Goal: Task Accomplishment & Management: Complete application form

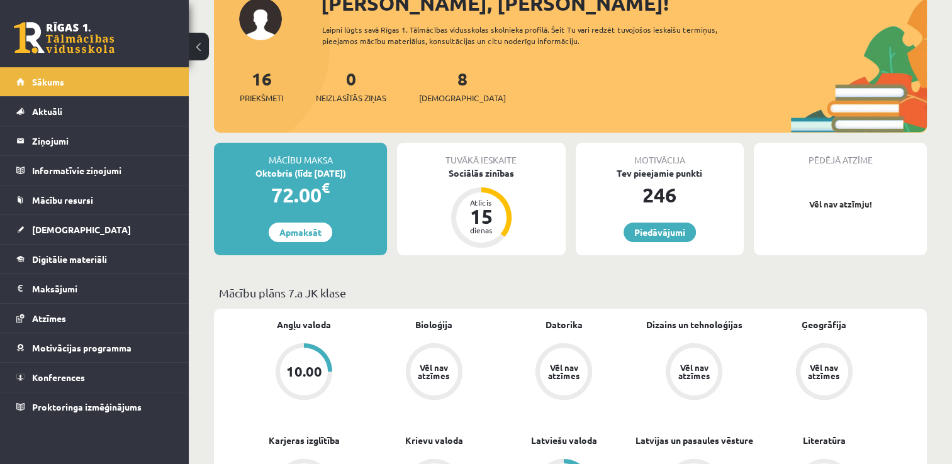
scroll to position [63, 0]
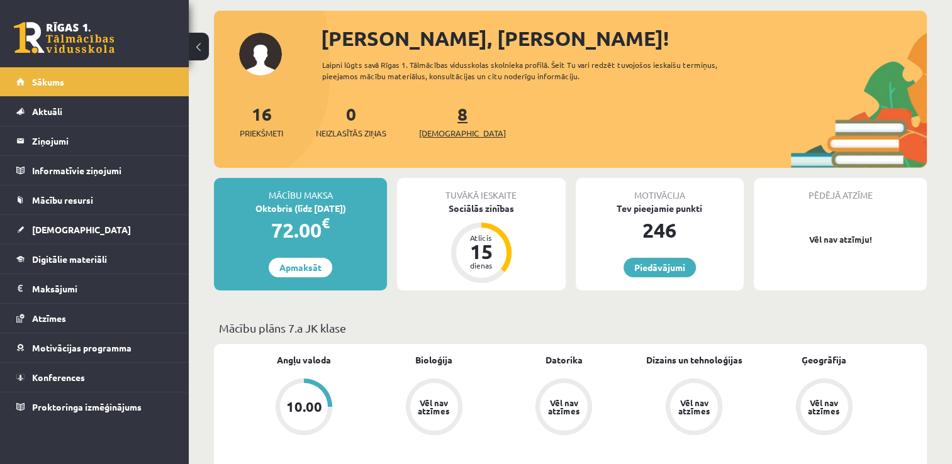
click at [435, 130] on span "[DEMOGRAPHIC_DATA]" at bounding box center [462, 133] width 87 height 13
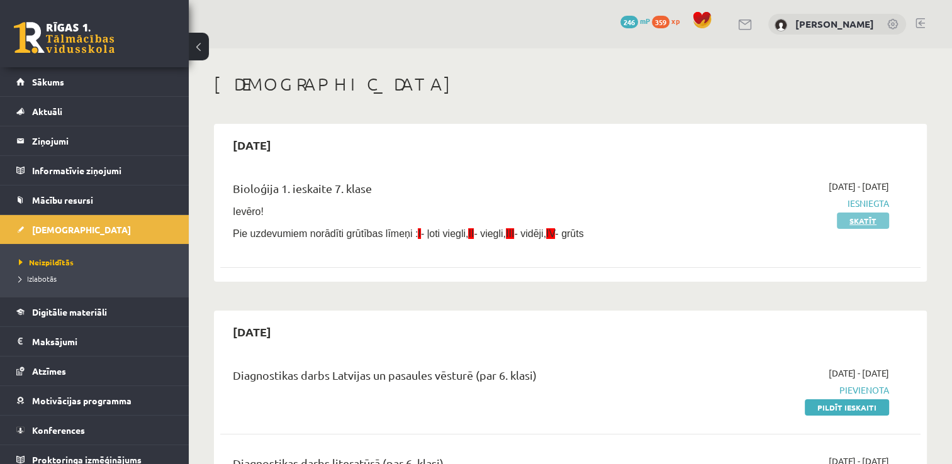
click at [868, 225] on link "Skatīt" at bounding box center [863, 221] width 52 height 16
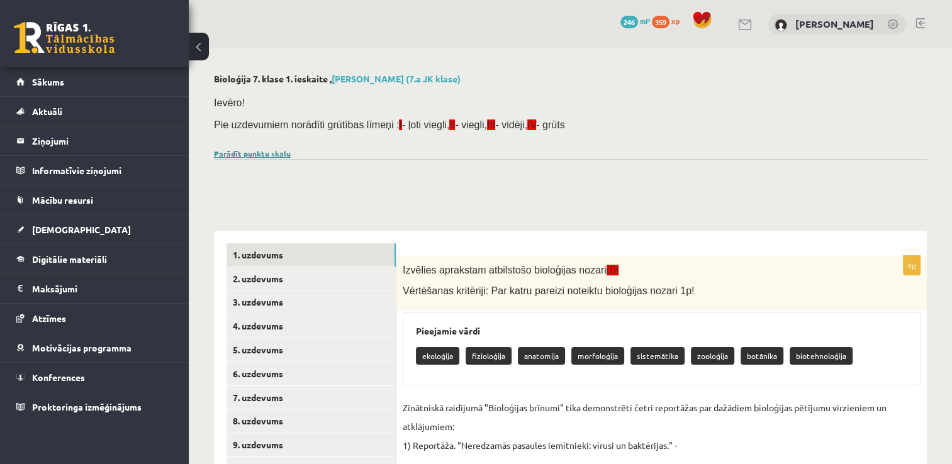
click at [264, 156] on link "Parādīt punktu skalu" at bounding box center [252, 153] width 77 height 10
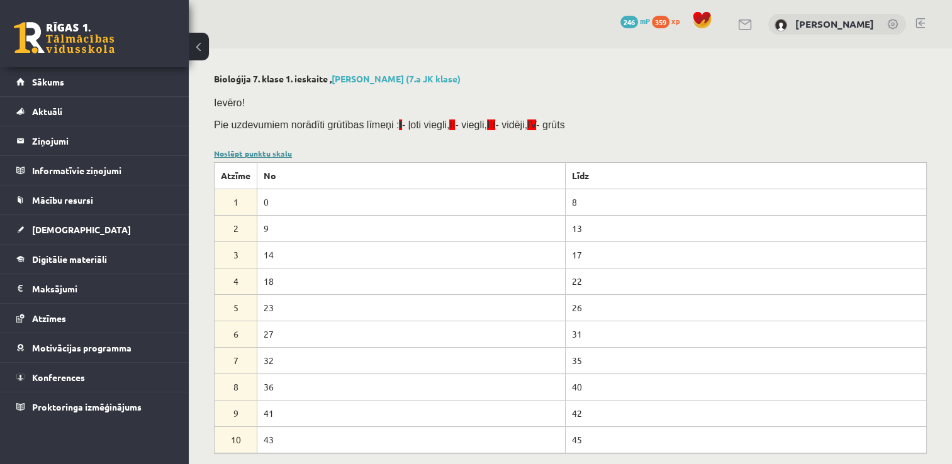
click at [250, 154] on link "Noslēpt punktu skalu" at bounding box center [253, 153] width 78 height 10
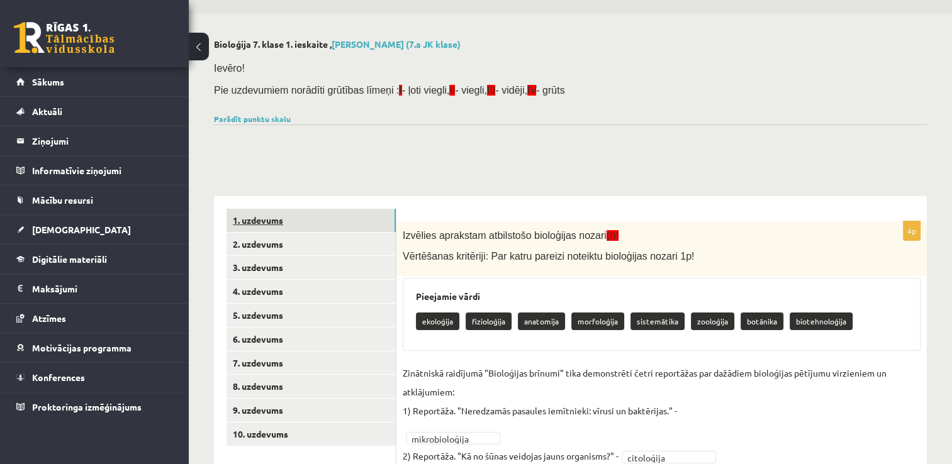
scroll to position [63, 0]
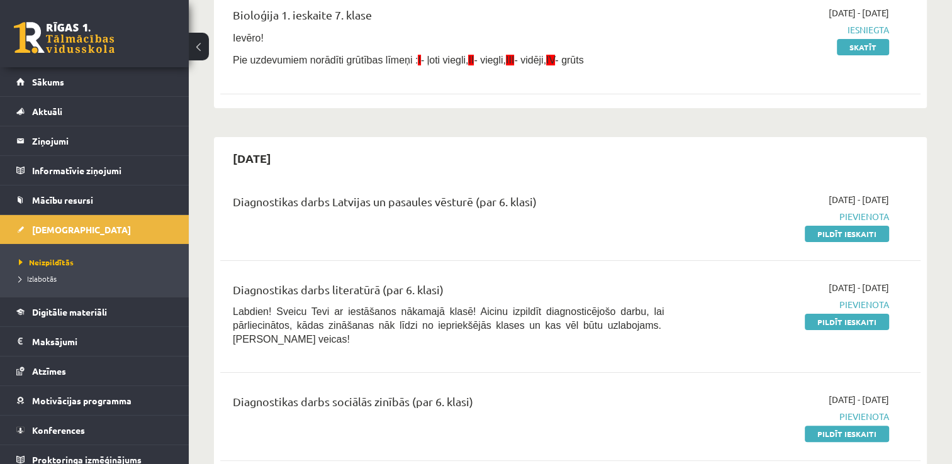
scroll to position [126, 0]
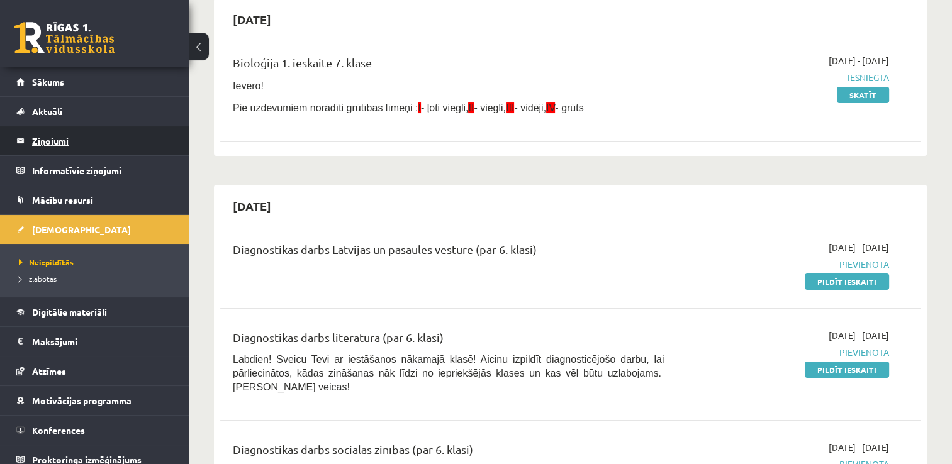
click at [59, 148] on legend "Ziņojumi 0" at bounding box center [102, 140] width 141 height 29
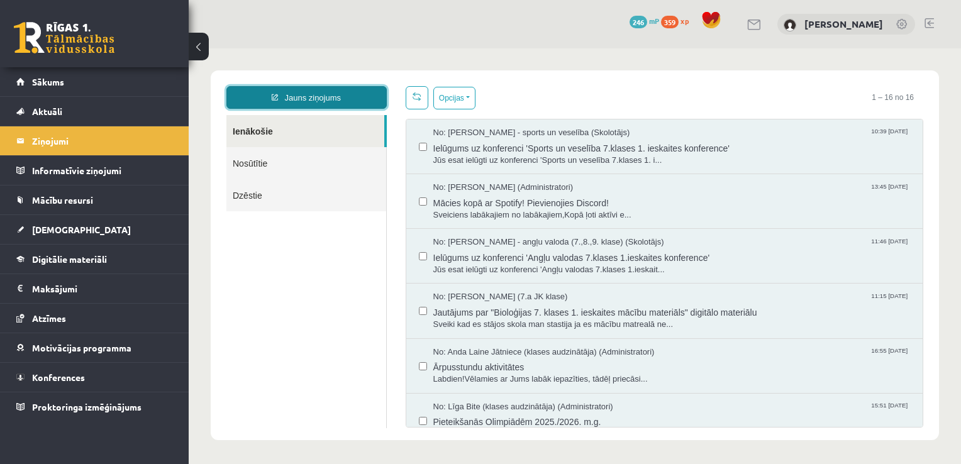
click at [303, 96] on link "Jauns ziņojums" at bounding box center [306, 97] width 160 height 23
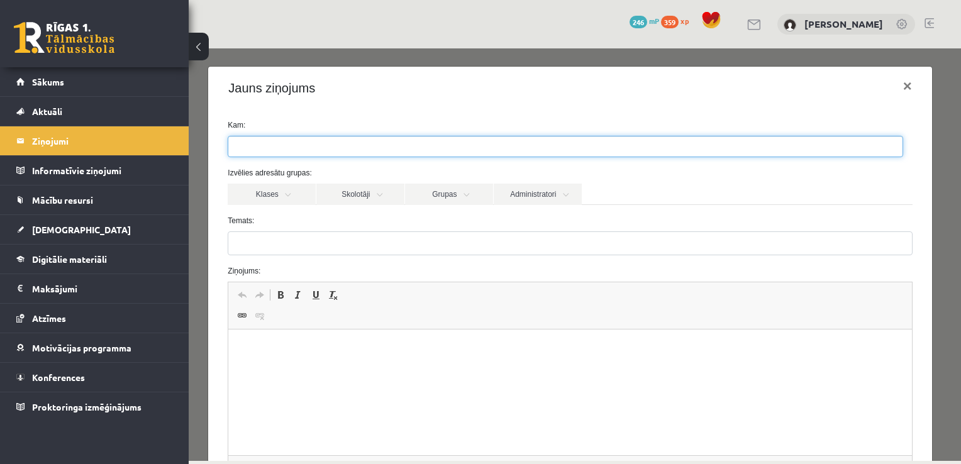
click at [305, 148] on ul at bounding box center [565, 147] width 674 height 20
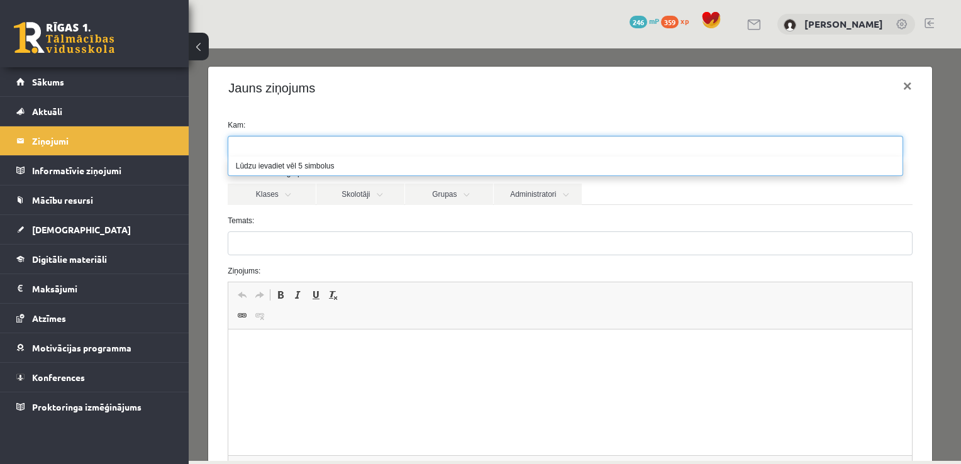
click at [376, 109] on div "Kam: Izvēlies adresātu grupas: Klases Skolotāji Grupas Administratori 7.a JK kl…" at bounding box center [569, 321] width 723 height 425
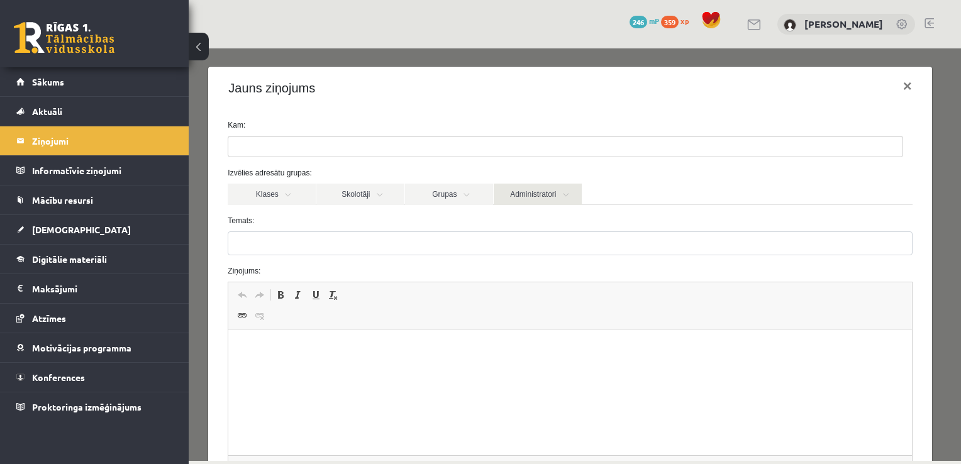
click at [573, 186] on link "Administratori" at bounding box center [538, 194] width 88 height 21
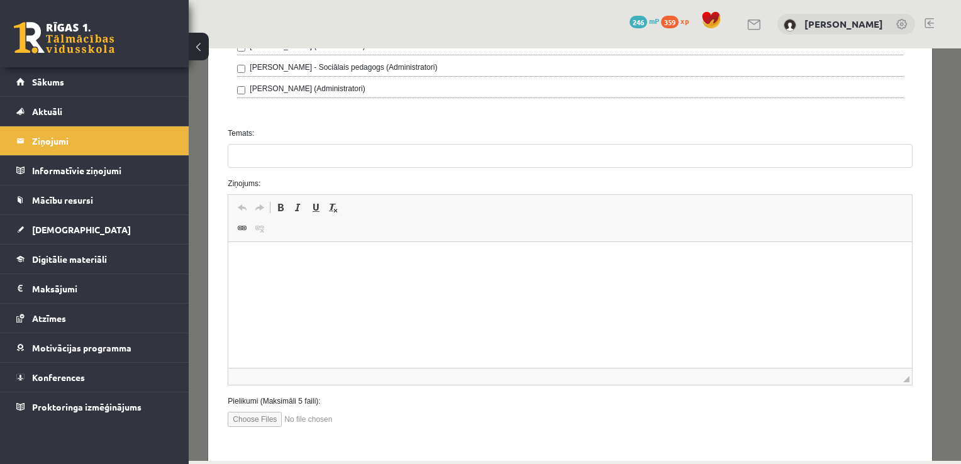
scroll to position [555, 0]
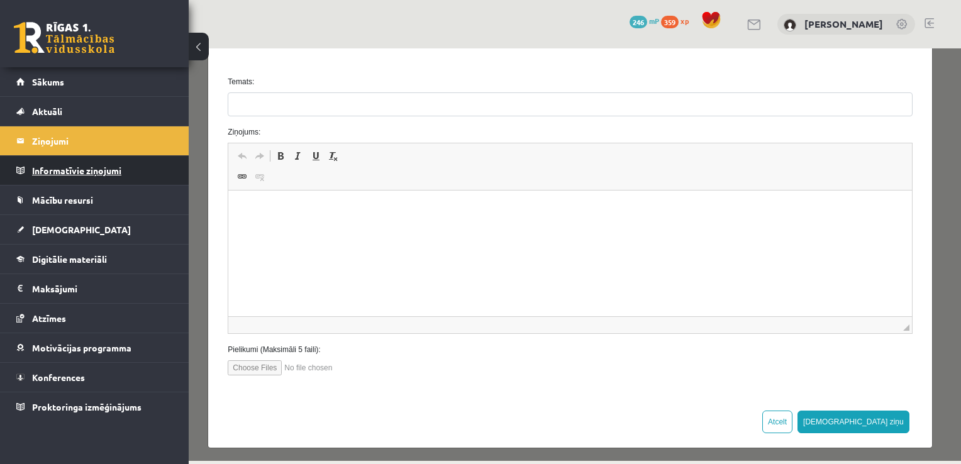
click at [84, 171] on legend "Informatīvie ziņojumi 0" at bounding box center [102, 170] width 141 height 29
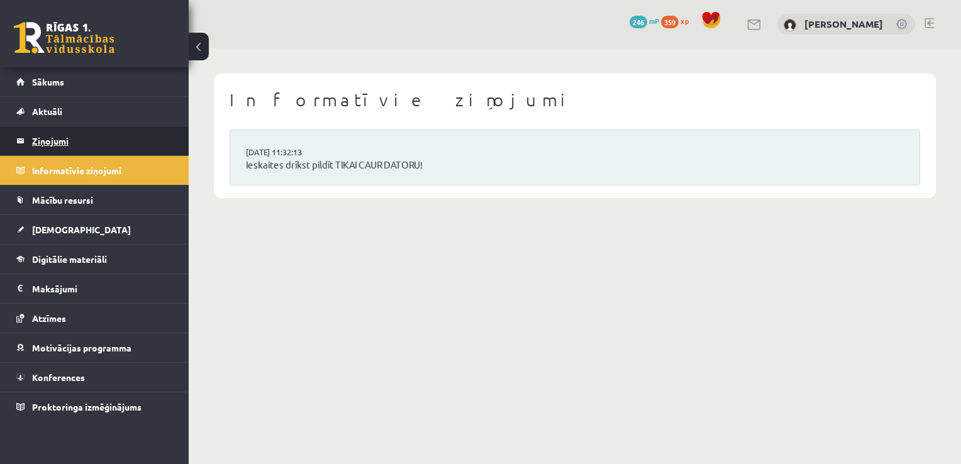
click at [26, 142] on link "Ziņojumi 0" at bounding box center [94, 140] width 157 height 29
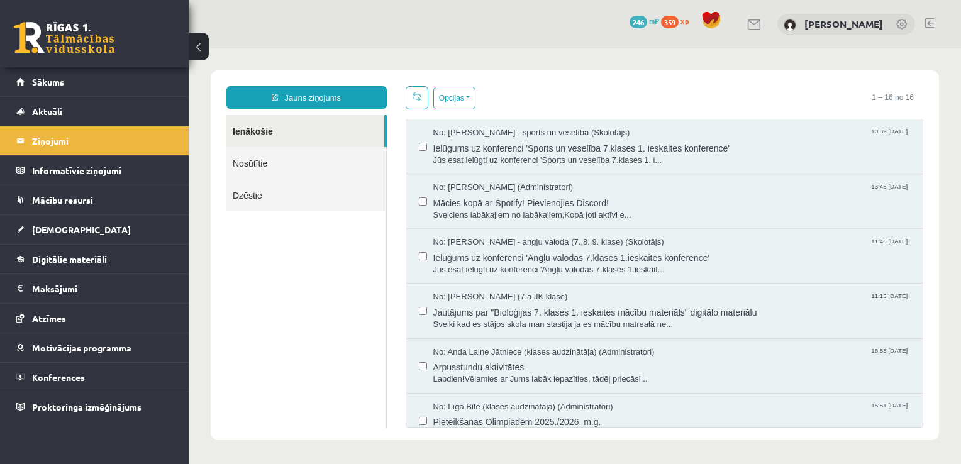
click at [262, 170] on link "Nosūtītie" at bounding box center [306, 163] width 160 height 32
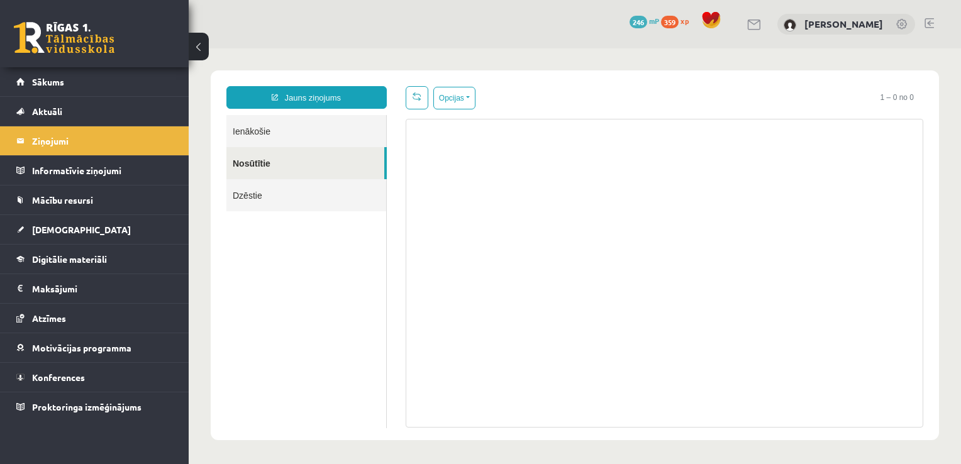
click at [247, 126] on link "Ienākošie" at bounding box center [306, 131] width 160 height 32
click at [264, 127] on link "Ienākošie" at bounding box center [306, 131] width 160 height 32
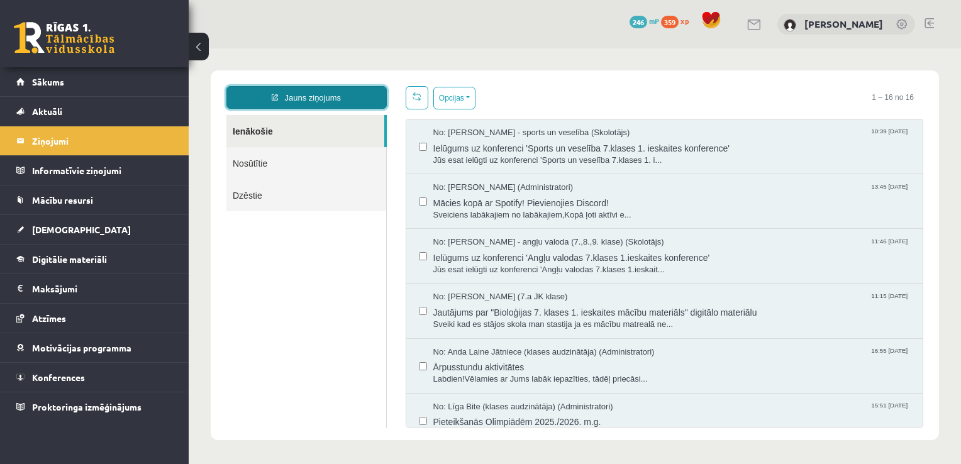
click at [286, 102] on link "Jauns ziņojums" at bounding box center [306, 97] width 160 height 23
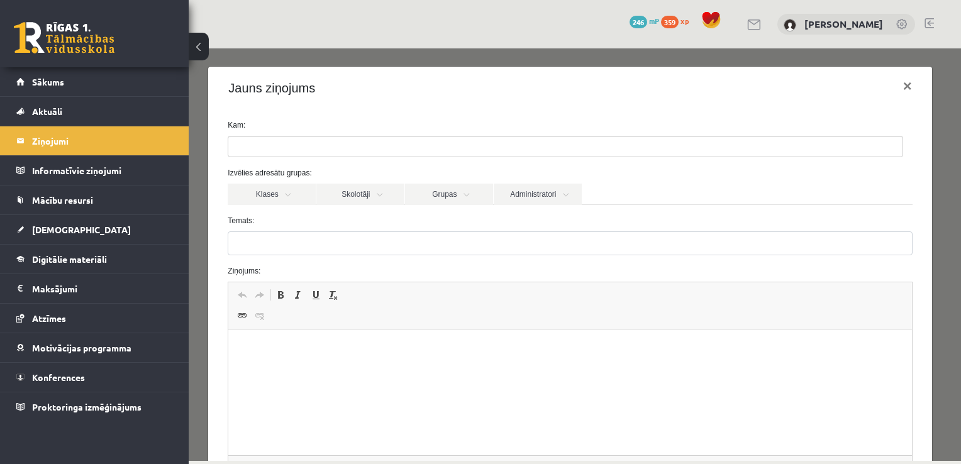
click at [282, 153] on ul at bounding box center [565, 147] width 674 height 20
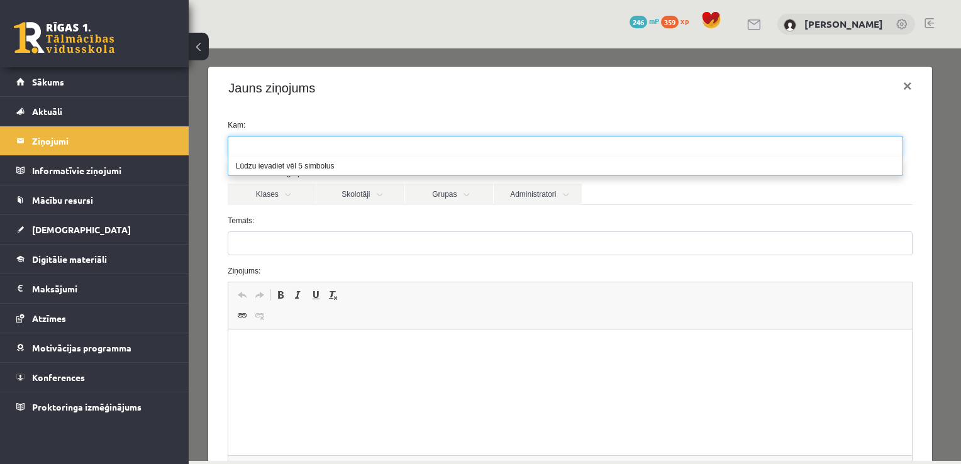
click at [503, 87] on div "Jauns ziņojums ×" at bounding box center [569, 88] width 723 height 43
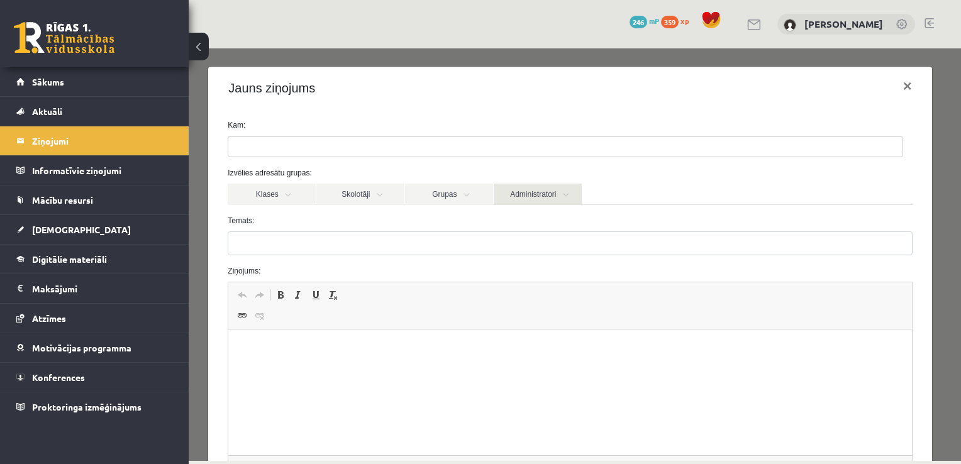
click at [567, 189] on link "Administratori" at bounding box center [538, 194] width 88 height 21
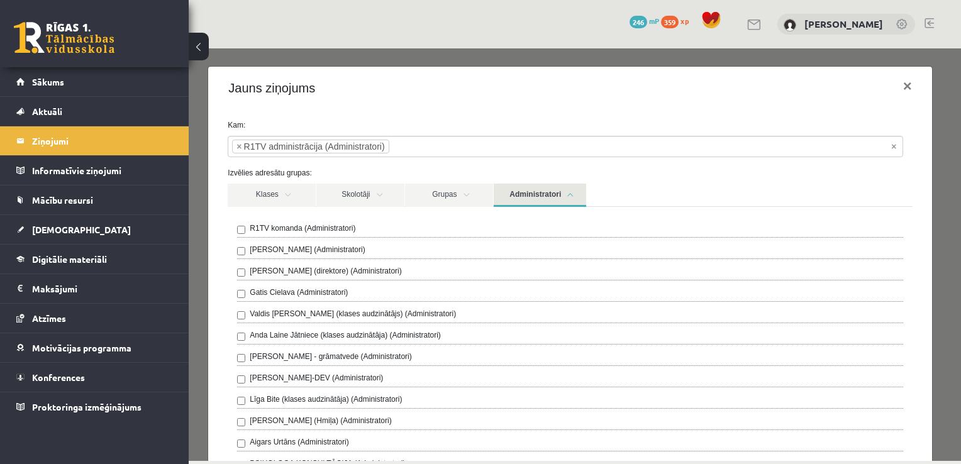
click at [581, 197] on link "Administratori" at bounding box center [540, 195] width 92 height 23
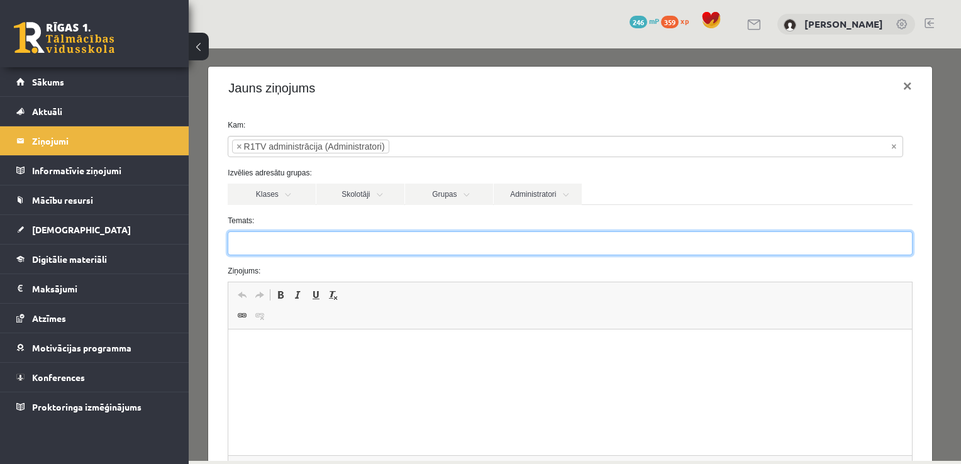
click at [249, 247] on input "Temats:" at bounding box center [570, 244] width 684 height 24
type input "*"
type input "**********"
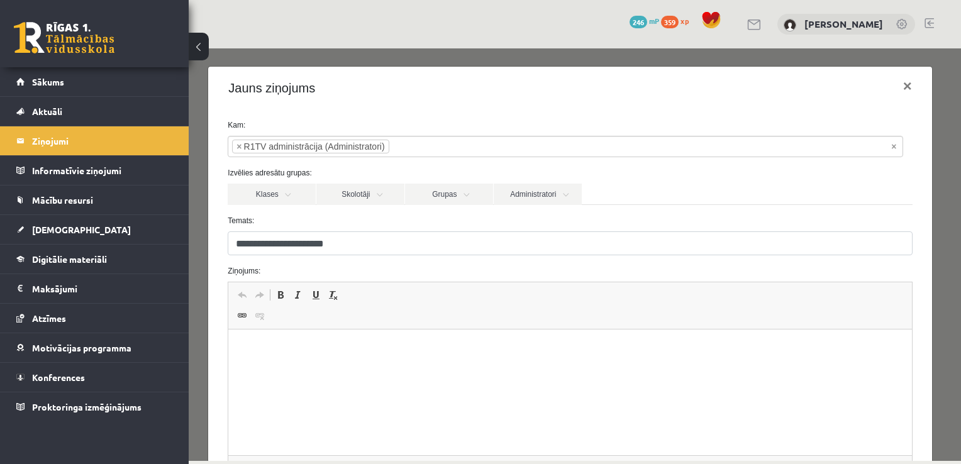
click at [272, 335] on html at bounding box center [569, 349] width 683 height 38
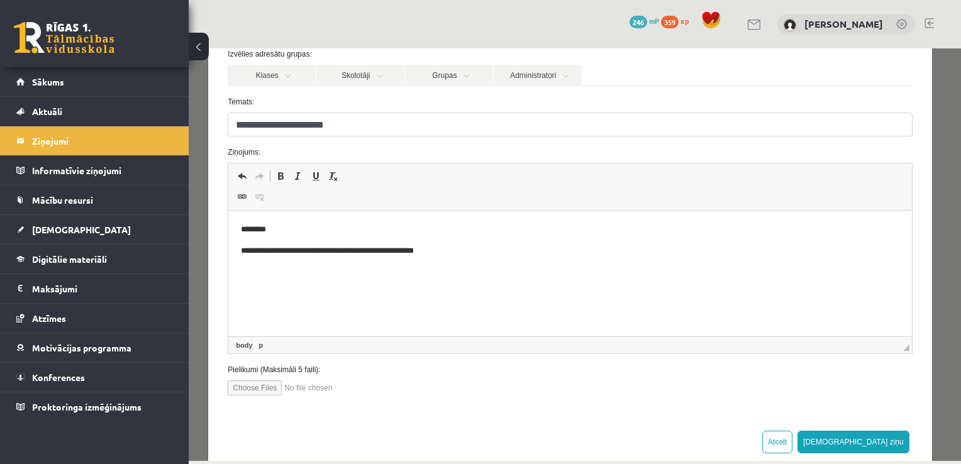
scroll to position [126, 0]
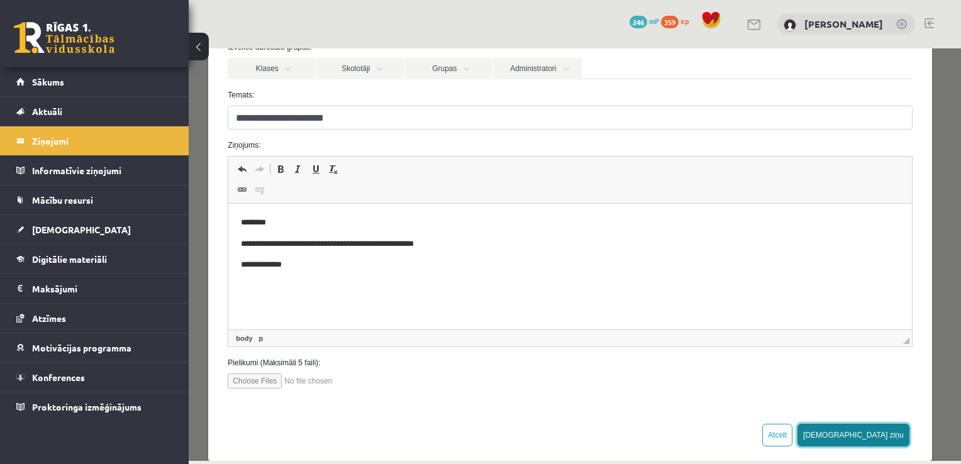
click at [893, 437] on button "Sūtīt ziņu" at bounding box center [854, 435] width 112 height 23
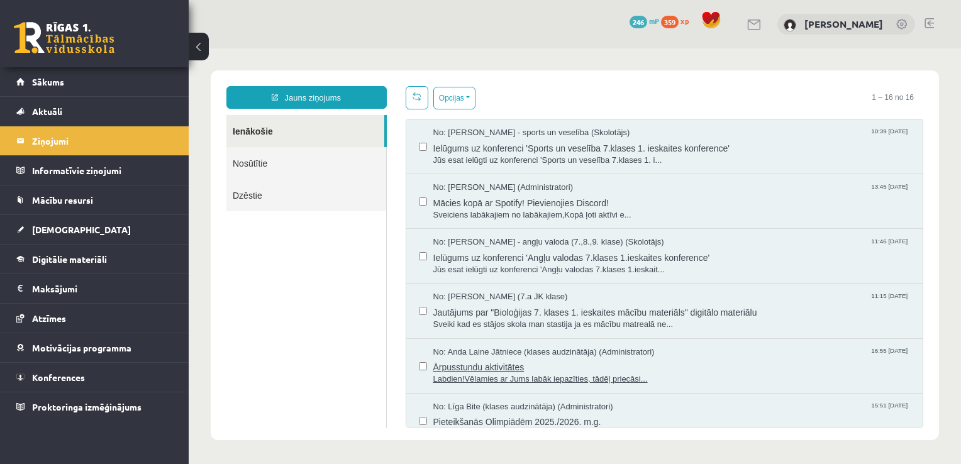
scroll to position [0, 0]
click at [274, 157] on link "Nosūtītie" at bounding box center [306, 163] width 160 height 32
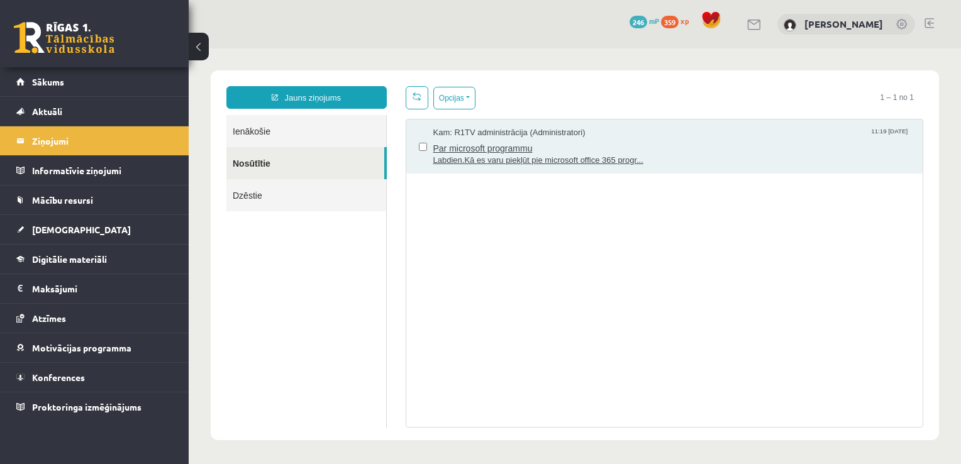
click at [647, 159] on span "Labdien.Kā es varu piekļūt pie microsoft office 365 progr..." at bounding box center [671, 161] width 477 height 12
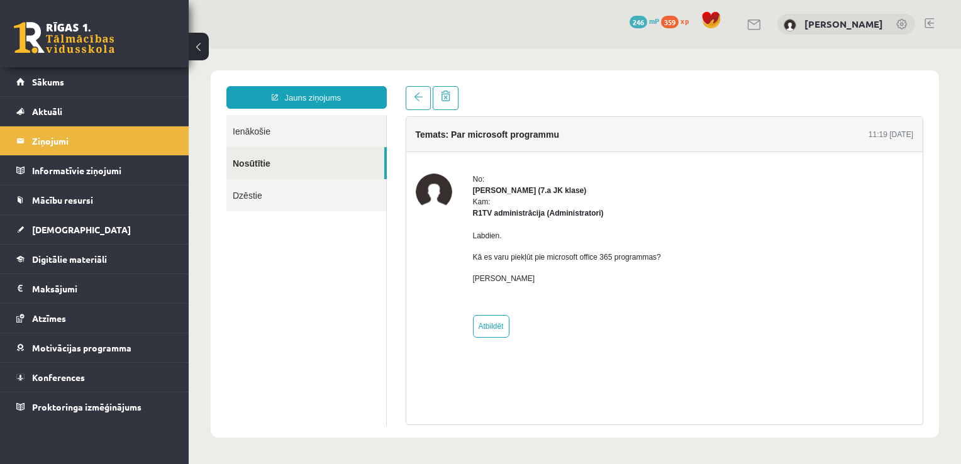
click at [252, 129] on link "Ienākošie" at bounding box center [306, 131] width 160 height 32
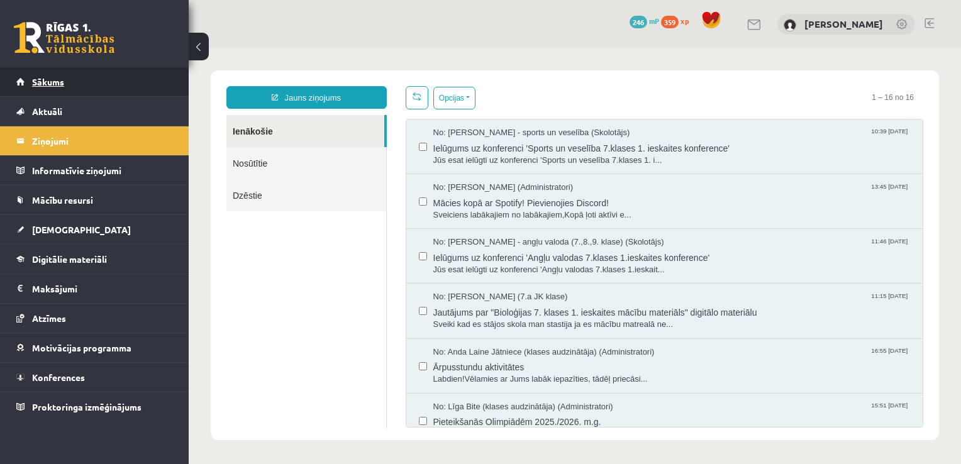
click at [38, 74] on link "Sākums" at bounding box center [94, 81] width 157 height 29
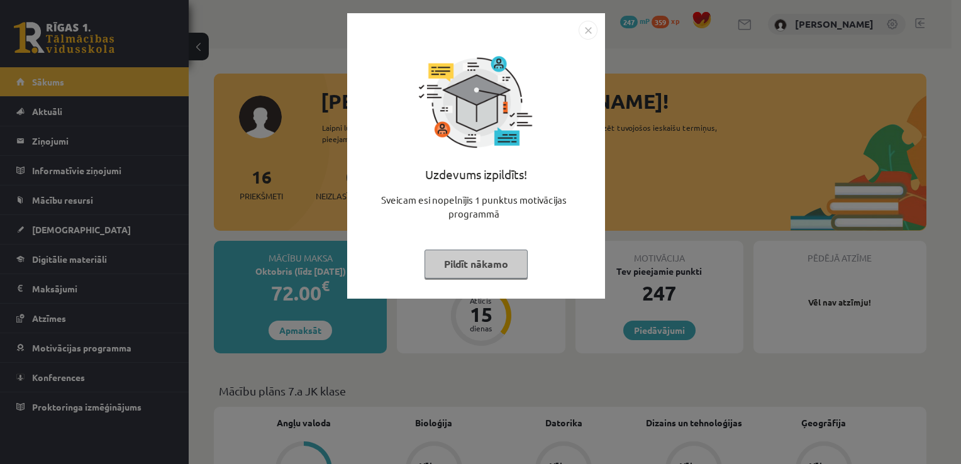
click at [462, 270] on button "Pildīt nākamo" at bounding box center [476, 264] width 103 height 29
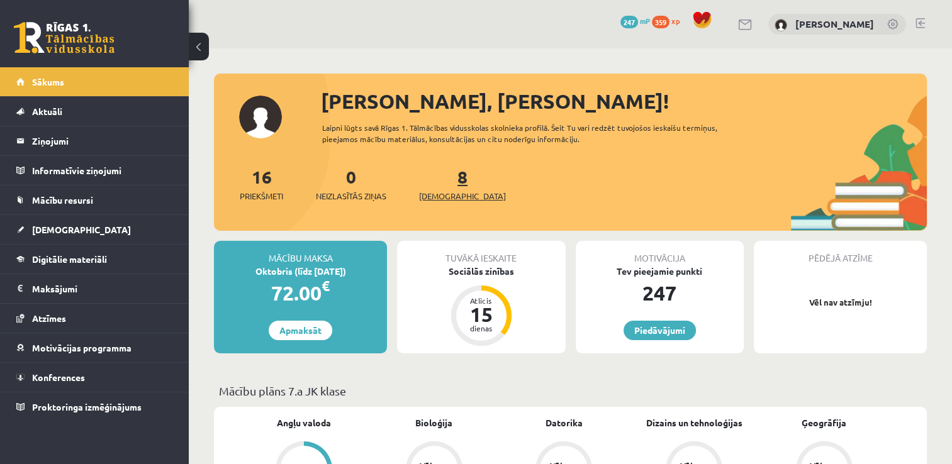
click at [446, 193] on span "[DEMOGRAPHIC_DATA]" at bounding box center [462, 196] width 87 height 13
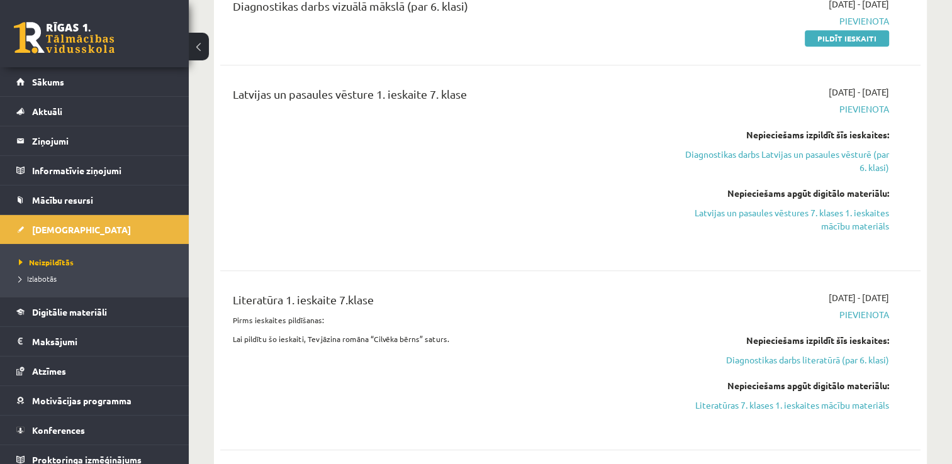
scroll to position [692, 0]
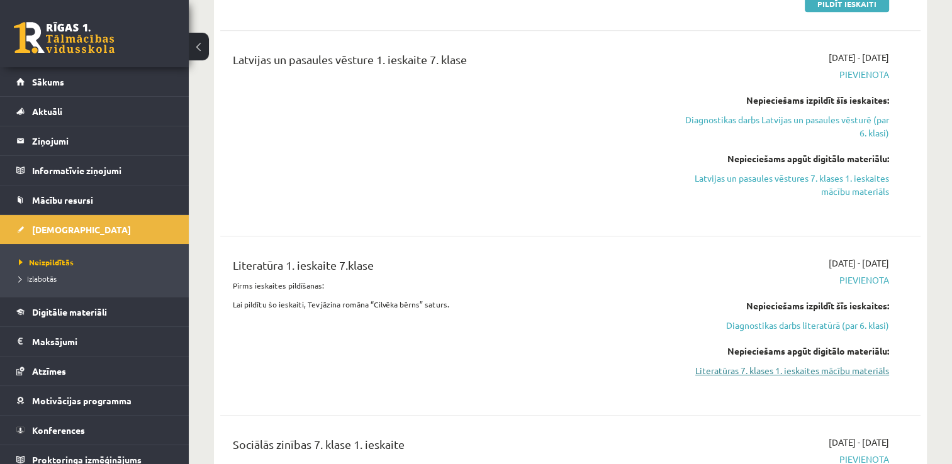
click at [820, 364] on link "Literatūras 7. klases 1. ieskaites mācību materiāls" at bounding box center [786, 370] width 206 height 13
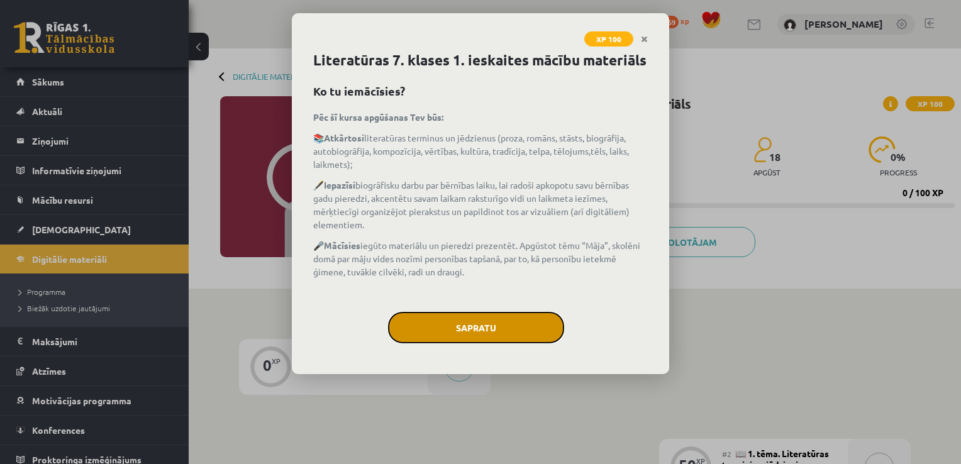
click at [498, 341] on button "Sapratu" at bounding box center [476, 327] width 176 height 31
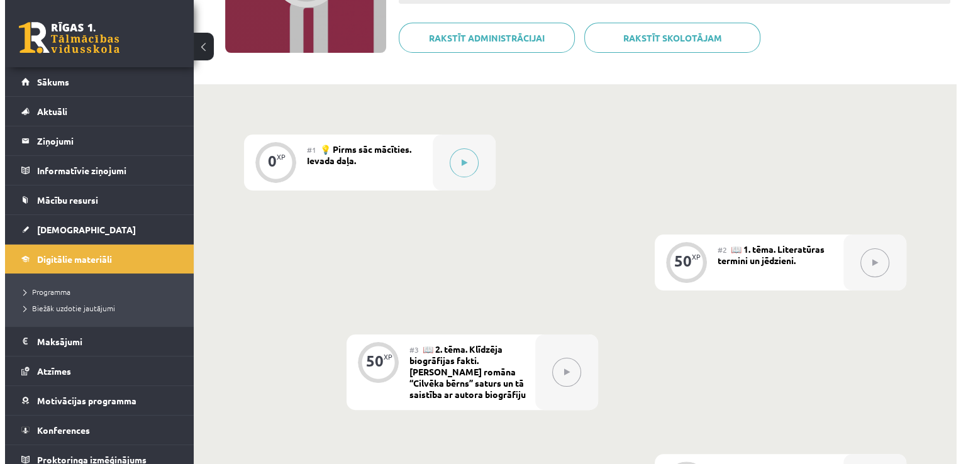
scroll to position [189, 0]
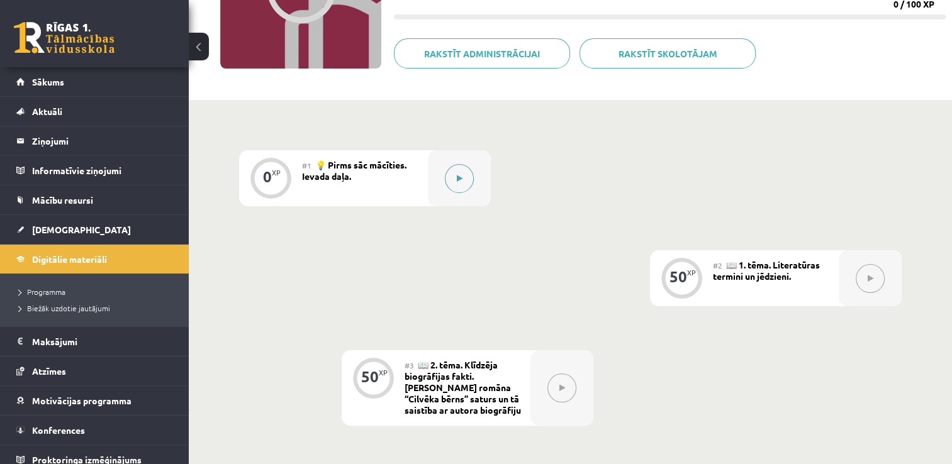
click at [447, 179] on button at bounding box center [459, 178] width 29 height 29
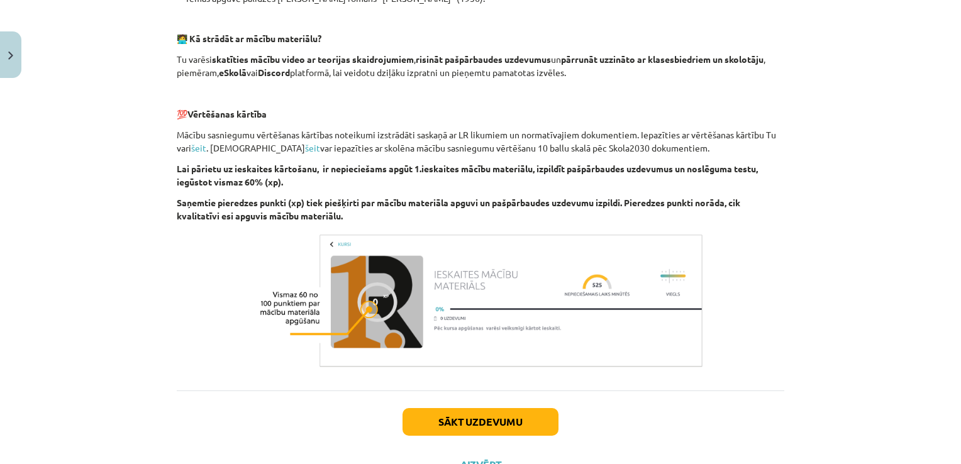
scroll to position [682, 0]
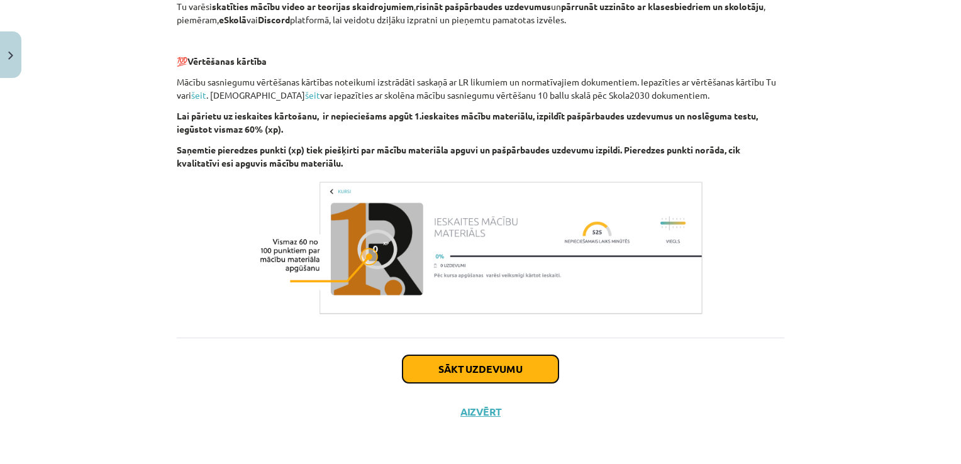
click at [522, 364] on button "Sākt uzdevumu" at bounding box center [481, 369] width 156 height 28
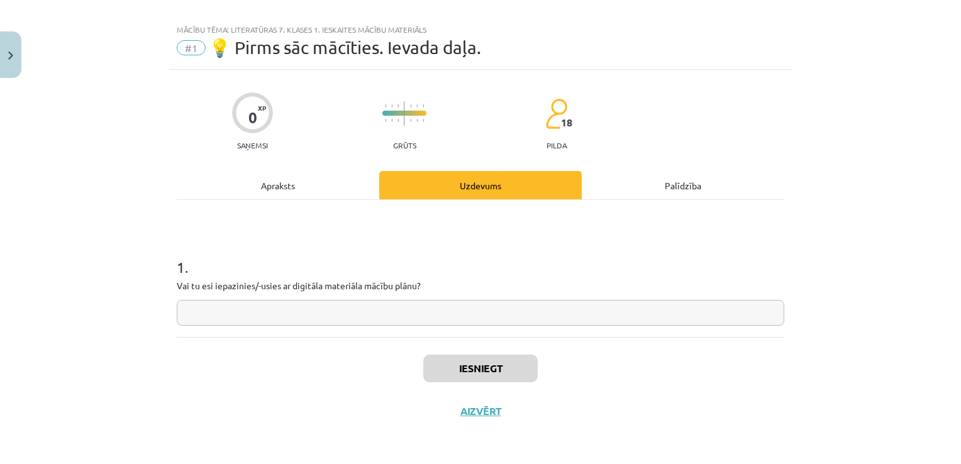
scroll to position [13, 0]
click at [325, 301] on input "text" at bounding box center [481, 314] width 608 height 26
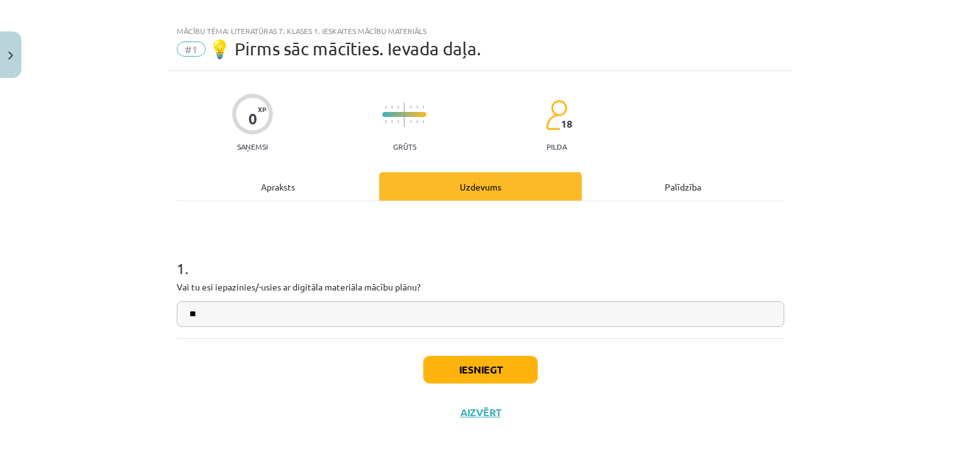
type input "**"
click at [486, 371] on button "Iesniegt" at bounding box center [480, 370] width 114 height 28
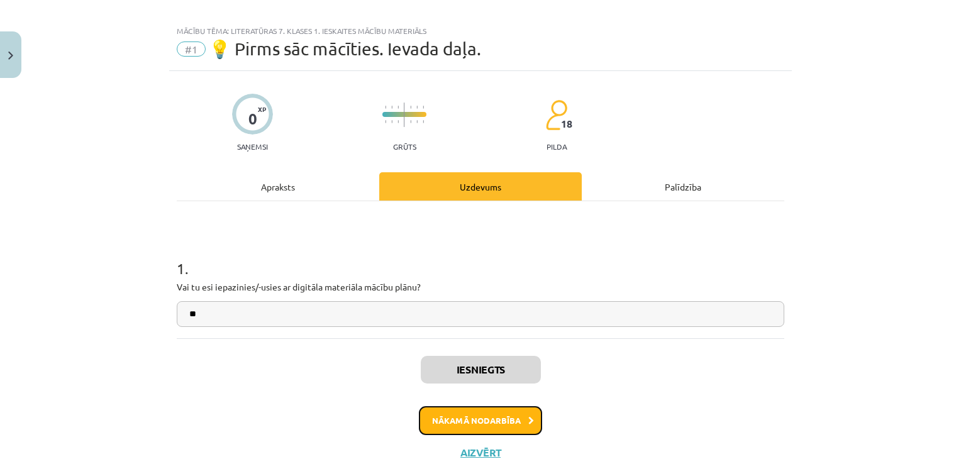
click at [496, 420] on button "Nākamā nodarbība" at bounding box center [480, 420] width 123 height 29
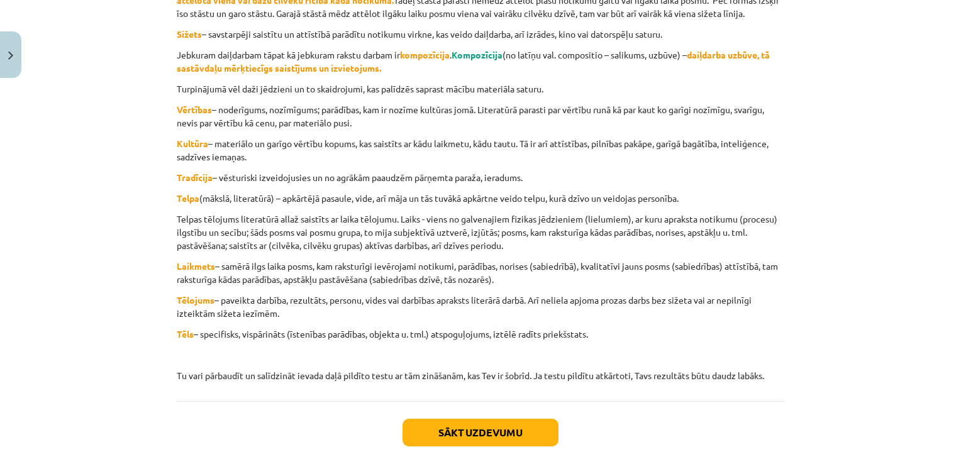
scroll to position [523, 0]
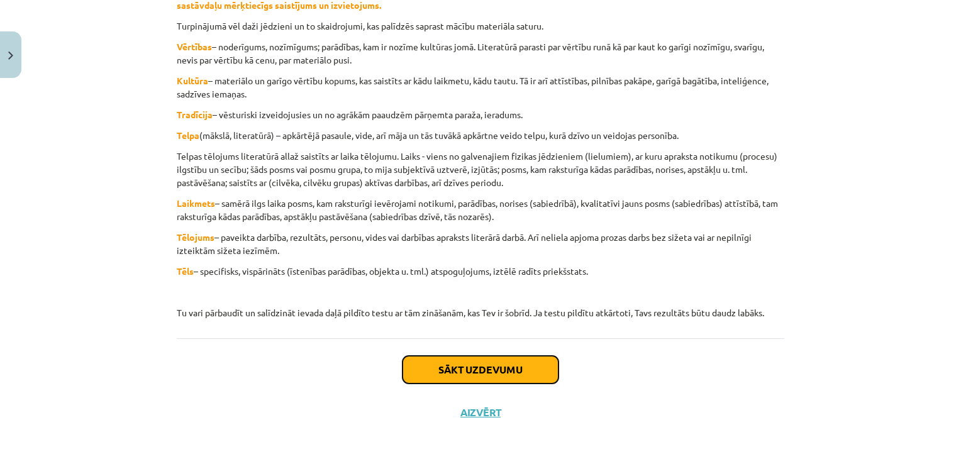
click at [461, 371] on button "Sākt uzdevumu" at bounding box center [481, 370] width 156 height 28
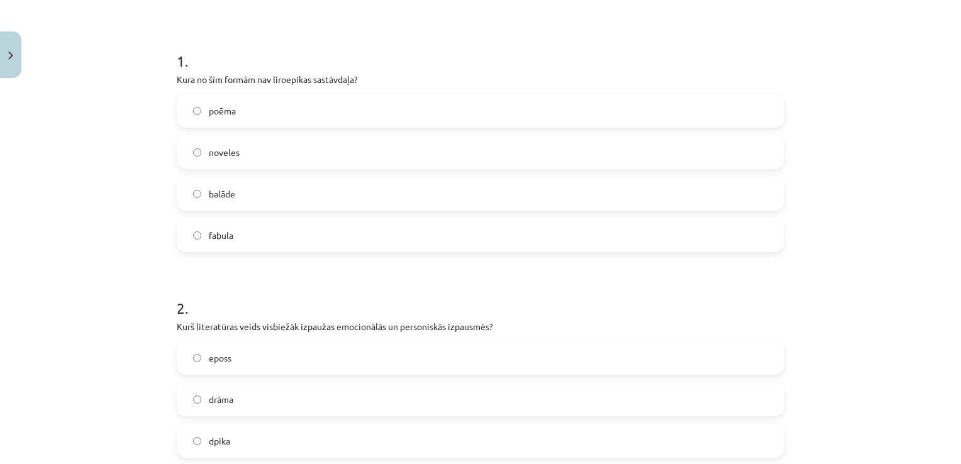
scroll to position [157, 0]
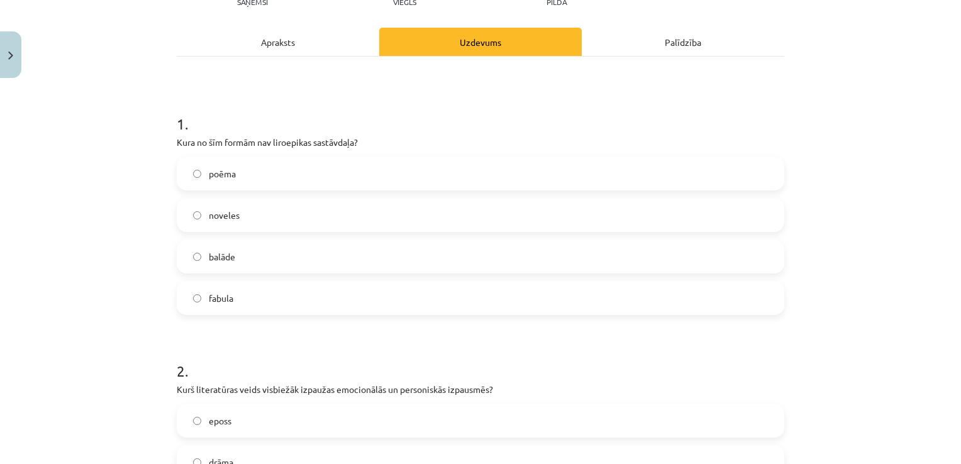
click at [265, 208] on label "noveles" at bounding box center [480, 214] width 605 height 31
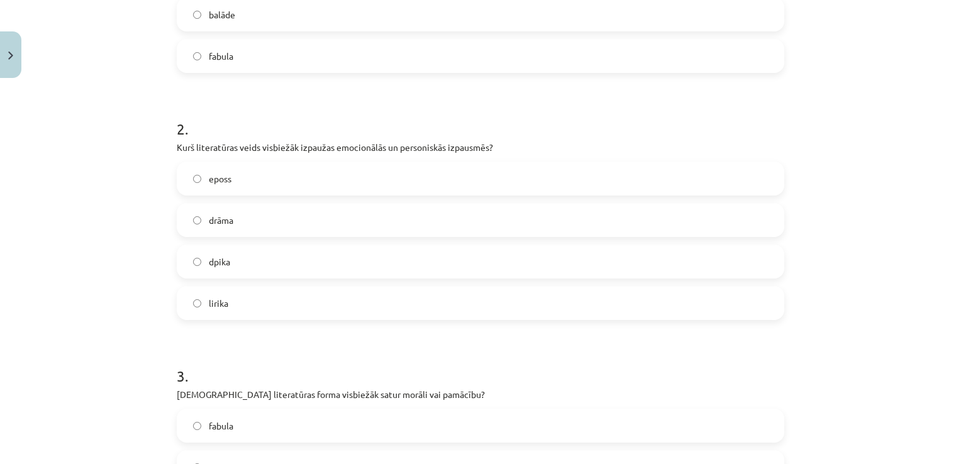
scroll to position [472, 0]
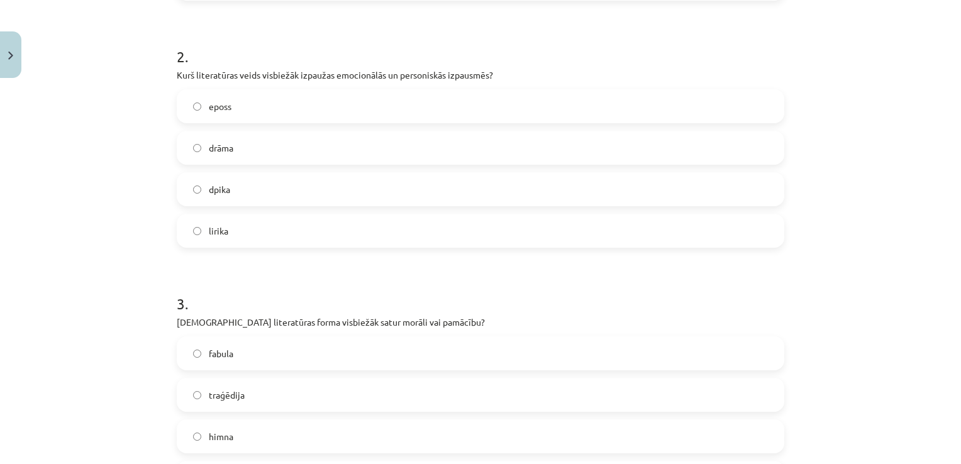
click at [211, 226] on span "lirika" at bounding box center [219, 231] width 20 height 13
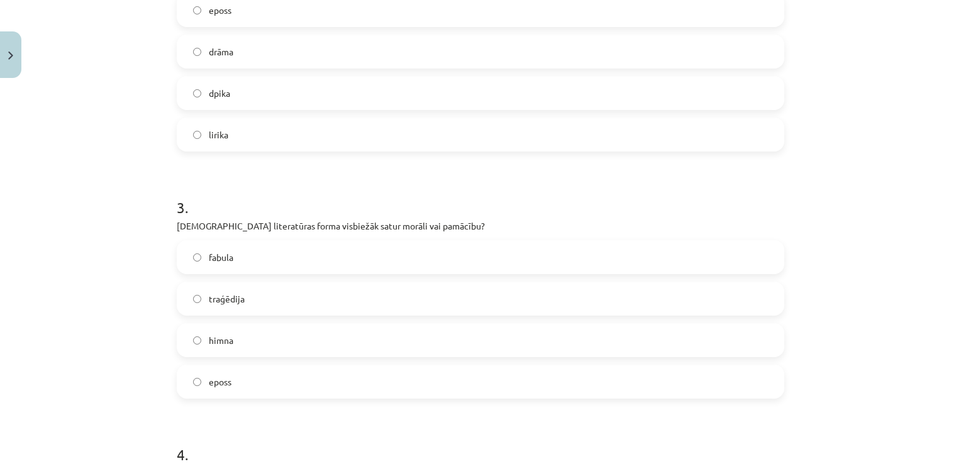
scroll to position [598, 0]
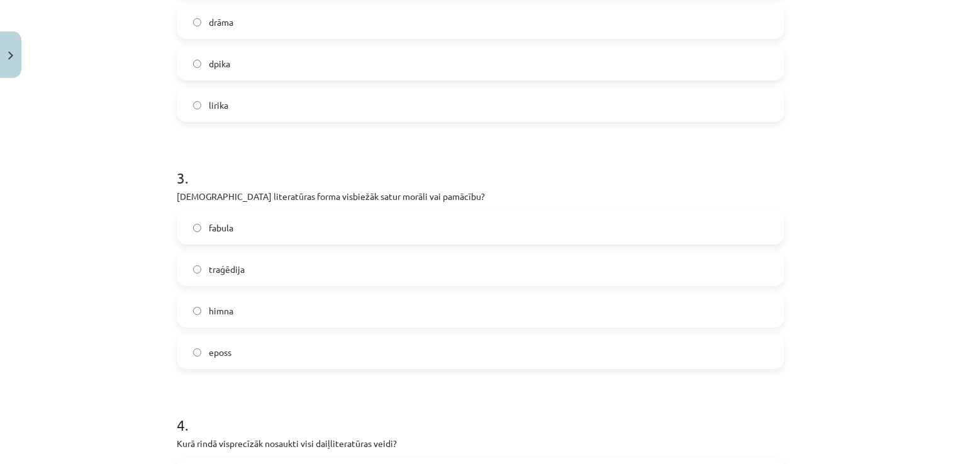
click at [332, 227] on label "fabula" at bounding box center [480, 227] width 605 height 31
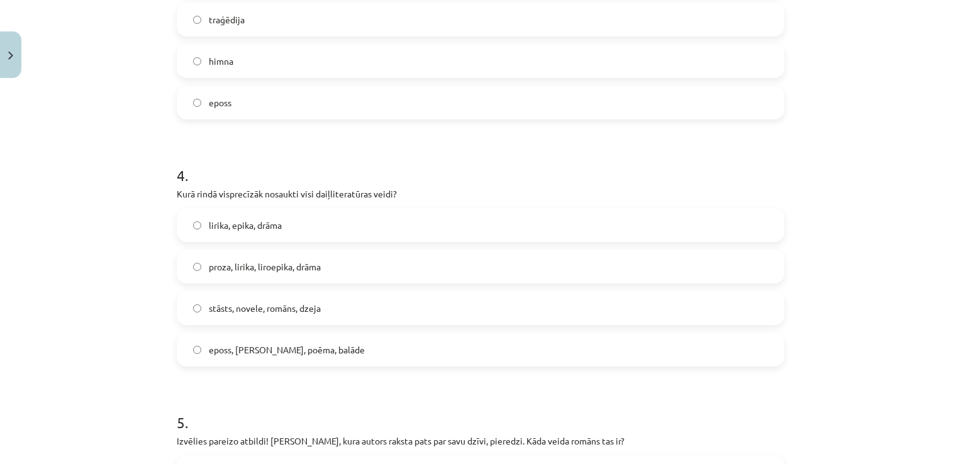
scroll to position [849, 0]
click at [275, 220] on span "lirika, epika, drāma" at bounding box center [245, 223] width 73 height 13
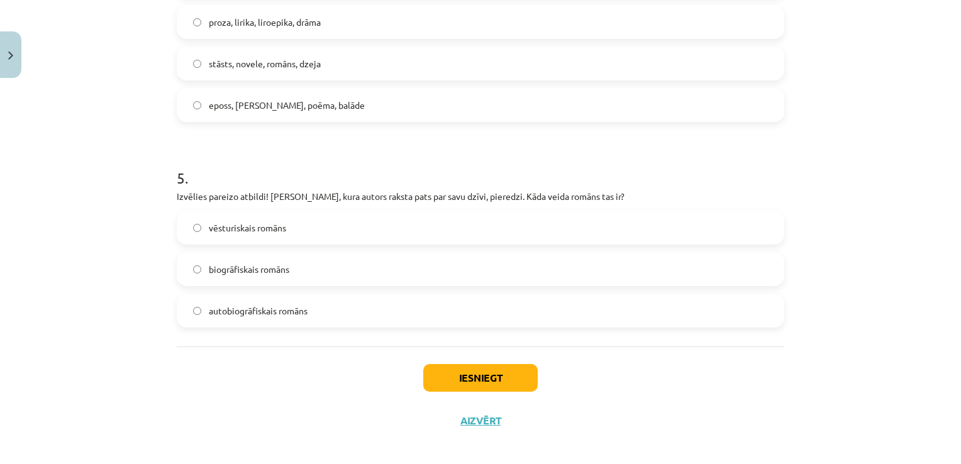
scroll to position [1101, 0]
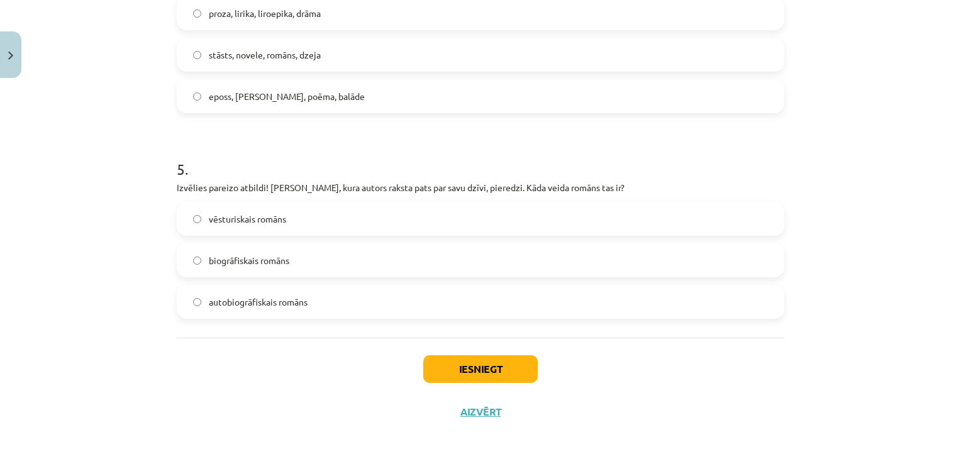
click at [321, 308] on label "autobiogrāfiskais romāns" at bounding box center [480, 301] width 605 height 31
click at [445, 379] on button "Iesniegt" at bounding box center [480, 369] width 114 height 28
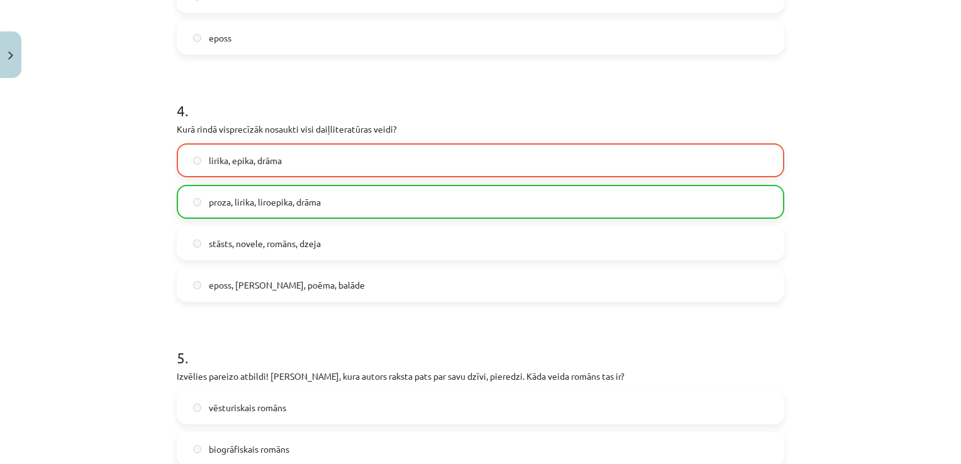
scroll to position [1140, 0]
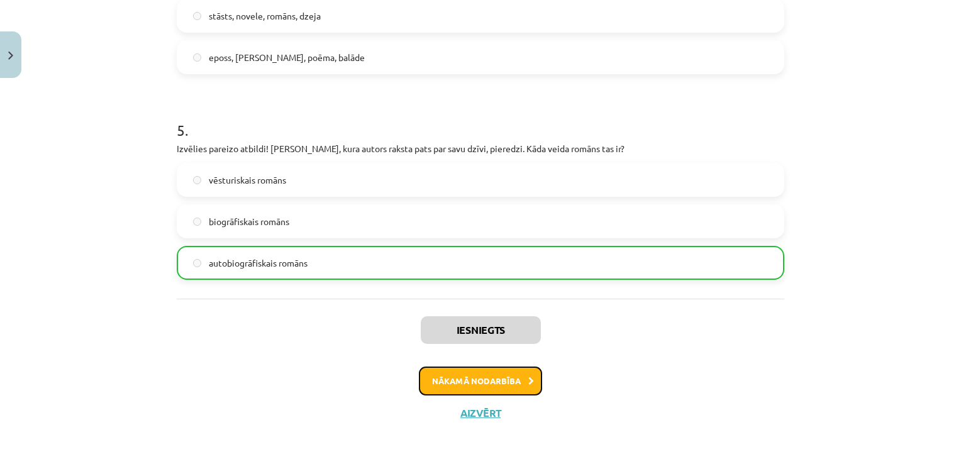
click at [508, 385] on button "Nākamā nodarbība" at bounding box center [480, 381] width 123 height 29
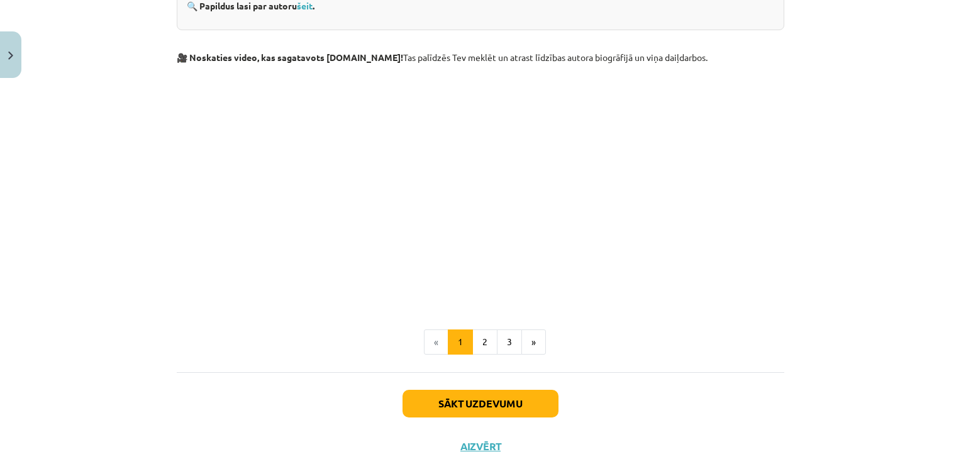
scroll to position [1164, 0]
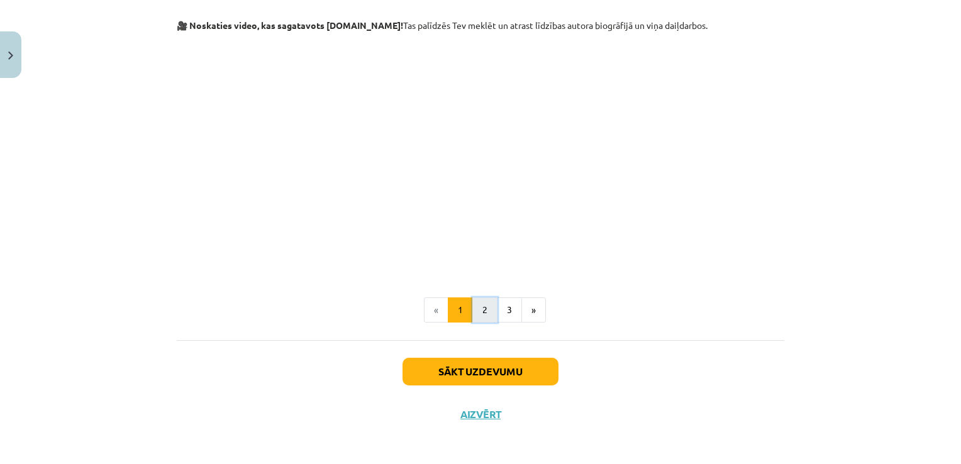
click at [473, 311] on button "2" at bounding box center [484, 310] width 25 height 25
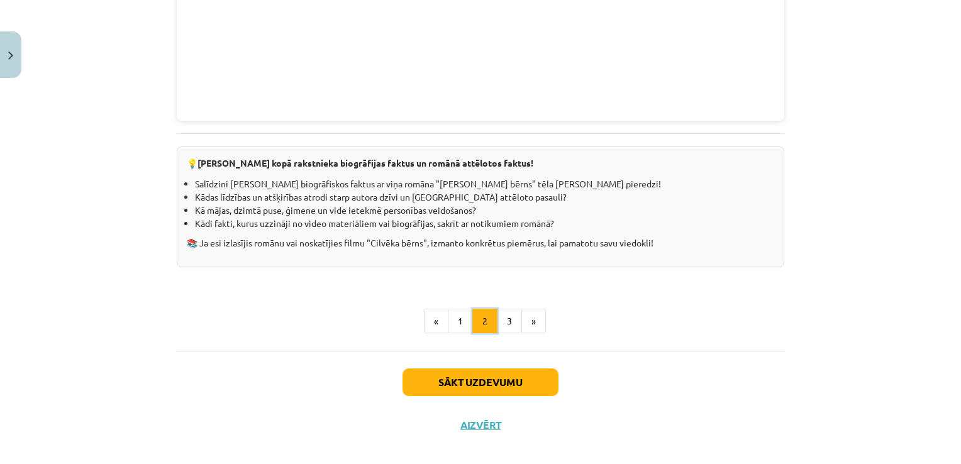
scroll to position [1353, 0]
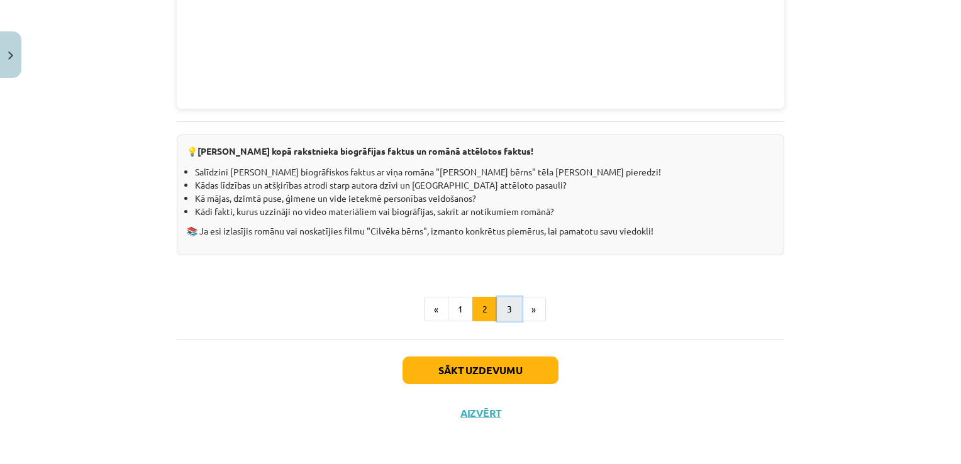
click at [506, 304] on button "3" at bounding box center [509, 309] width 25 height 25
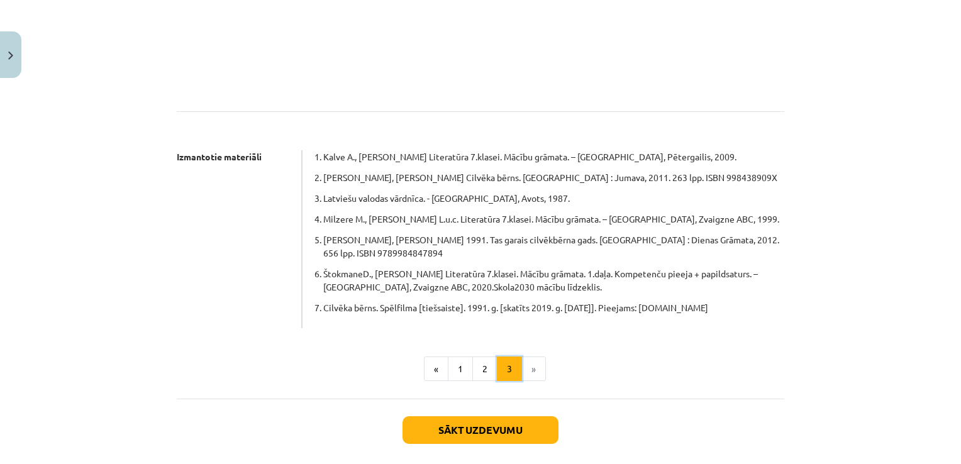
scroll to position [1251, 0]
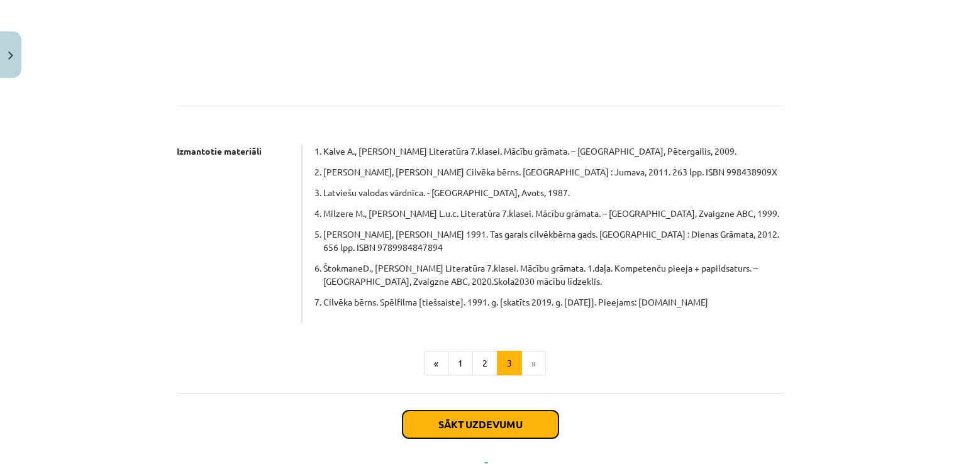
click at [512, 411] on button "Sākt uzdevumu" at bounding box center [481, 425] width 156 height 28
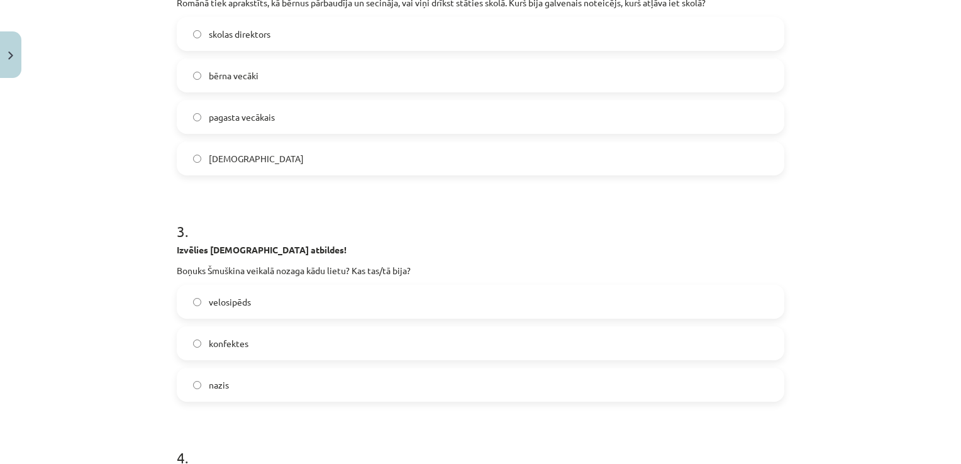
scroll to position [598, 0]
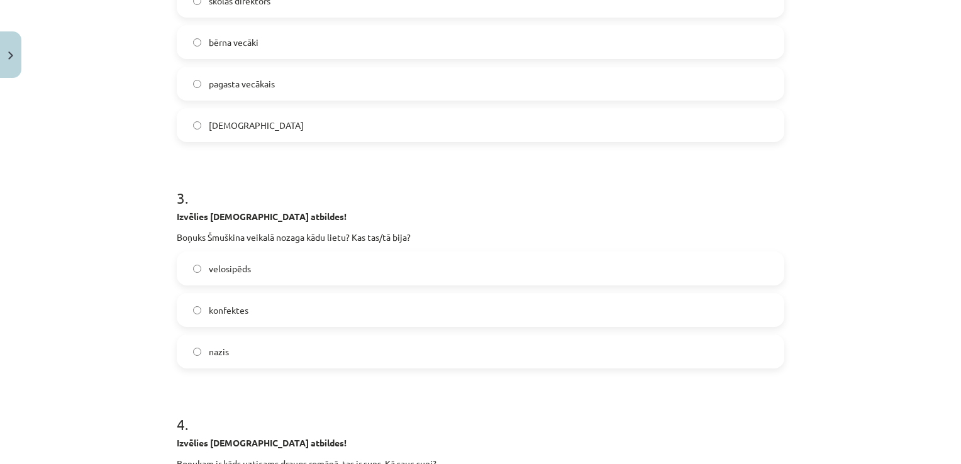
click at [202, 359] on label "nazis" at bounding box center [480, 351] width 605 height 31
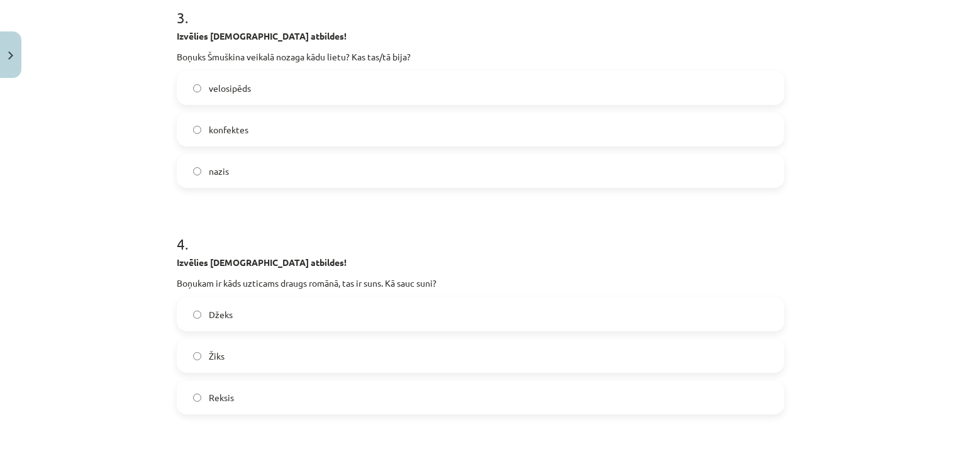
scroll to position [786, 0]
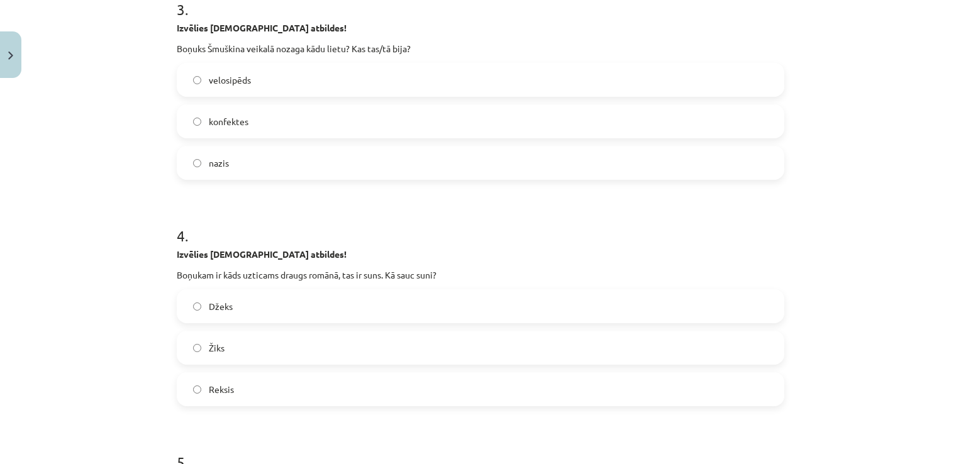
click at [197, 351] on label "Žiks" at bounding box center [480, 347] width 605 height 31
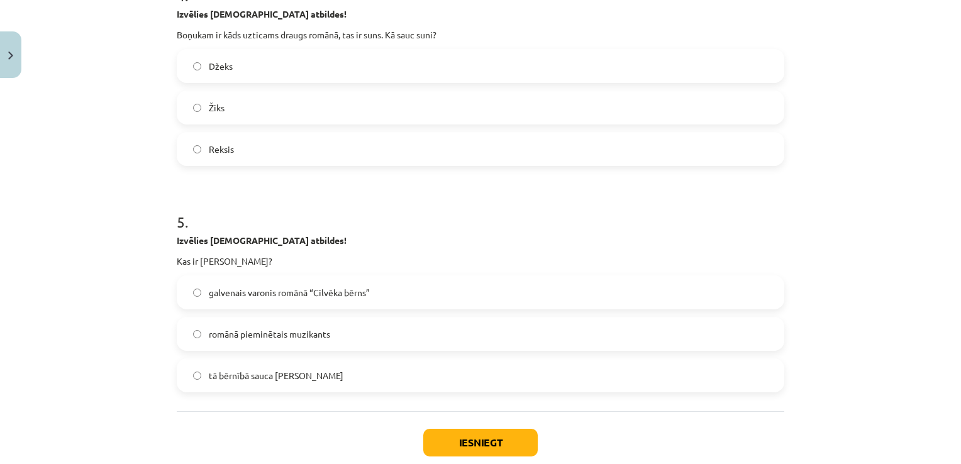
scroll to position [1038, 0]
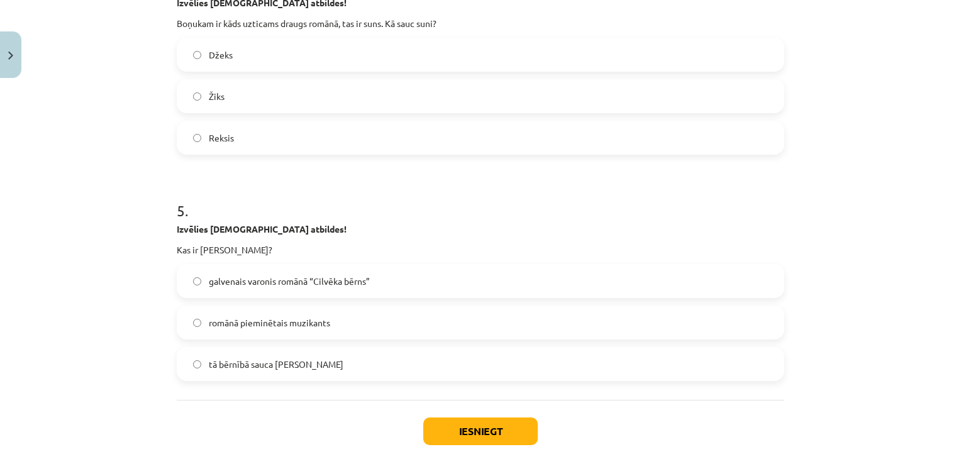
click at [211, 284] on span "galvenais varonis romānā “Cilvēka bērns”" at bounding box center [289, 281] width 161 height 13
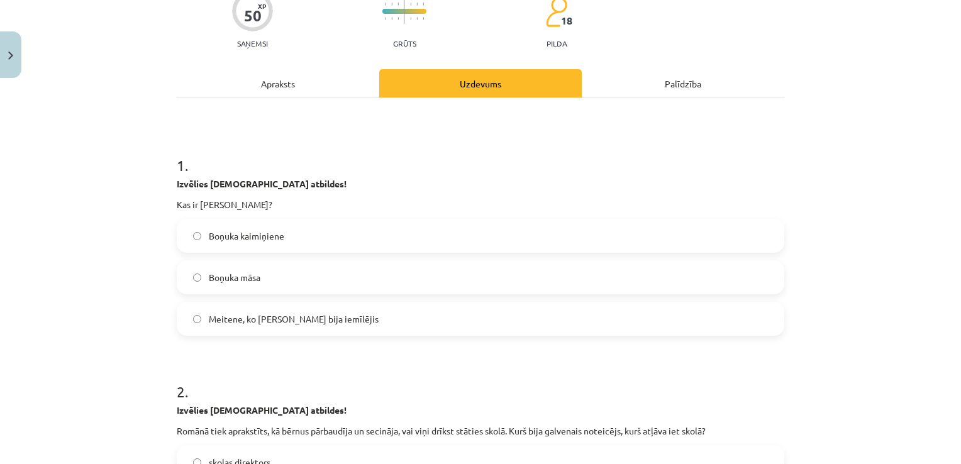
scroll to position [157, 0]
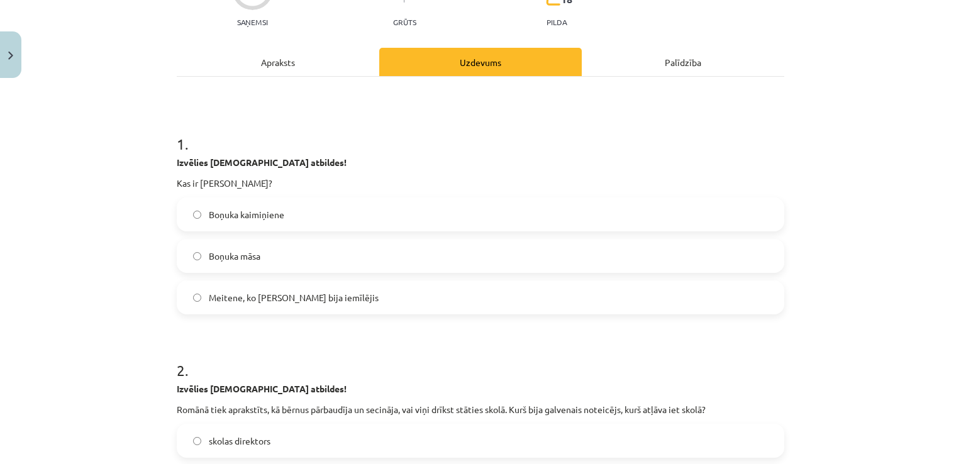
click at [289, 216] on label "Boņuka kaimiņiene" at bounding box center [480, 214] width 605 height 31
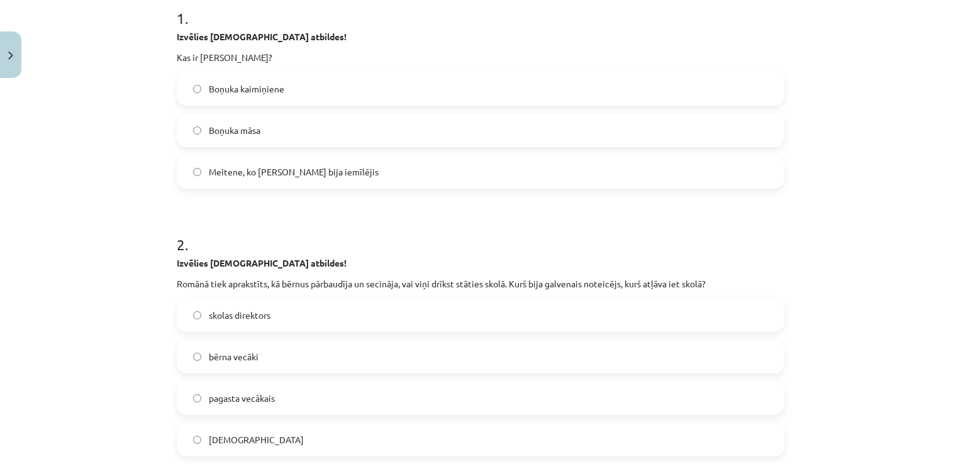
scroll to position [346, 0]
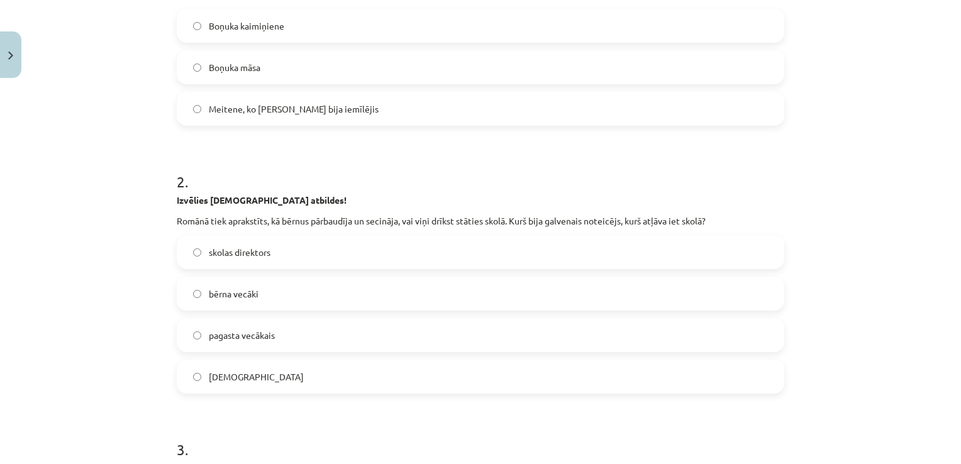
click at [237, 376] on label "mācītājs" at bounding box center [480, 376] width 605 height 31
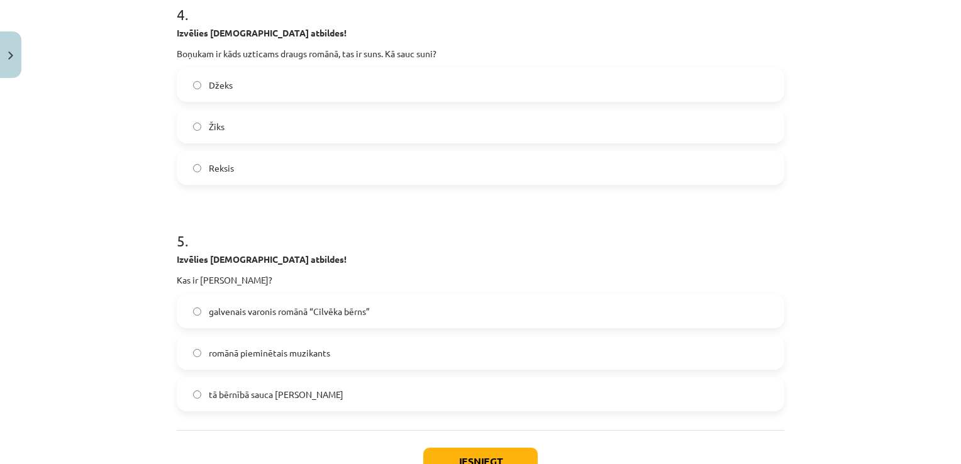
scroll to position [1100, 0]
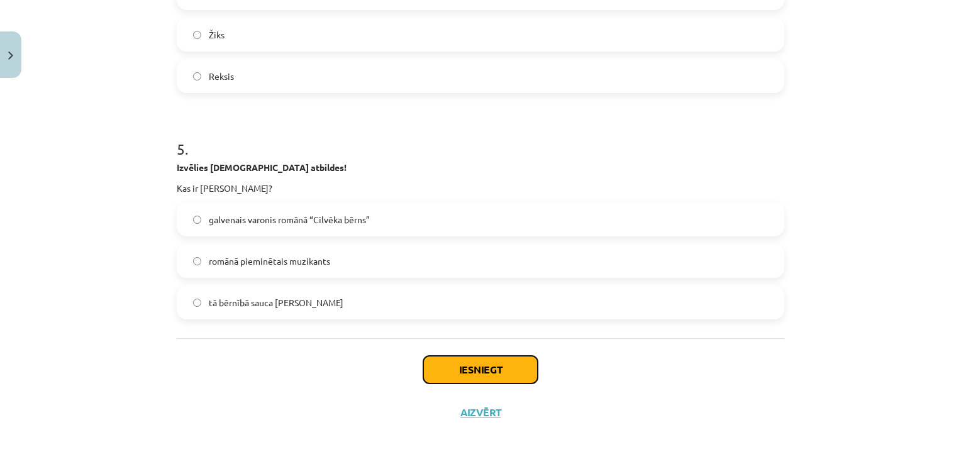
click at [470, 371] on button "Iesniegt" at bounding box center [480, 370] width 114 height 28
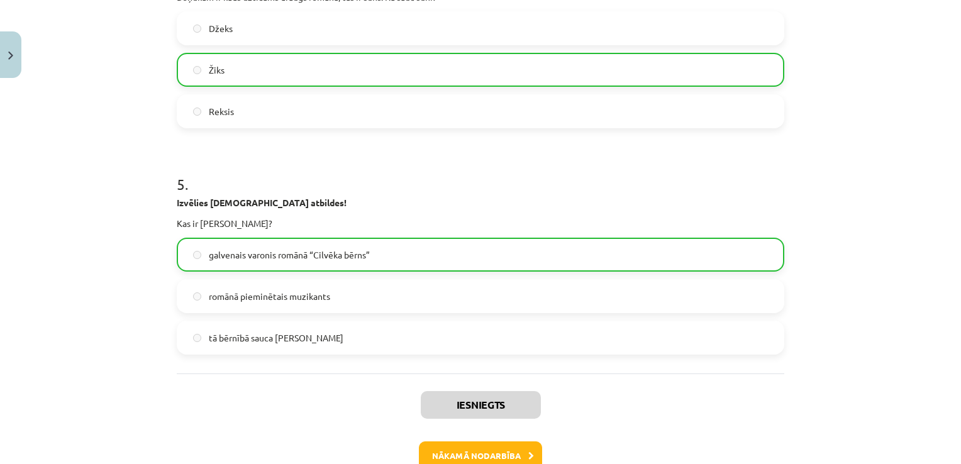
scroll to position [1140, 0]
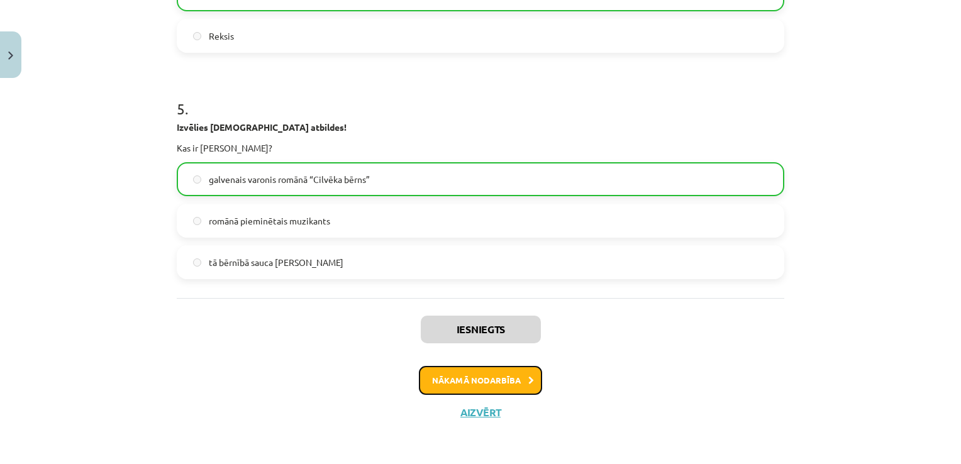
click at [491, 372] on button "Nākamā nodarbība" at bounding box center [480, 380] width 123 height 29
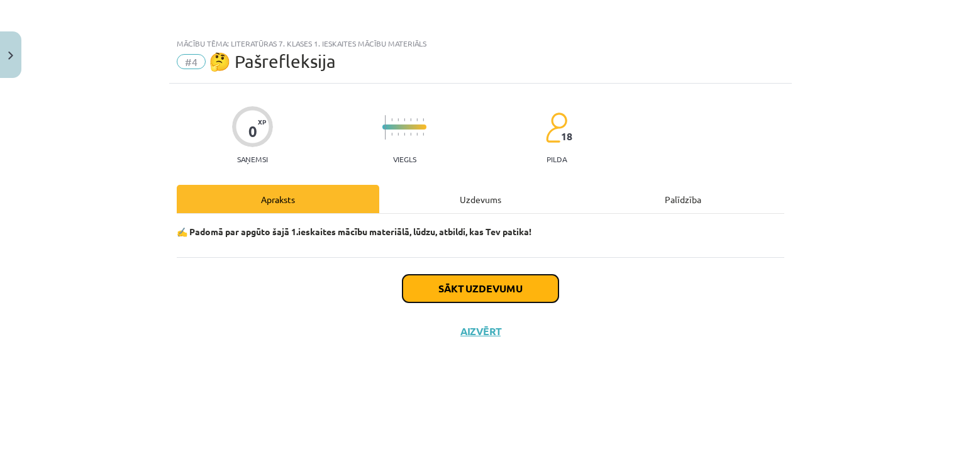
click at [464, 286] on button "Sākt uzdevumu" at bounding box center [481, 289] width 156 height 28
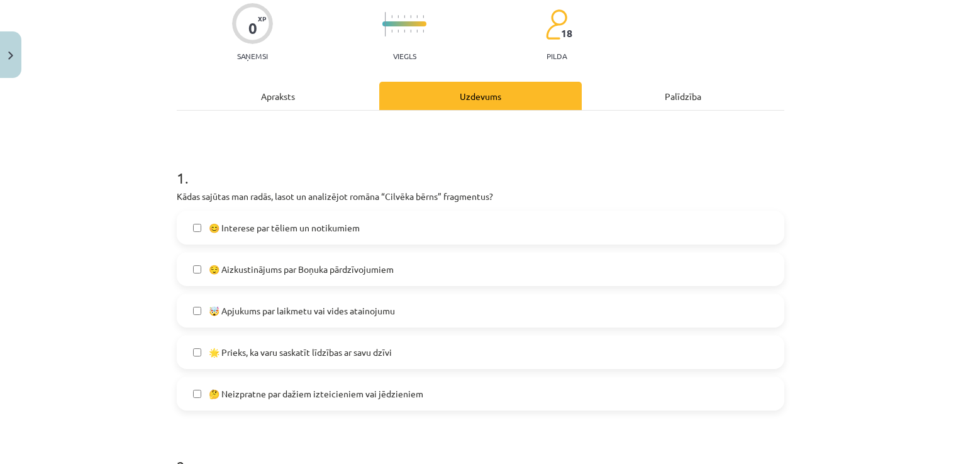
scroll to position [126, 0]
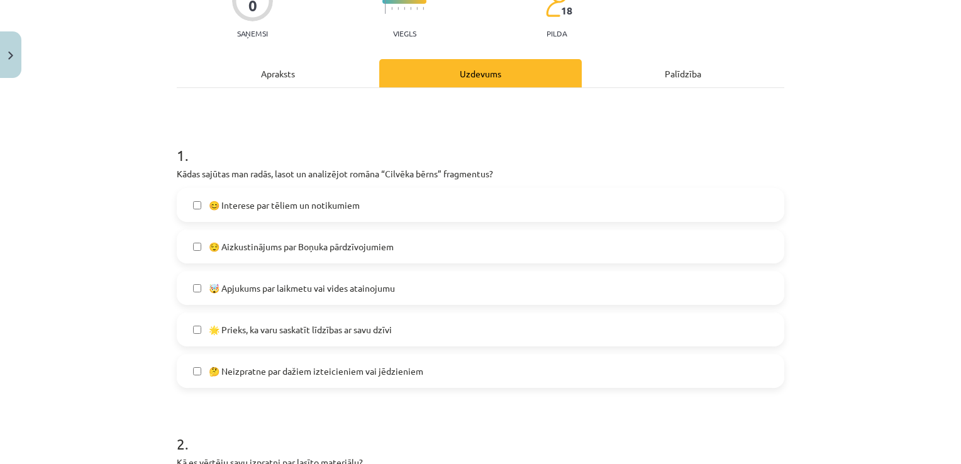
click at [349, 207] on span "😊 Interese par tēliem un notikumiem" at bounding box center [284, 205] width 151 height 13
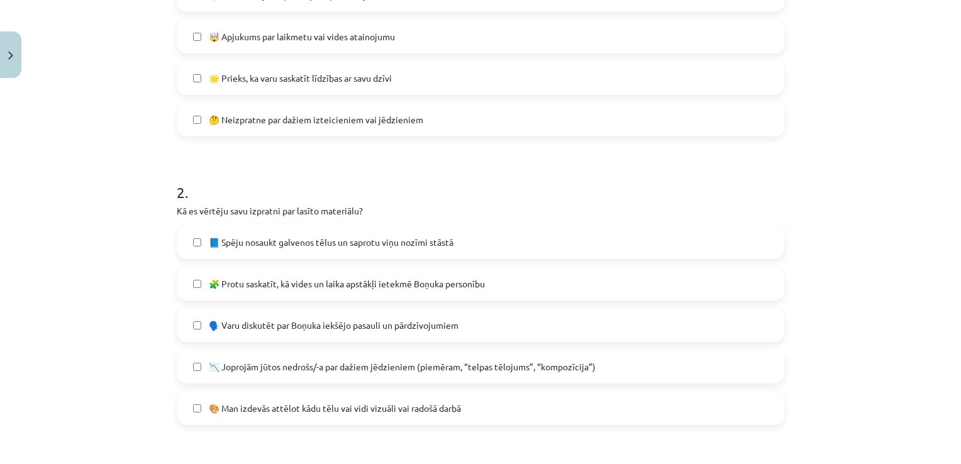
scroll to position [440, 0]
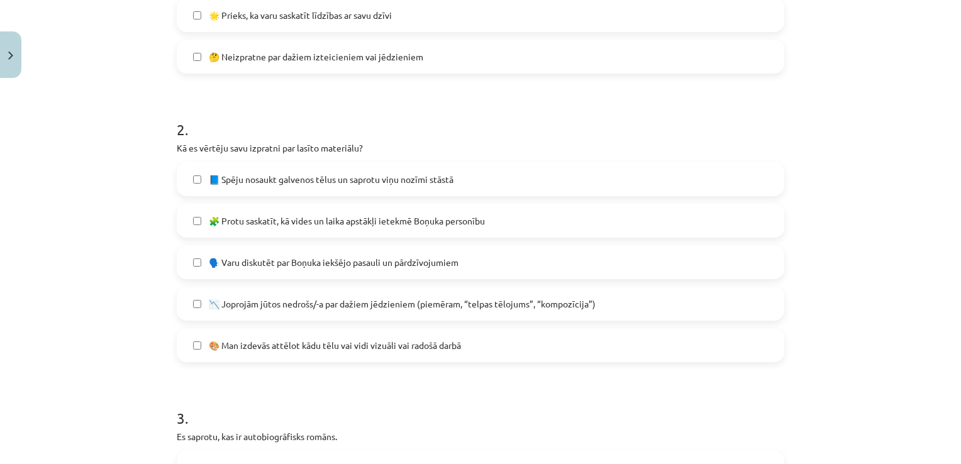
click at [416, 265] on span "🗣️ Varu diskutēt par Boņuka iekšējo pasauli un pārdzīvojumiem" at bounding box center [334, 262] width 250 height 13
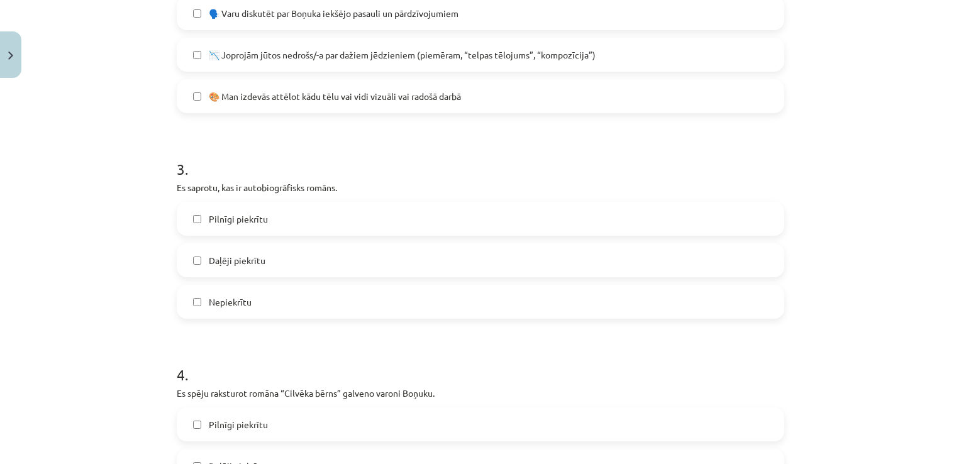
scroll to position [692, 0]
click at [297, 223] on label "Pilnīgi piekrītu" at bounding box center [480, 216] width 605 height 31
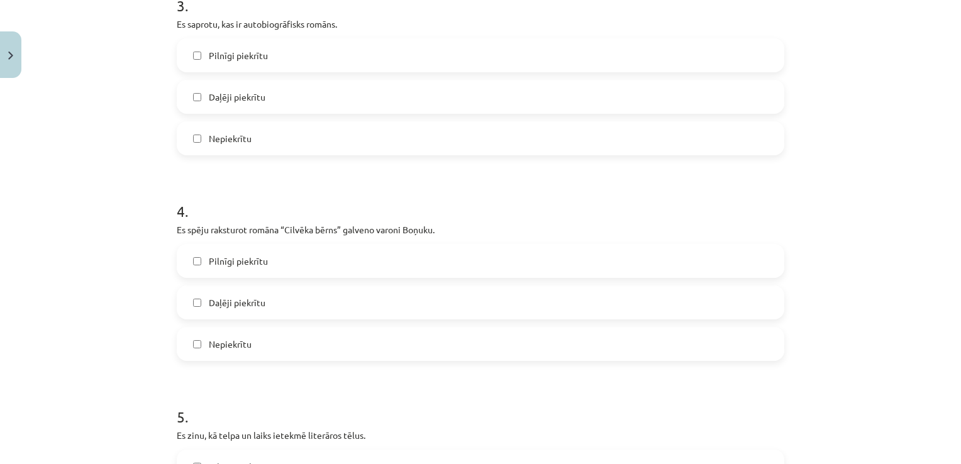
scroll to position [881, 0]
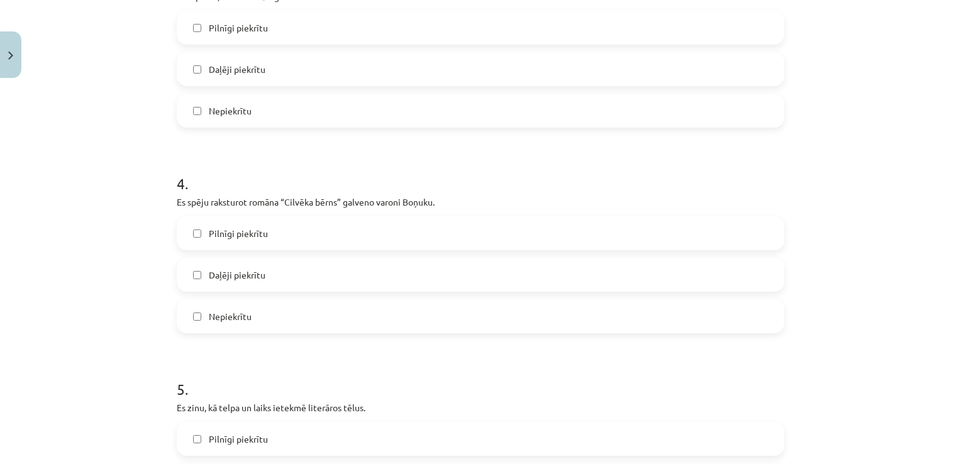
click at [282, 241] on label "Pilnīgi piekrītu" at bounding box center [480, 233] width 605 height 31
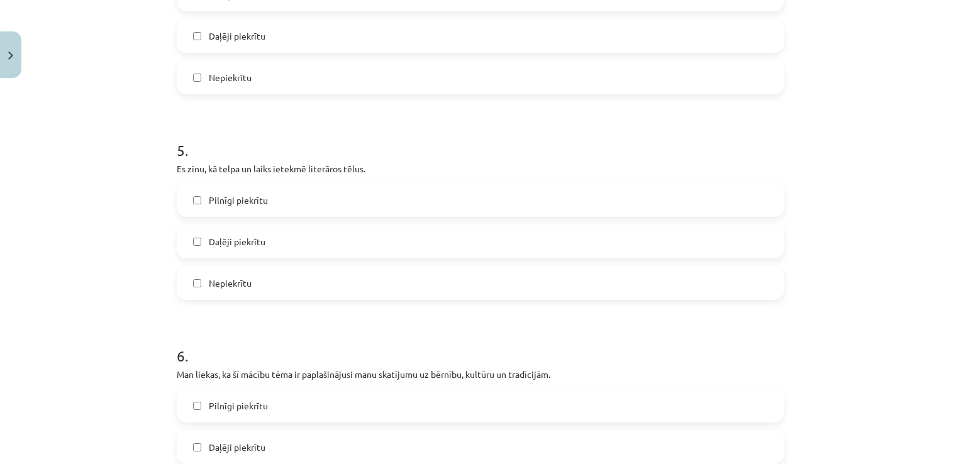
scroll to position [1132, 0]
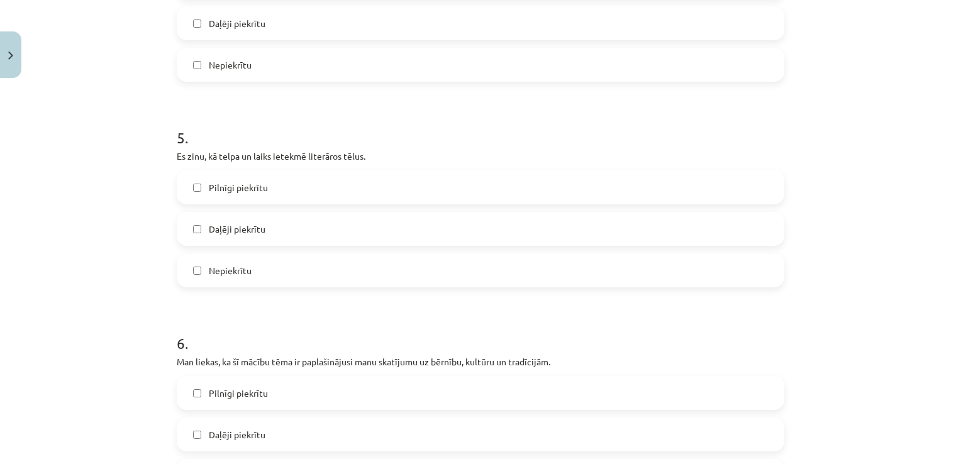
click at [312, 234] on label "Daļēji piekrītu" at bounding box center [480, 228] width 605 height 31
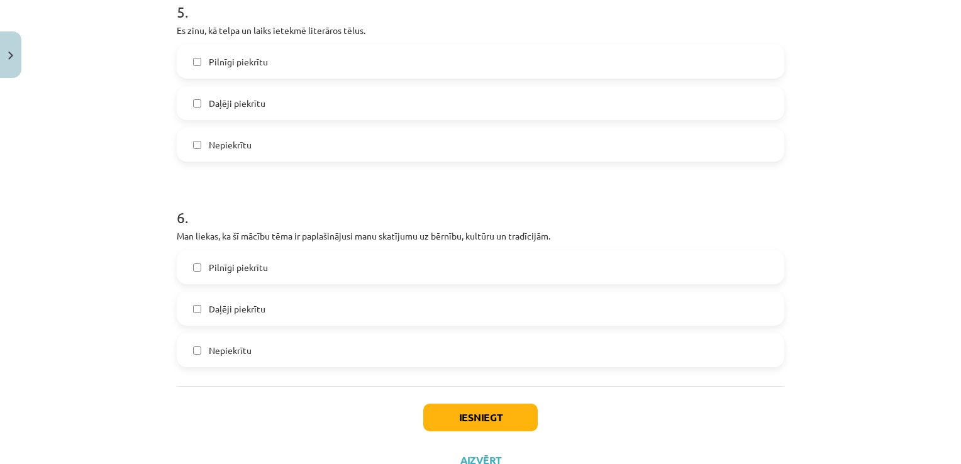
scroll to position [1306, 0]
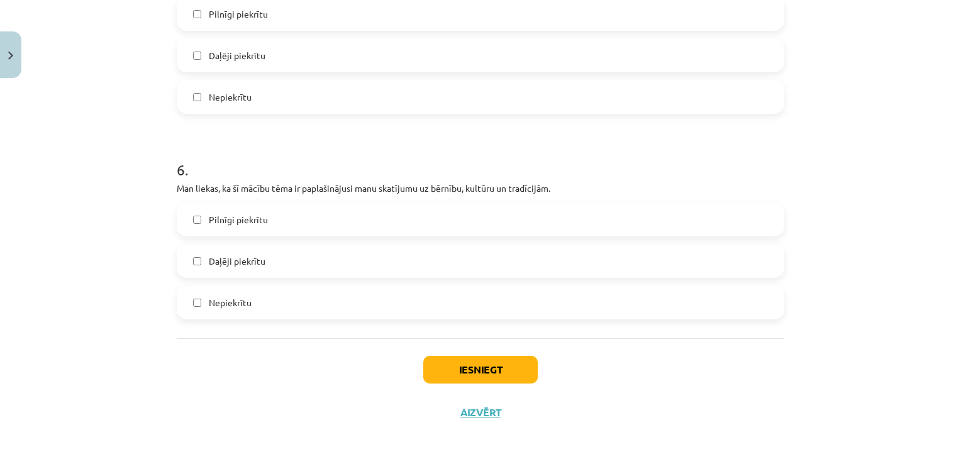
click at [247, 260] on span "Daļēji piekrītu" at bounding box center [237, 261] width 57 height 13
click at [462, 373] on button "Iesniegt" at bounding box center [480, 370] width 114 height 28
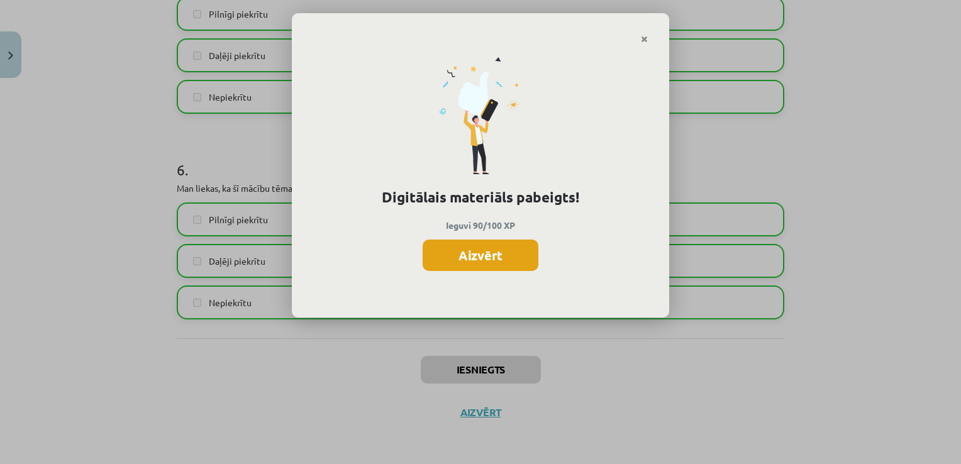
click at [508, 258] on button "Aizvērt" at bounding box center [481, 255] width 116 height 31
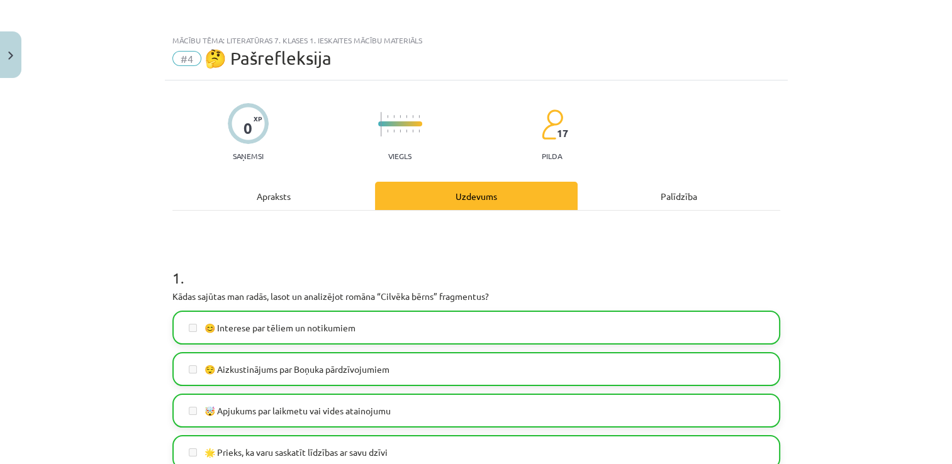
scroll to position [0, 0]
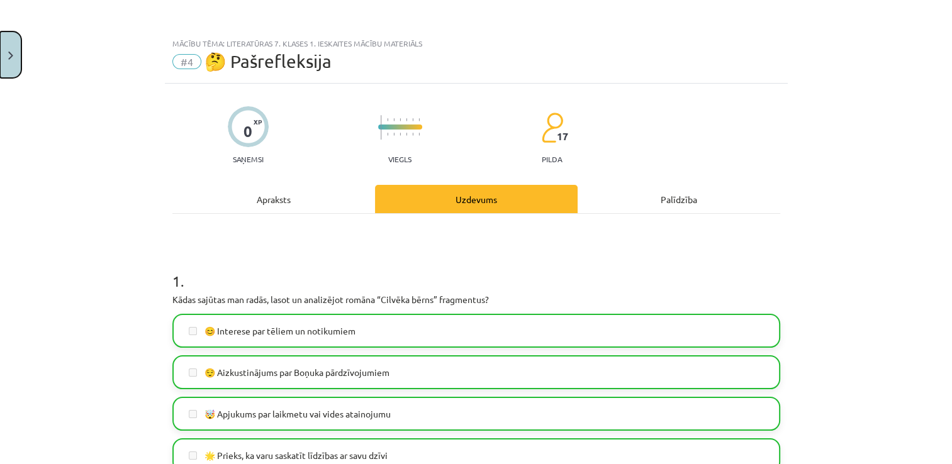
click at [3, 64] on button "Close" at bounding box center [10, 54] width 21 height 47
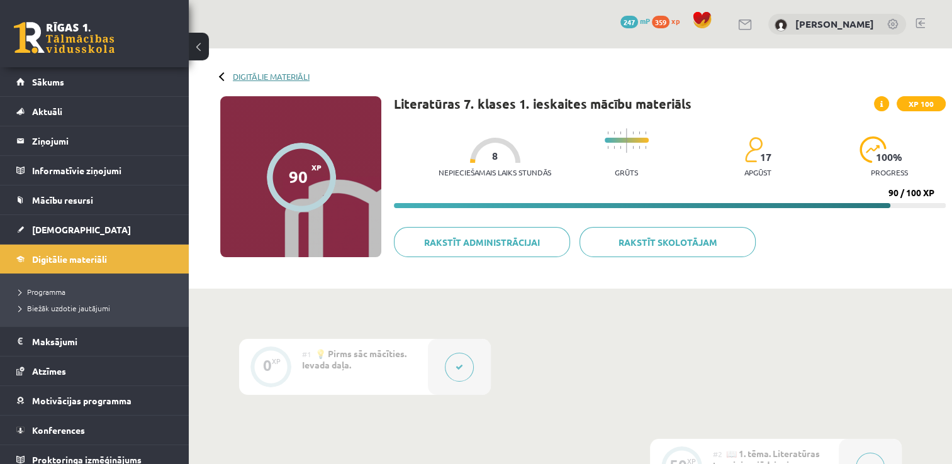
click at [281, 75] on link "Digitālie materiāli" at bounding box center [271, 76] width 77 height 9
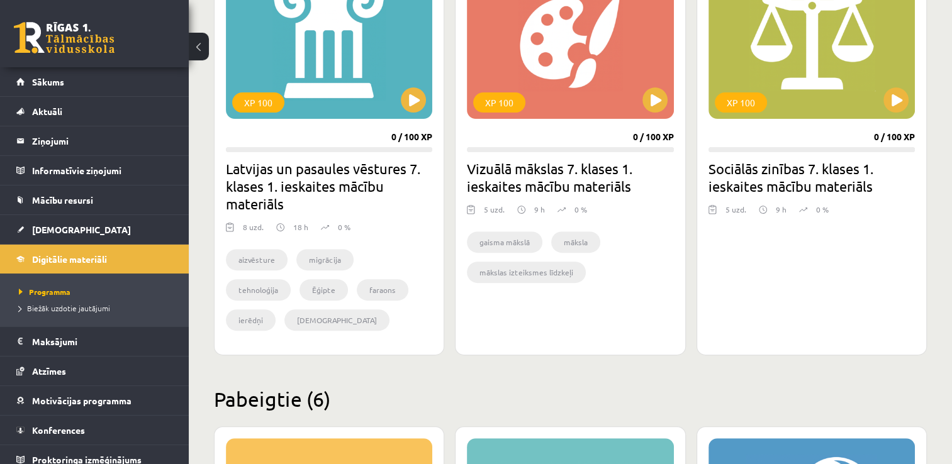
scroll to position [357, 0]
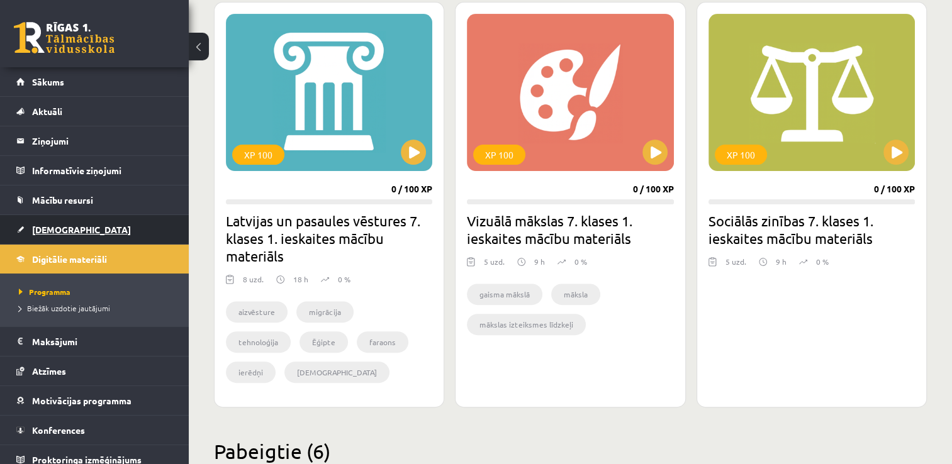
click at [58, 236] on link "[DEMOGRAPHIC_DATA]" at bounding box center [94, 229] width 157 height 29
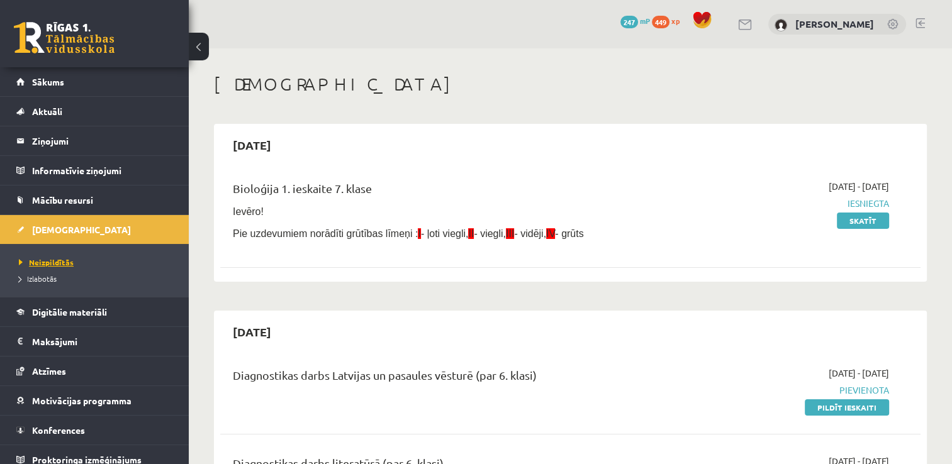
click at [55, 260] on span "Neizpildītās" at bounding box center [46, 262] width 55 height 10
click at [33, 278] on span "Izlabotās" at bounding box center [38, 279] width 38 height 10
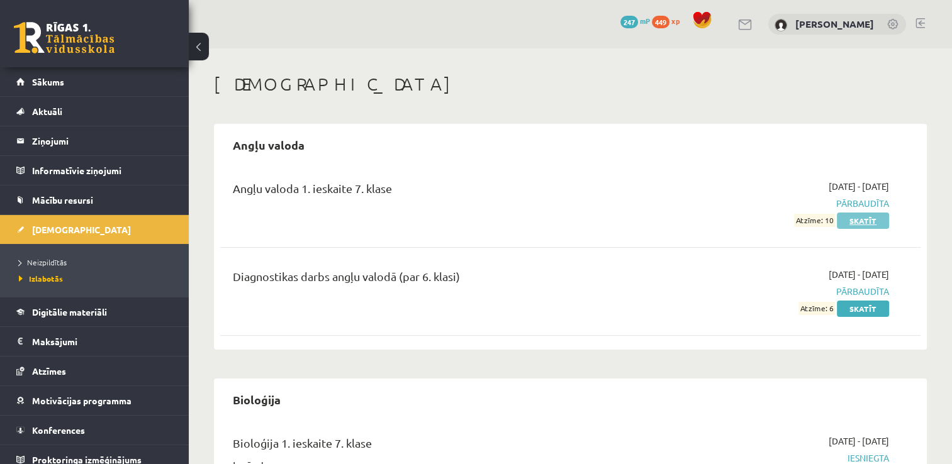
click at [871, 218] on link "Skatīt" at bounding box center [863, 221] width 52 height 16
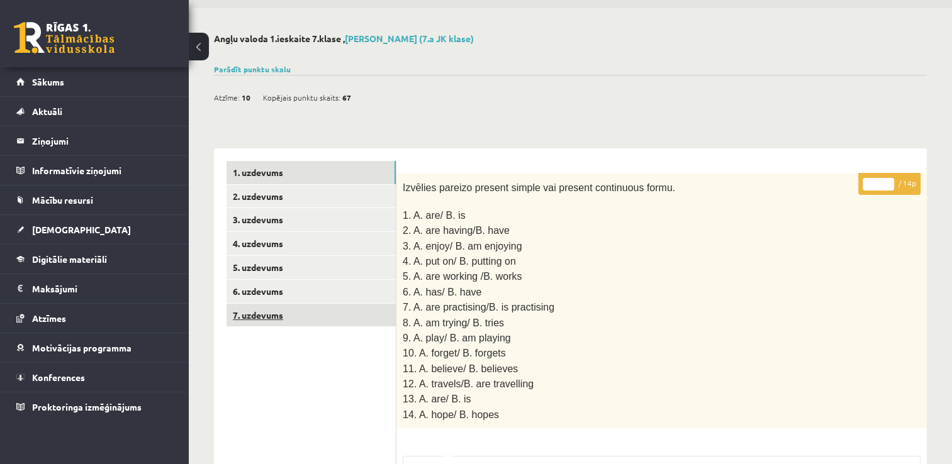
scroll to position [63, 0]
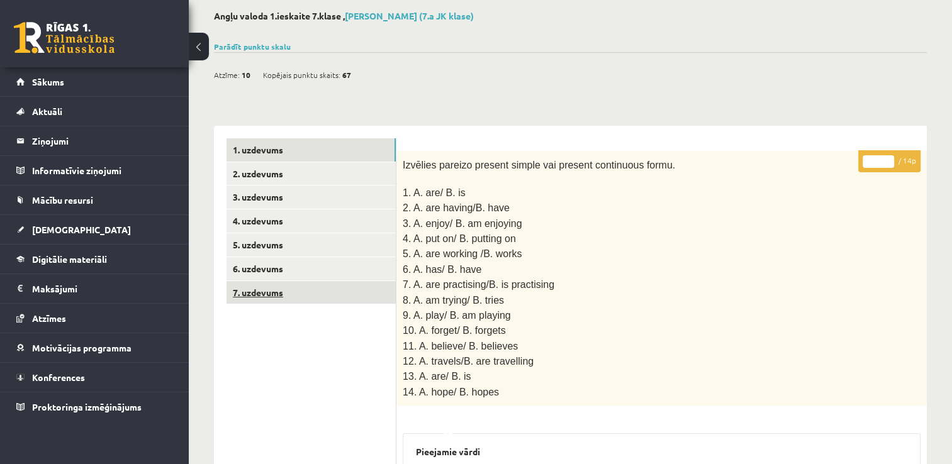
click at [272, 291] on link "7. uzdevums" at bounding box center [310, 292] width 169 height 23
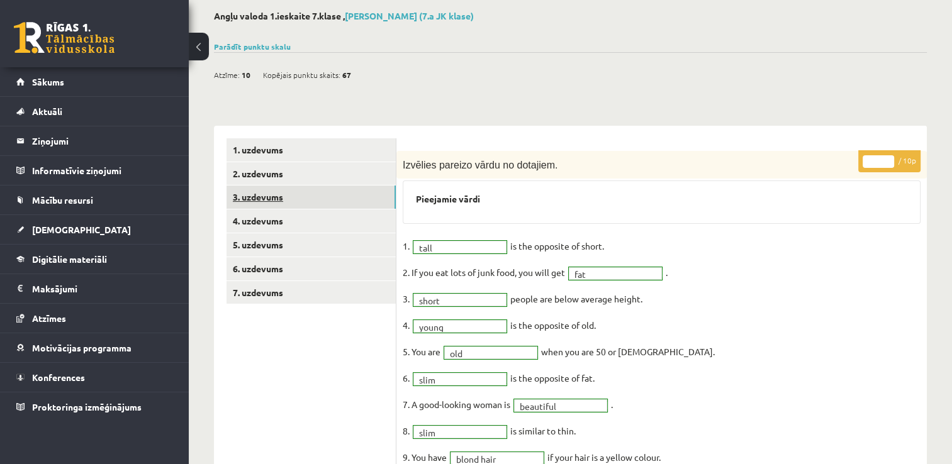
click at [288, 208] on link "3. uzdevums" at bounding box center [310, 197] width 169 height 23
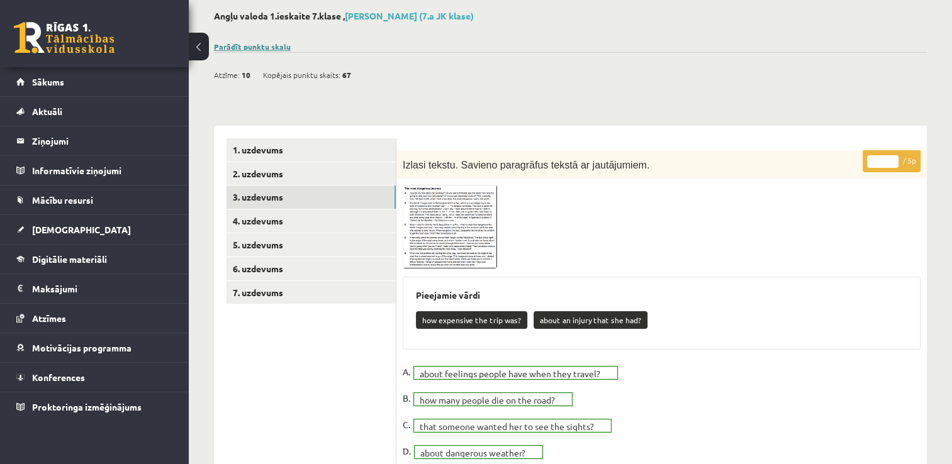
click at [243, 48] on link "Parādīt punktu skalu" at bounding box center [252, 47] width 77 height 10
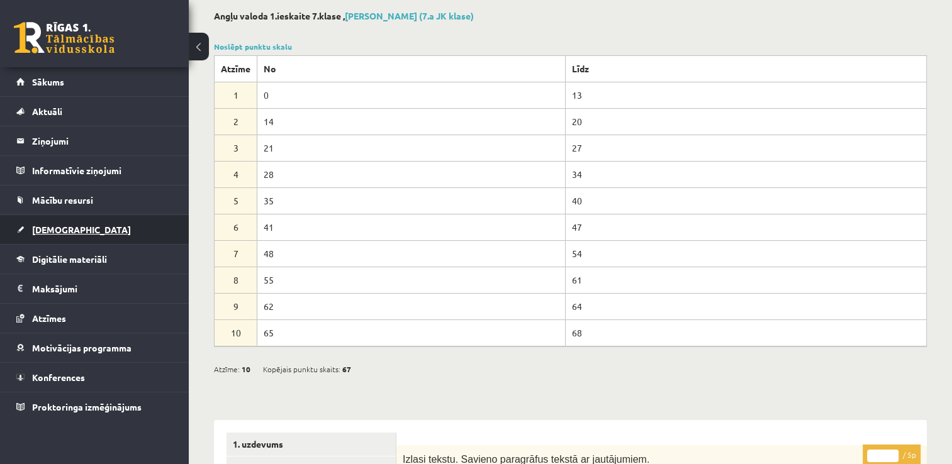
click at [45, 233] on span "[DEMOGRAPHIC_DATA]" at bounding box center [81, 229] width 99 height 11
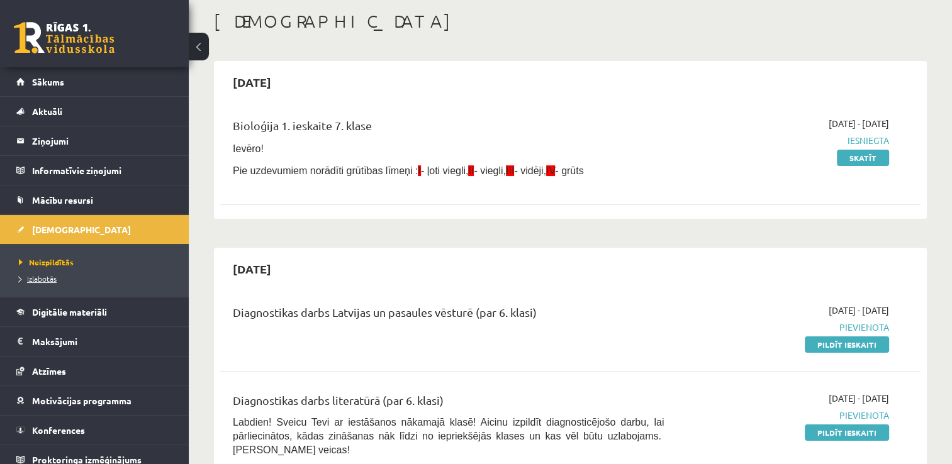
click at [64, 281] on link "Izlabotās" at bounding box center [97, 278] width 157 height 11
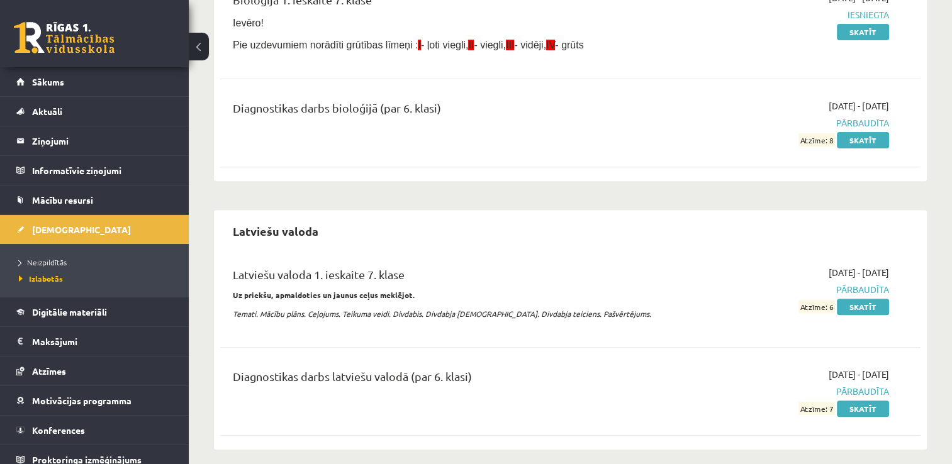
scroll to position [503, 0]
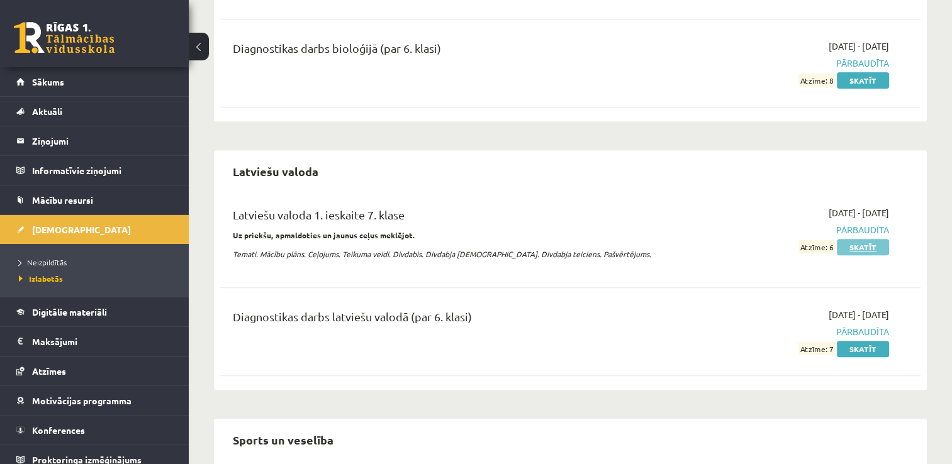
click at [857, 242] on link "Skatīt" at bounding box center [863, 247] width 52 height 16
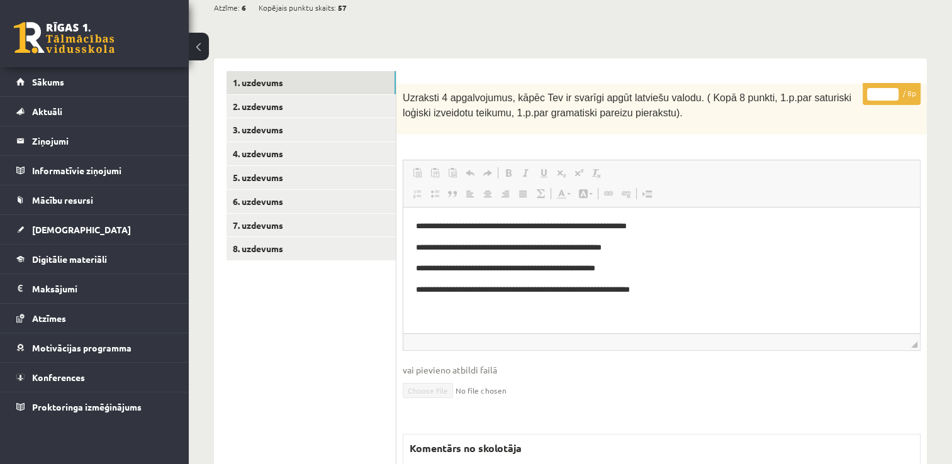
scroll to position [189, 0]
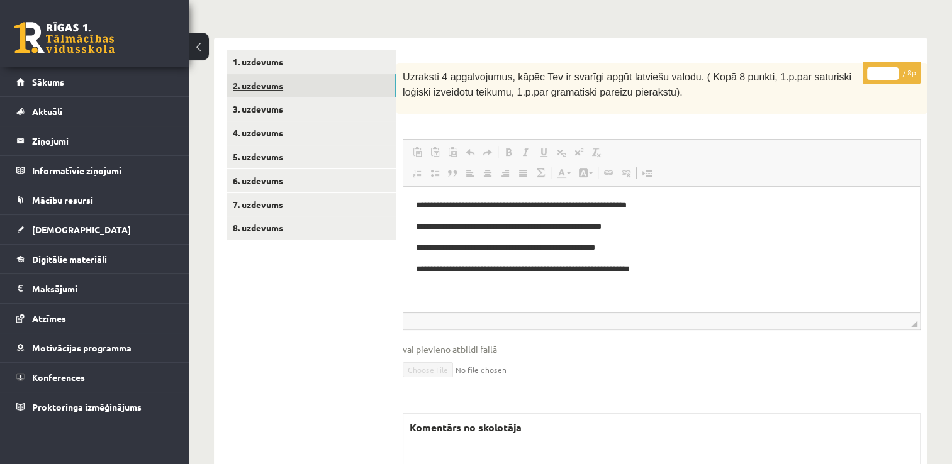
click at [260, 84] on link "2. uzdevums" at bounding box center [310, 85] width 169 height 23
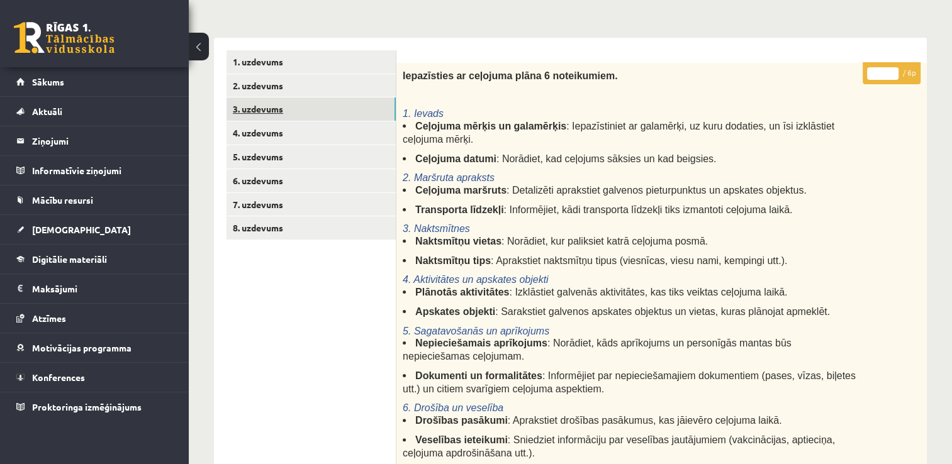
click at [254, 104] on link "3. uzdevums" at bounding box center [310, 109] width 169 height 23
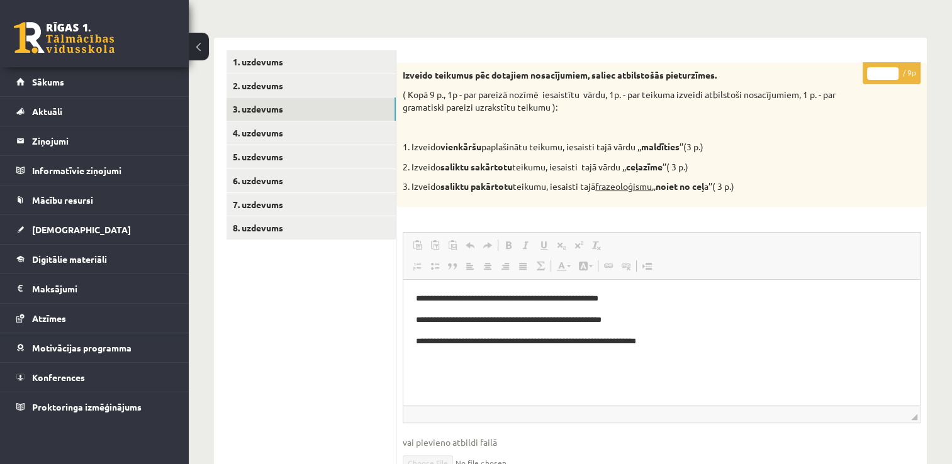
scroll to position [0, 0]
click at [291, 135] on link "4. uzdevums" at bounding box center [310, 132] width 169 height 23
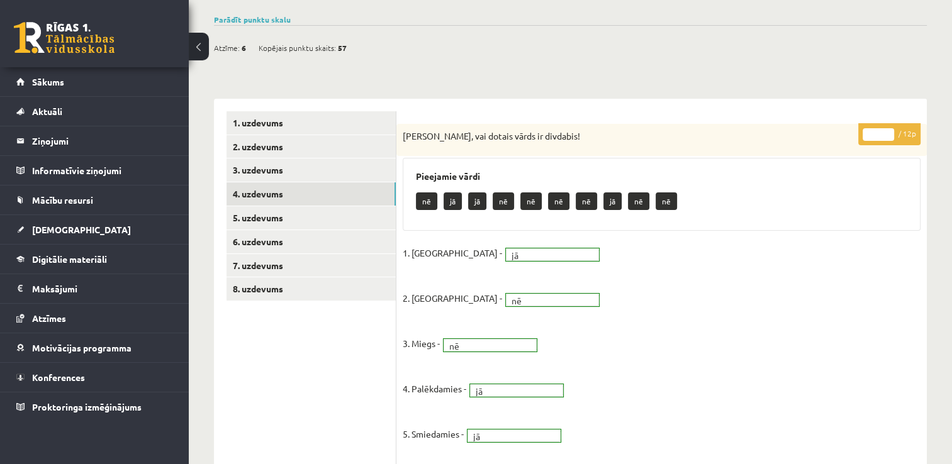
scroll to position [126, 0]
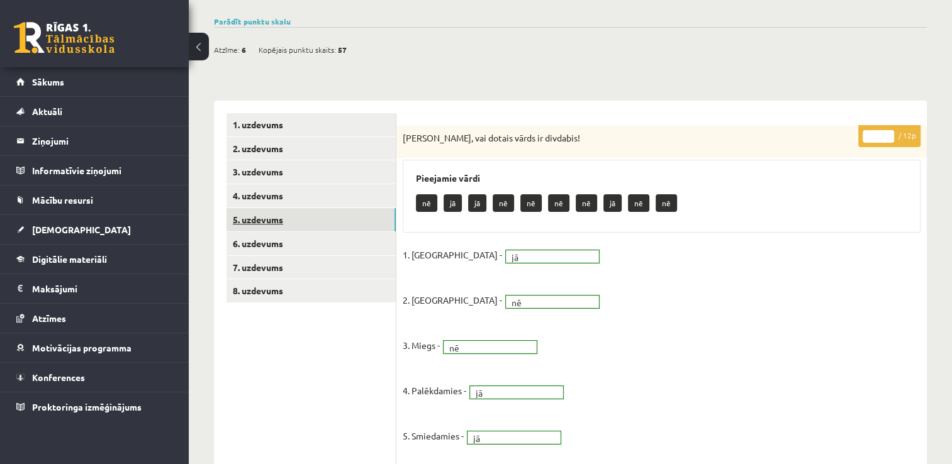
click at [259, 220] on link "5. uzdevums" at bounding box center [310, 219] width 169 height 23
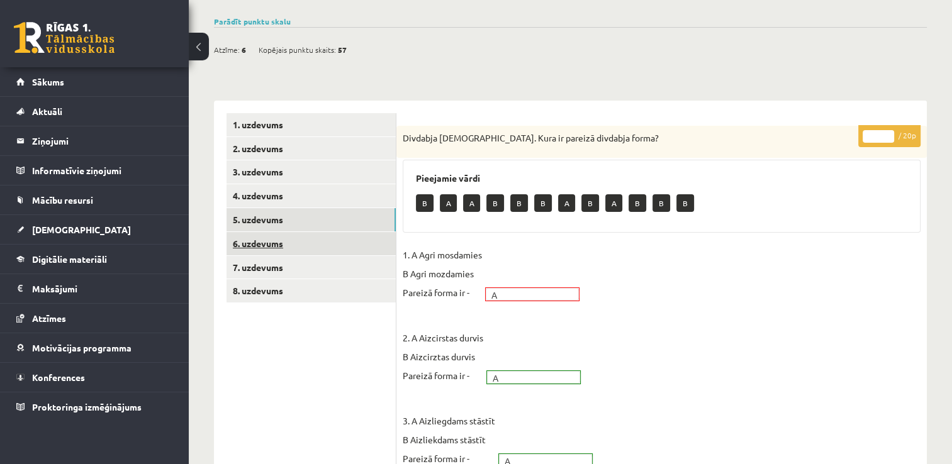
click at [262, 240] on link "6. uzdevums" at bounding box center [310, 243] width 169 height 23
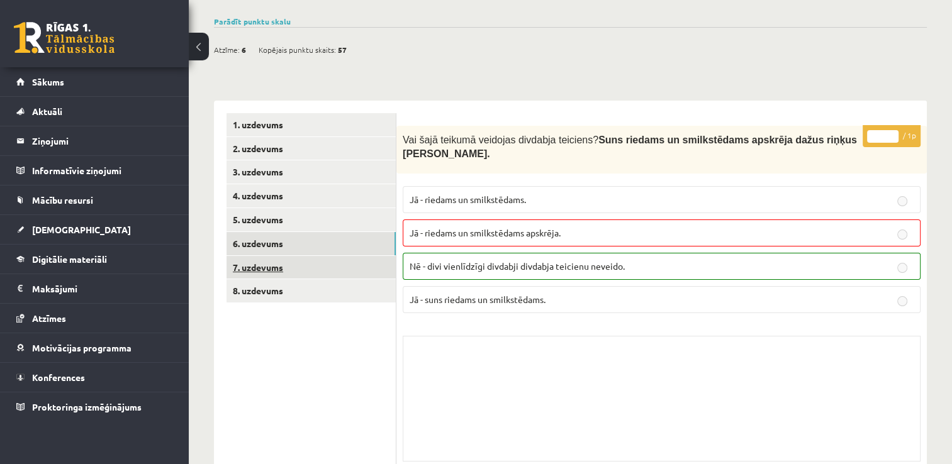
click at [258, 271] on link "7. uzdevums" at bounding box center [310, 267] width 169 height 23
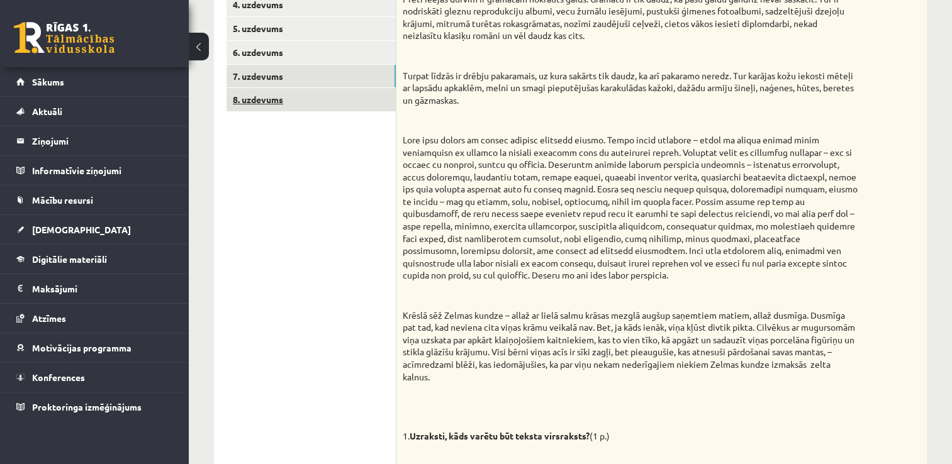
scroll to position [150, 0]
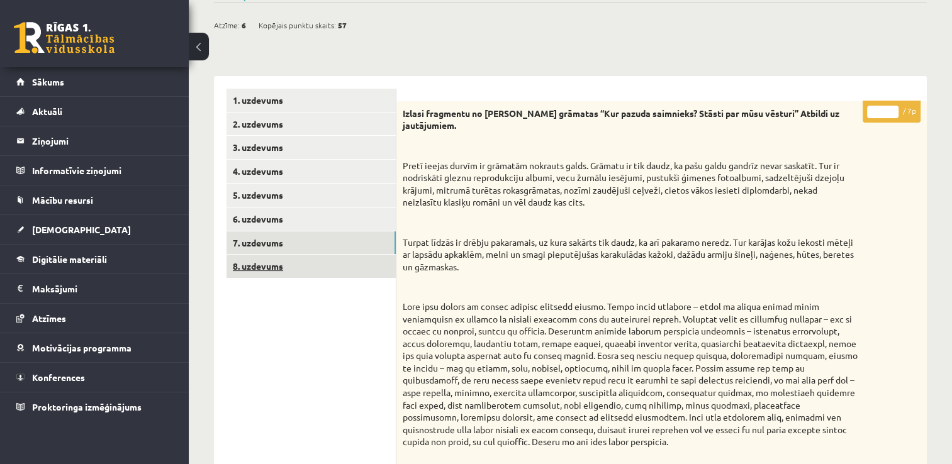
click at [272, 267] on link "8. uzdevums" at bounding box center [310, 266] width 169 height 23
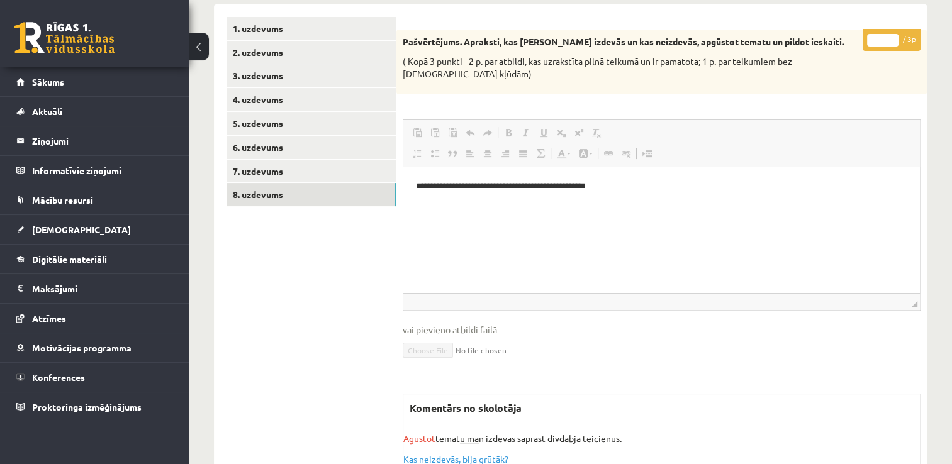
scroll to position [194, 0]
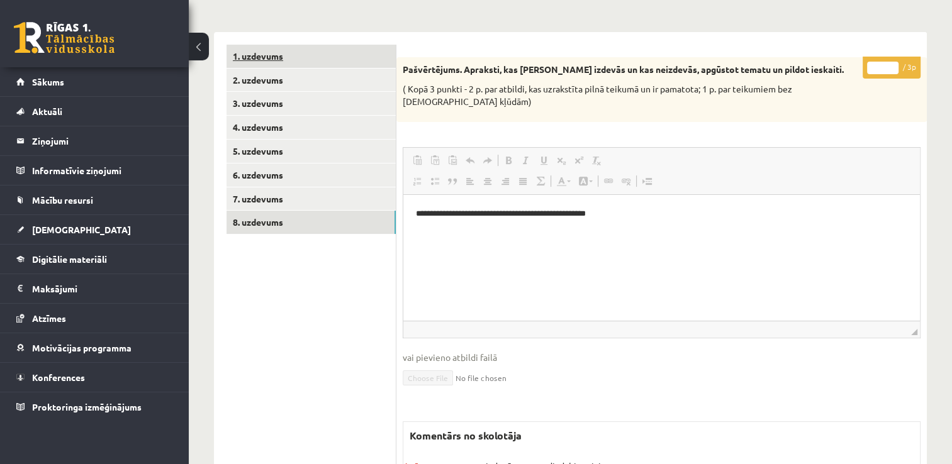
click at [269, 55] on link "1. uzdevums" at bounding box center [310, 56] width 169 height 23
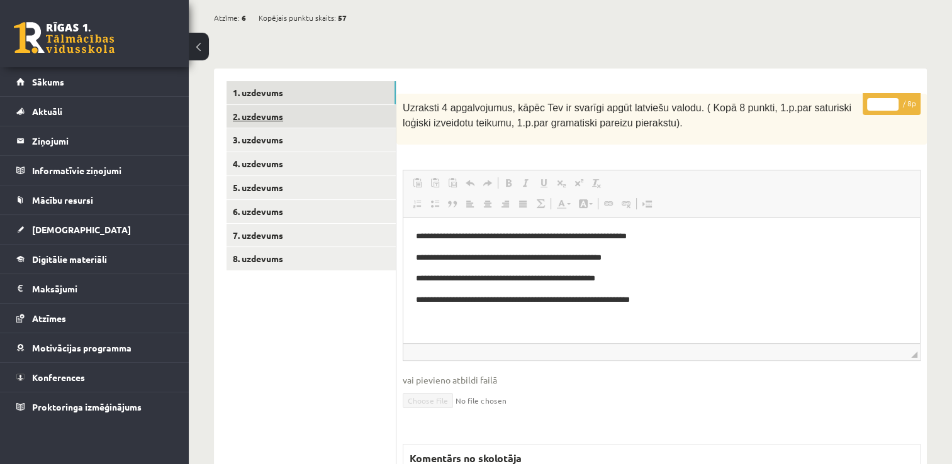
scroll to position [115, 0]
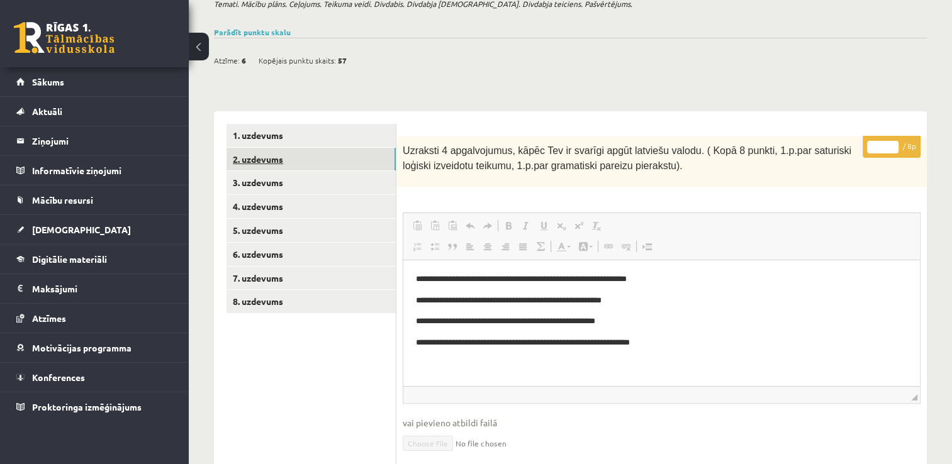
click at [278, 162] on link "2. uzdevums" at bounding box center [310, 159] width 169 height 23
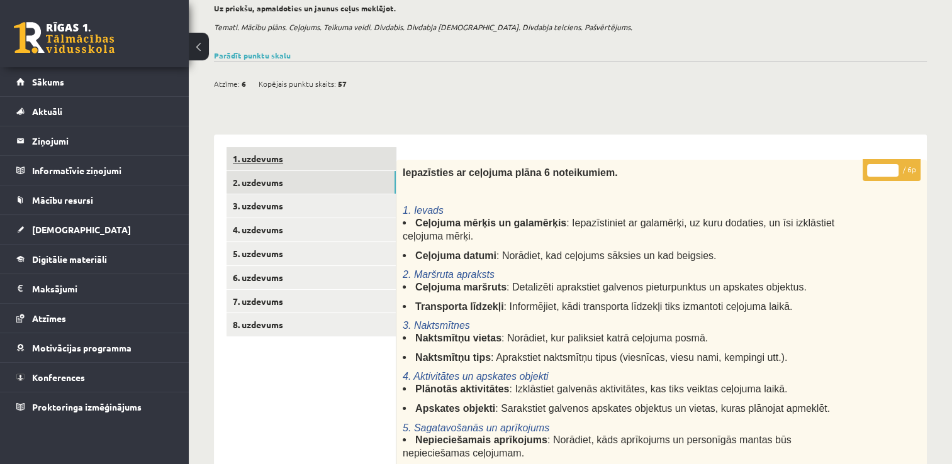
scroll to position [89, 0]
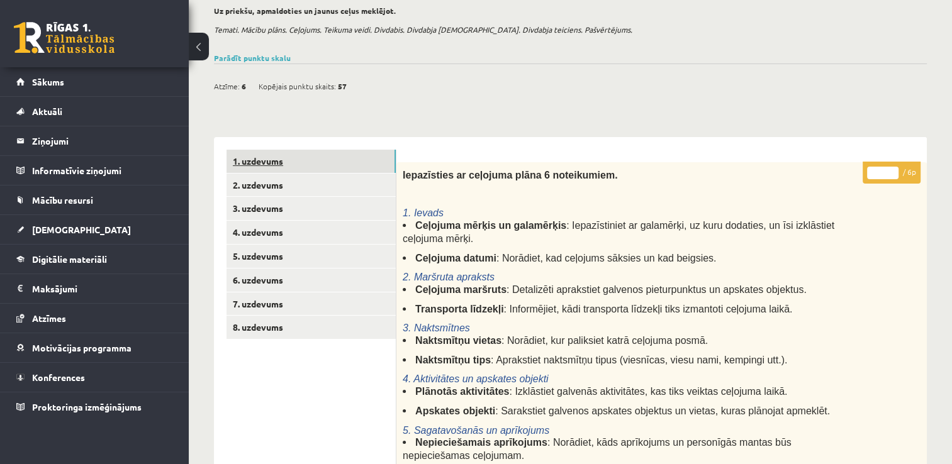
click at [271, 159] on link "1. uzdevums" at bounding box center [310, 161] width 169 height 23
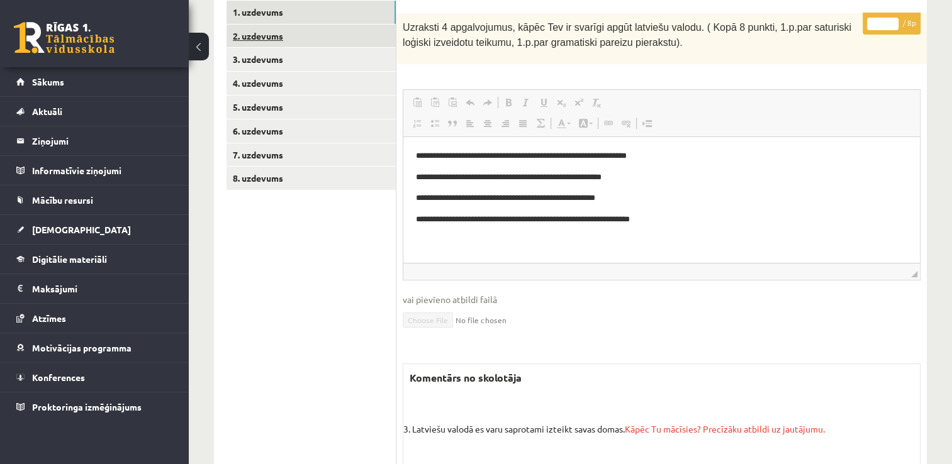
scroll to position [178, 0]
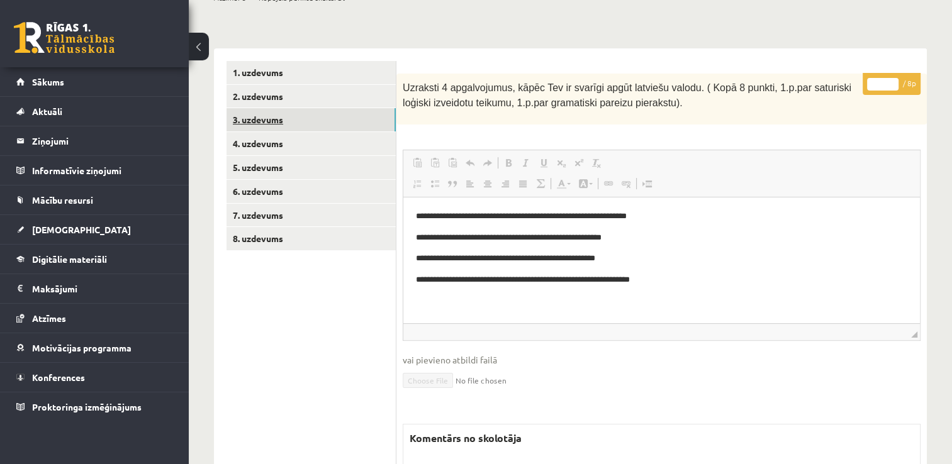
click at [264, 125] on link "3. uzdevums" at bounding box center [310, 119] width 169 height 23
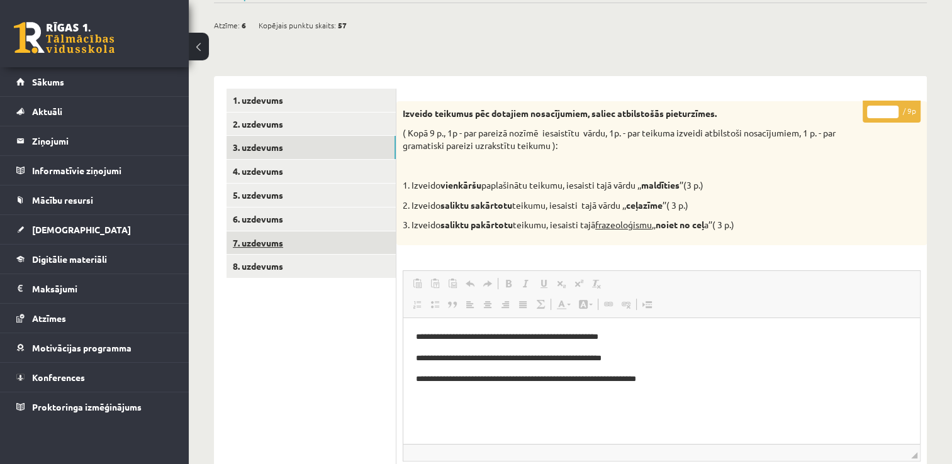
scroll to position [148, 0]
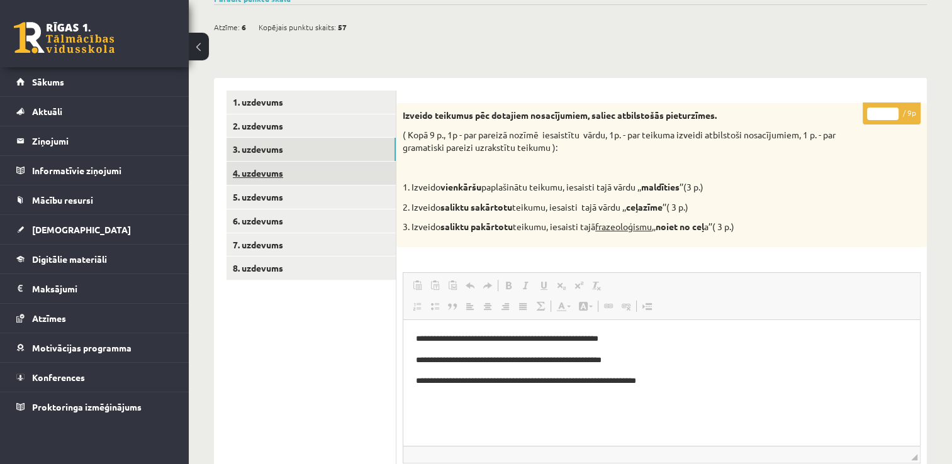
click at [267, 171] on link "4. uzdevums" at bounding box center [310, 173] width 169 height 23
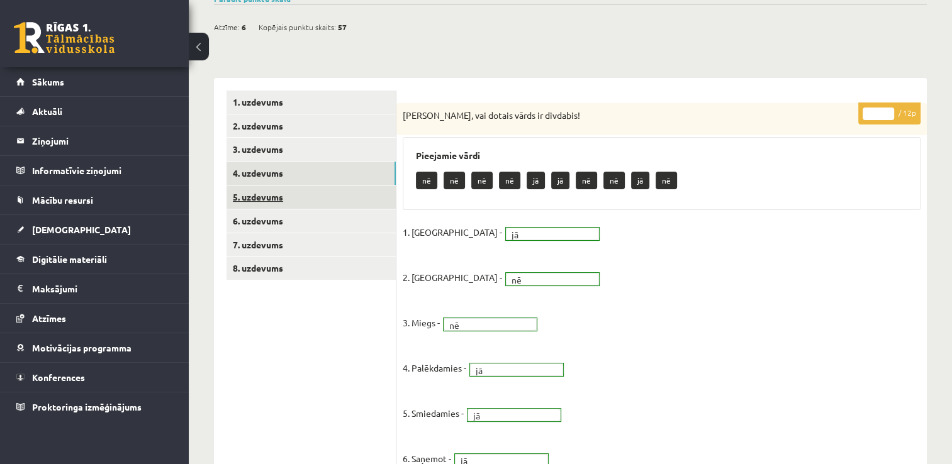
click at [264, 198] on link "5. uzdevums" at bounding box center [310, 197] width 169 height 23
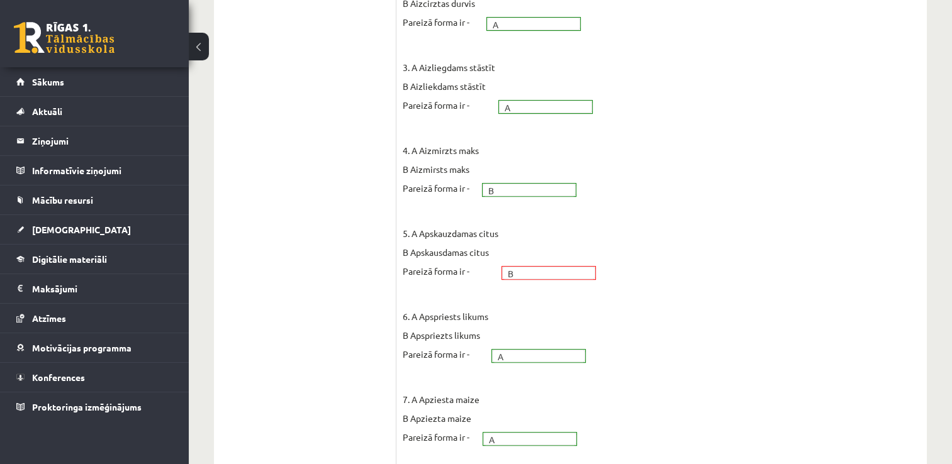
scroll to position [102, 0]
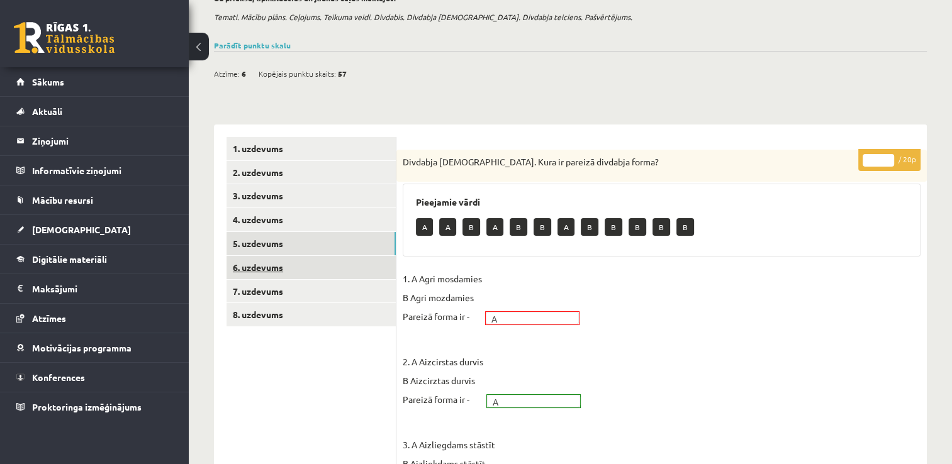
click at [272, 272] on link "6. uzdevums" at bounding box center [310, 267] width 169 height 23
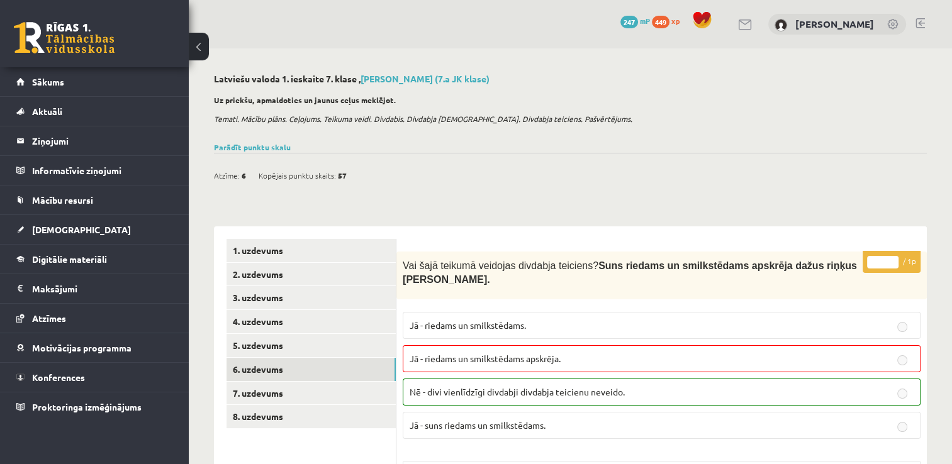
scroll to position [126, 0]
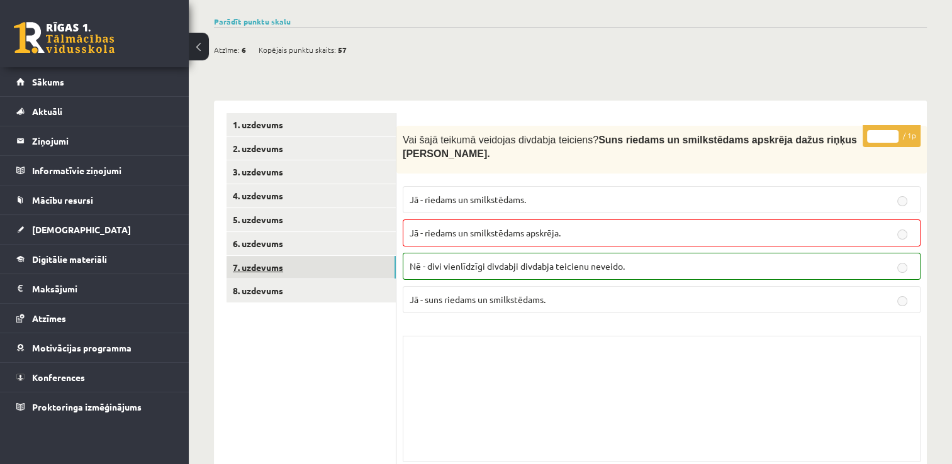
click at [261, 265] on link "7. uzdevums" at bounding box center [310, 267] width 169 height 23
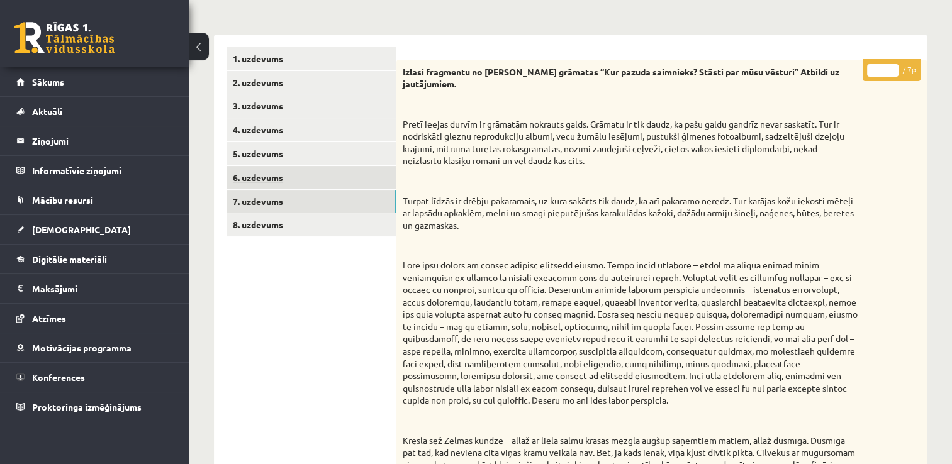
scroll to position [150, 0]
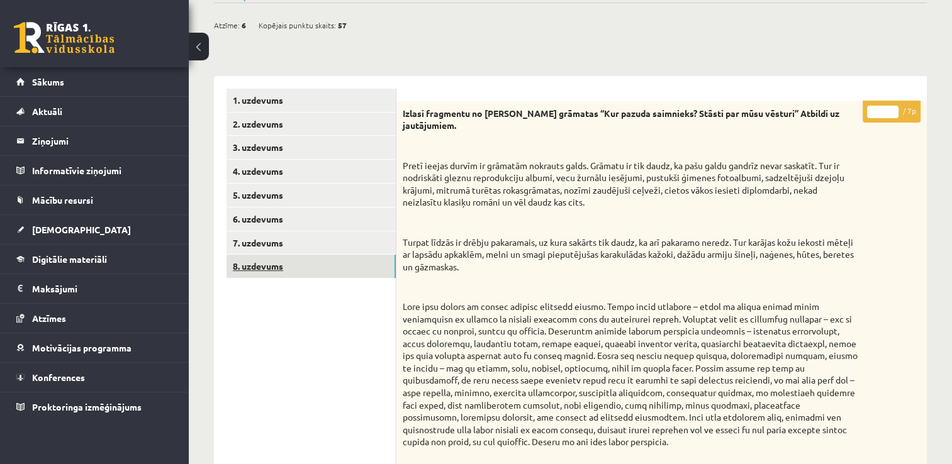
click at [258, 272] on link "8. uzdevums" at bounding box center [310, 266] width 169 height 23
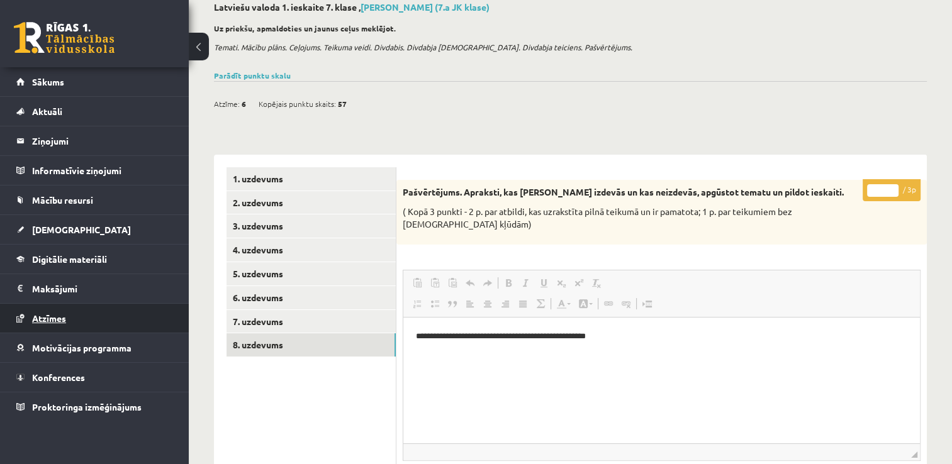
scroll to position [69, 0]
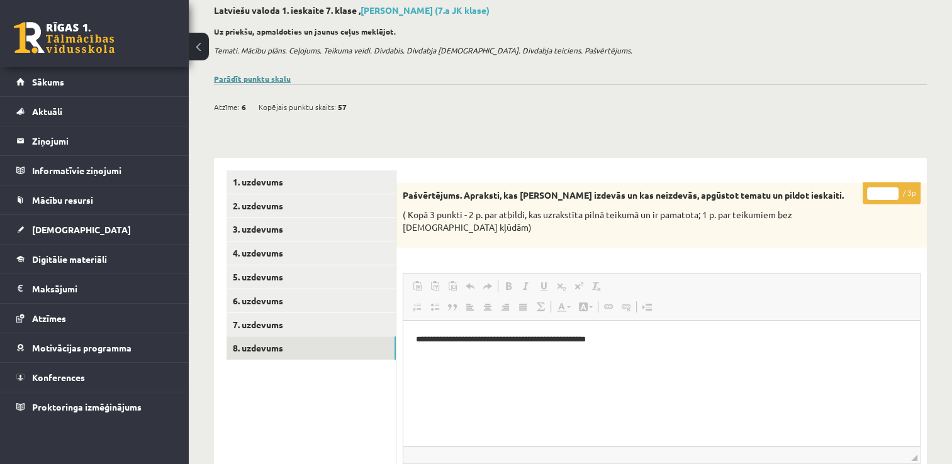
click at [273, 77] on link "Parādīt punktu skalu" at bounding box center [252, 79] width 77 height 10
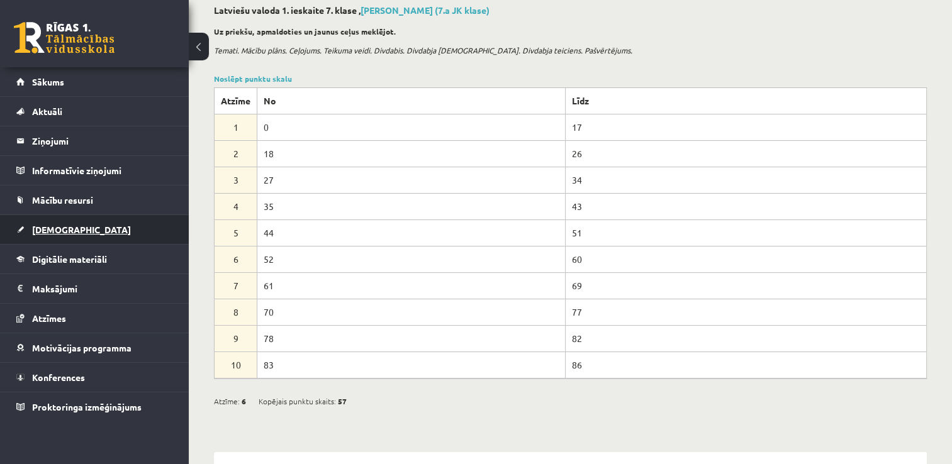
click at [53, 221] on link "[DEMOGRAPHIC_DATA]" at bounding box center [94, 229] width 157 height 29
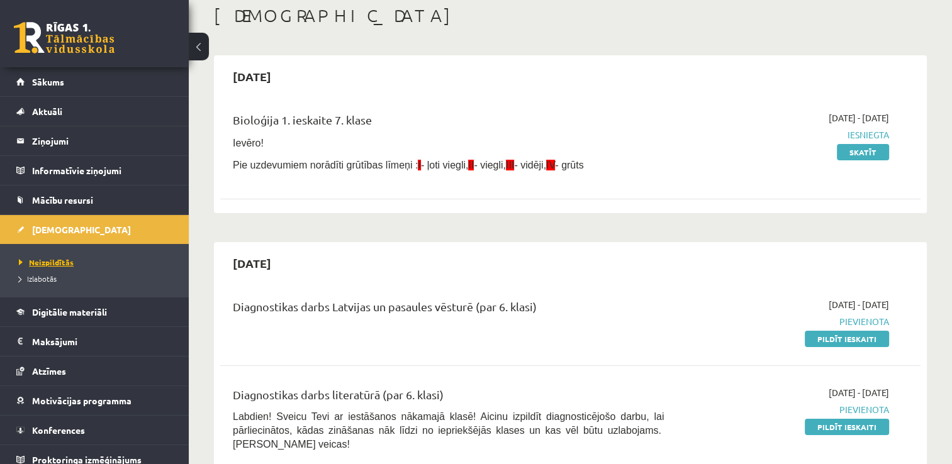
click at [55, 261] on span "Neizpildītās" at bounding box center [46, 262] width 55 height 10
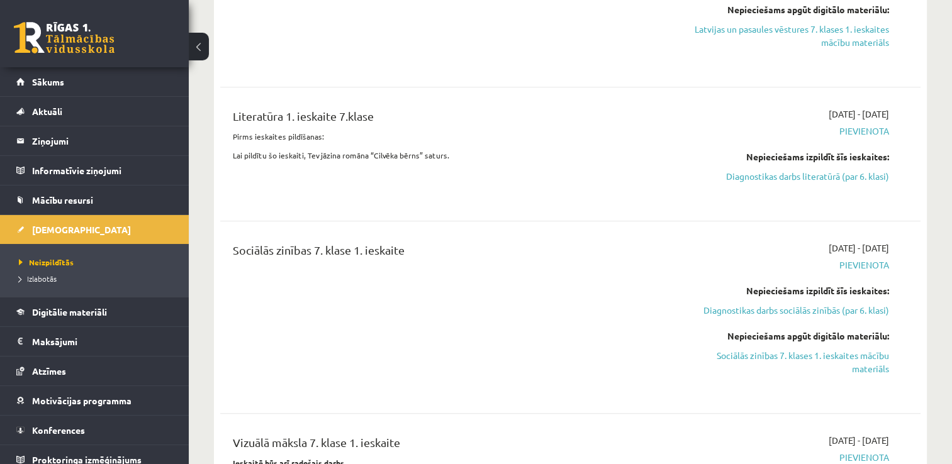
scroll to position [823, 0]
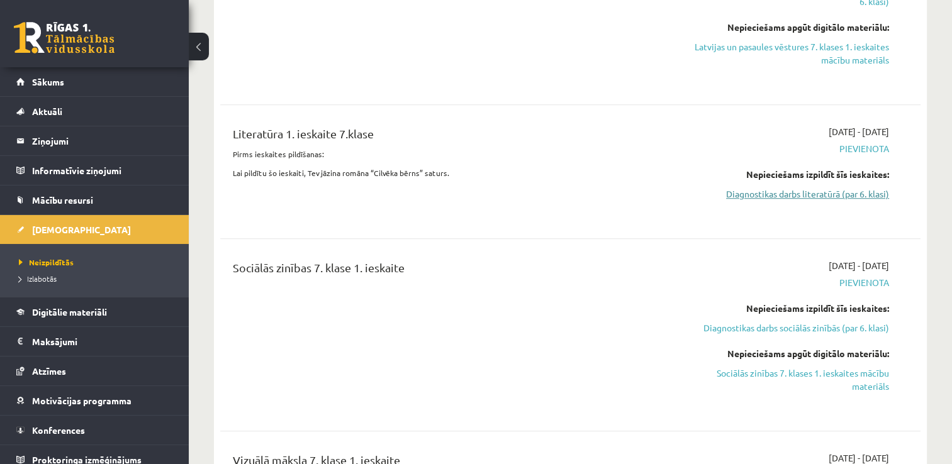
click at [835, 187] on link "Diagnostikas darbs literatūrā (par 6. klasi)" at bounding box center [786, 193] width 206 height 13
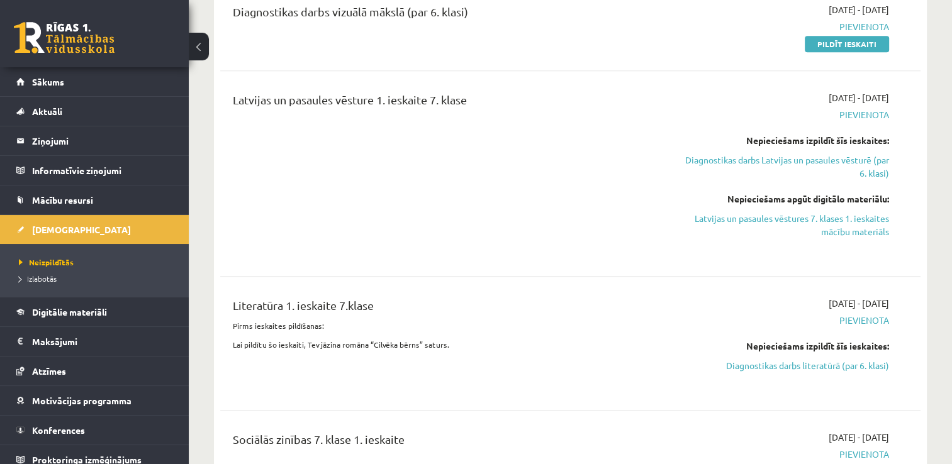
scroll to position [693, 0]
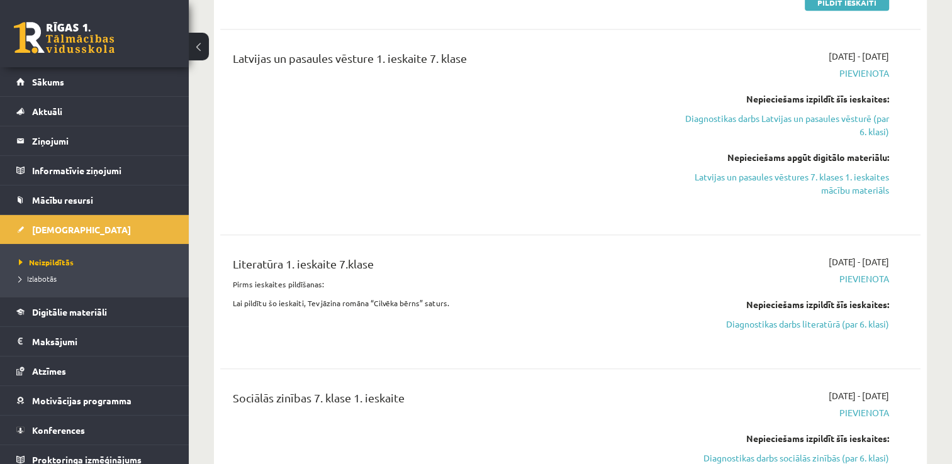
click at [781, 318] on link "Diagnostikas darbs literatūrā (par 6. klasi)" at bounding box center [786, 324] width 206 height 13
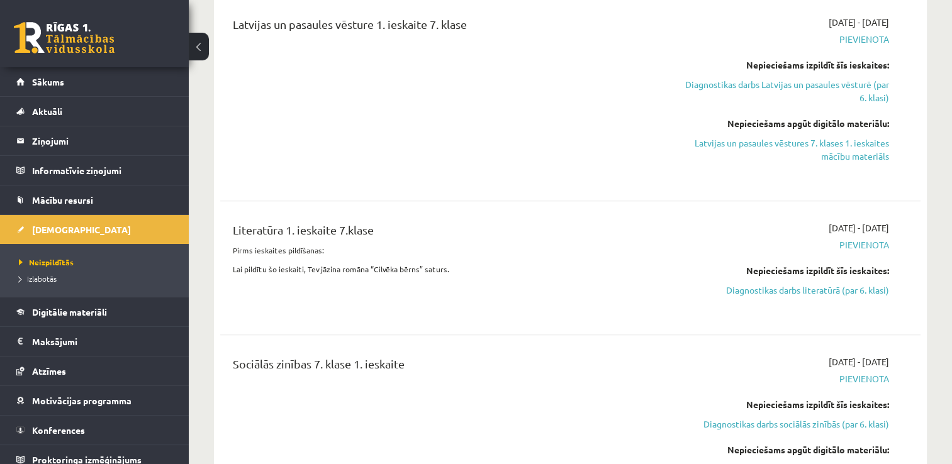
scroll to position [756, 0]
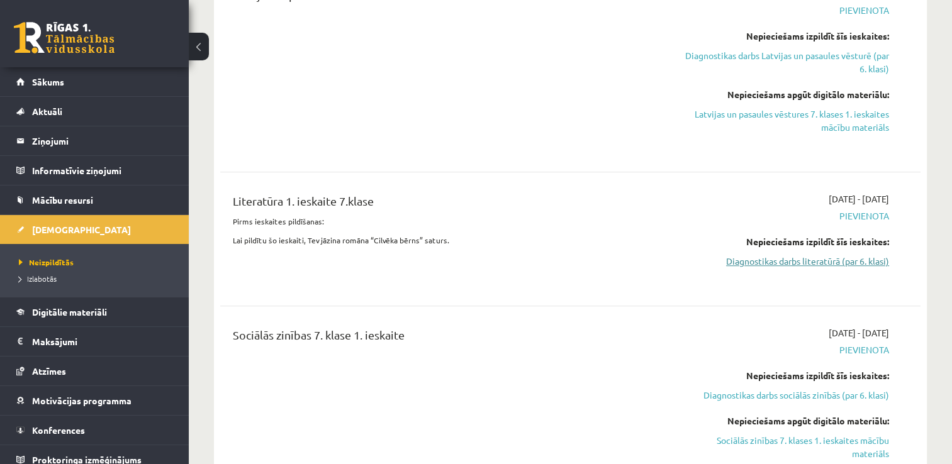
click at [779, 255] on link "Diagnostikas darbs literatūrā (par 6. klasi)" at bounding box center [786, 261] width 206 height 13
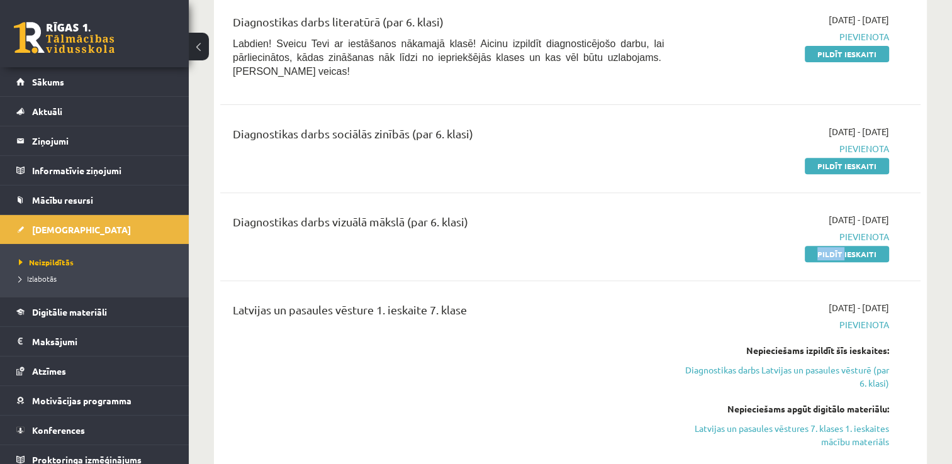
click at [779, 250] on div "Diagnostikas darbs vizuālā mākslā (par 6. klasi) 2025-09-16 - 2025-09-30 Pievie…" at bounding box center [570, 237] width 700 height 72
drag, startPoint x: 779, startPoint y: 250, endPoint x: 730, endPoint y: 246, distance: 49.8
click at [730, 246] on div "Diagnostikas darbs vizuālā mākslā (par 6. klasi) 2025-09-16 - 2025-09-30 Pievie…" at bounding box center [570, 237] width 700 height 72
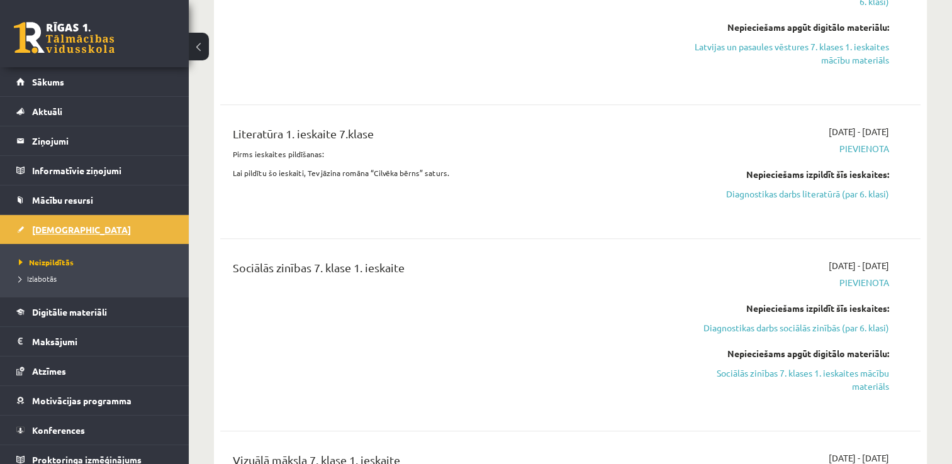
click at [52, 227] on span "[DEMOGRAPHIC_DATA]" at bounding box center [81, 229] width 99 height 11
click at [754, 187] on link "Diagnostikas darbs literatūrā (par 6. klasi)" at bounding box center [786, 193] width 206 height 13
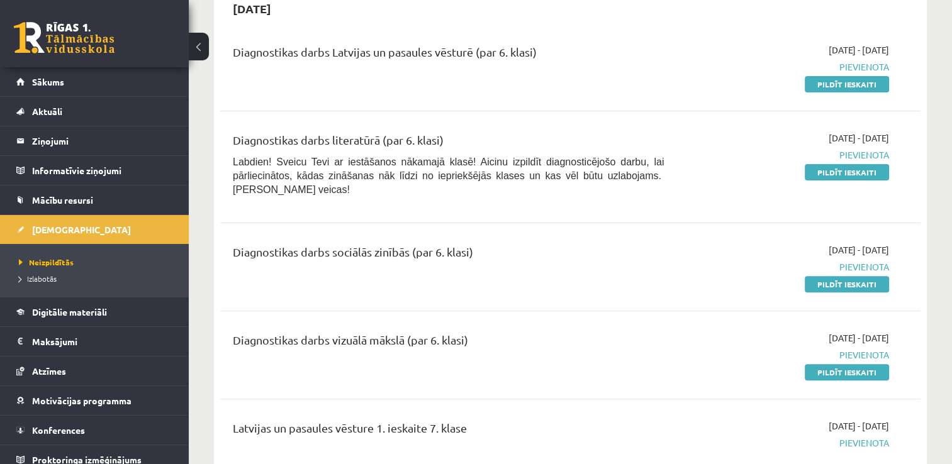
scroll to position [316, 0]
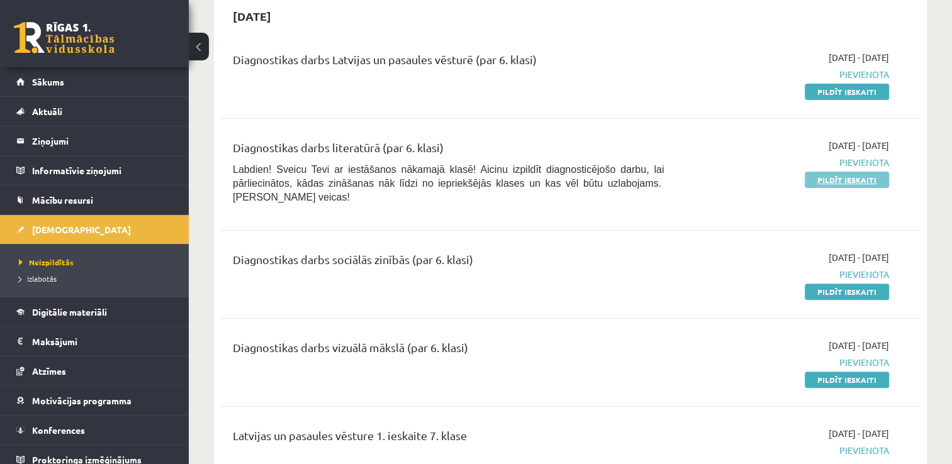
click at [837, 177] on link "Pildīt ieskaiti" at bounding box center [847, 180] width 84 height 16
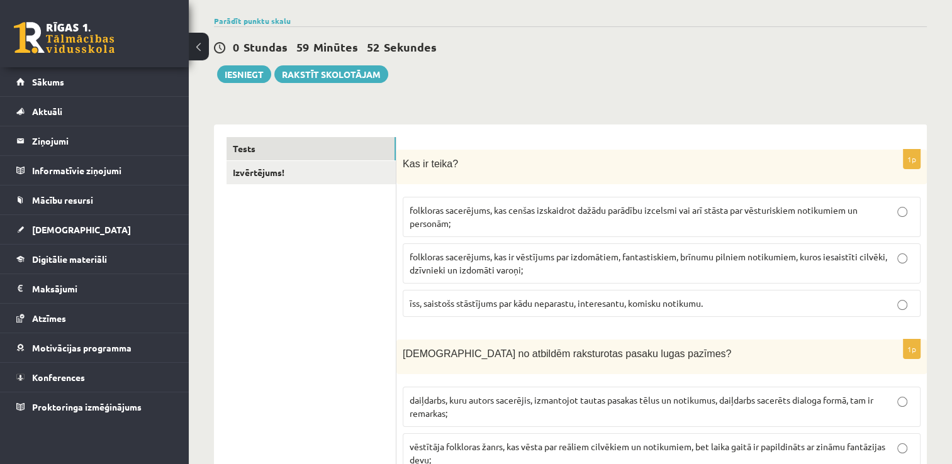
scroll to position [126, 0]
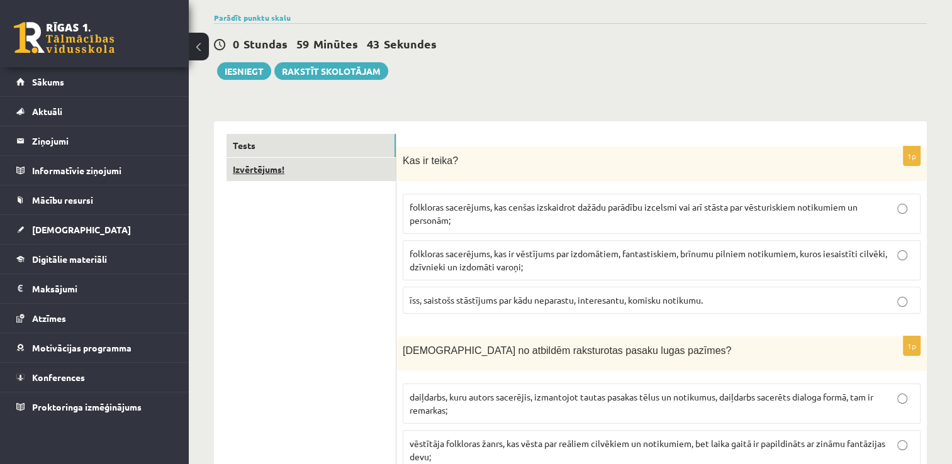
click at [257, 167] on link "Izvērtējums!" at bounding box center [310, 169] width 169 height 23
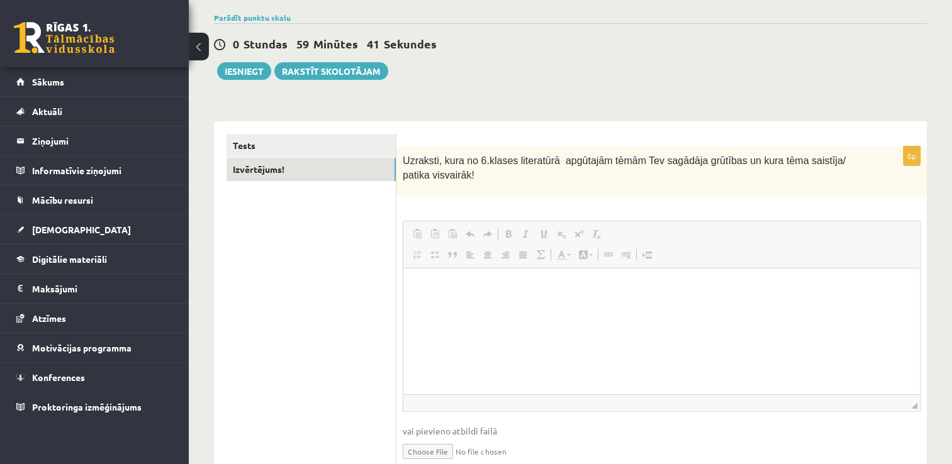
scroll to position [0, 0]
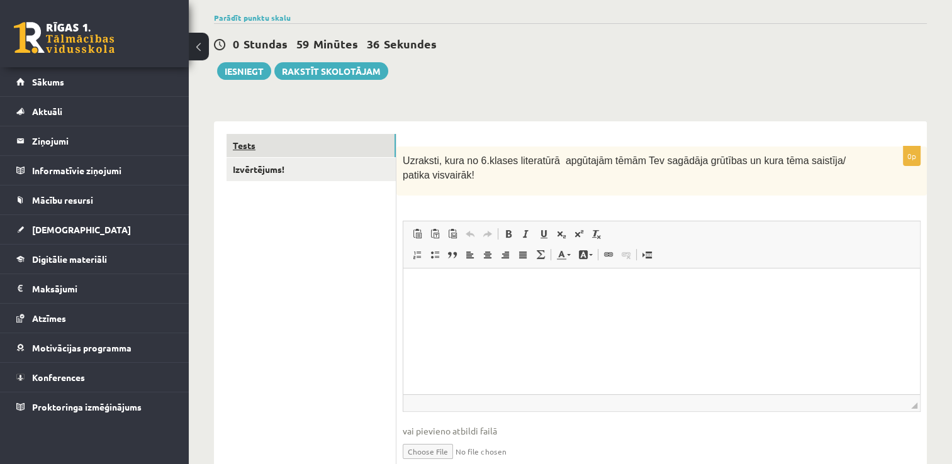
click at [277, 147] on link "Tests" at bounding box center [310, 145] width 169 height 23
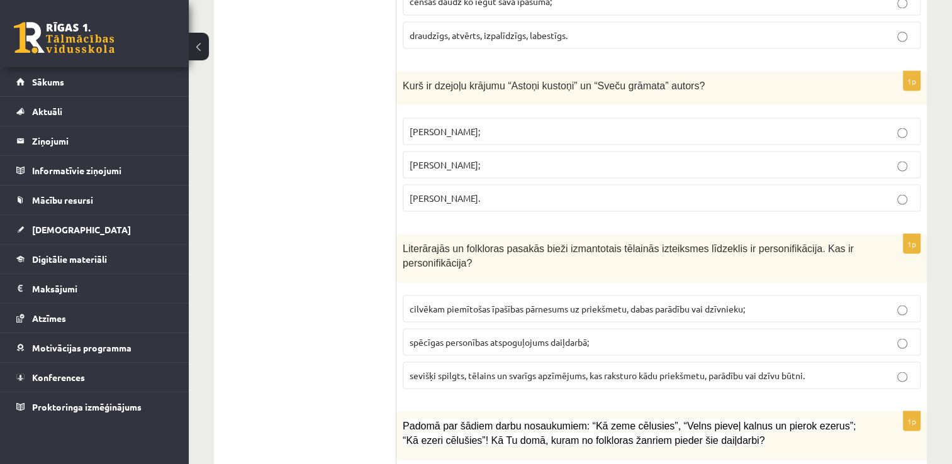
scroll to position [2348, 0]
click at [457, 191] on span "[PERSON_NAME]." at bounding box center [445, 196] width 70 height 11
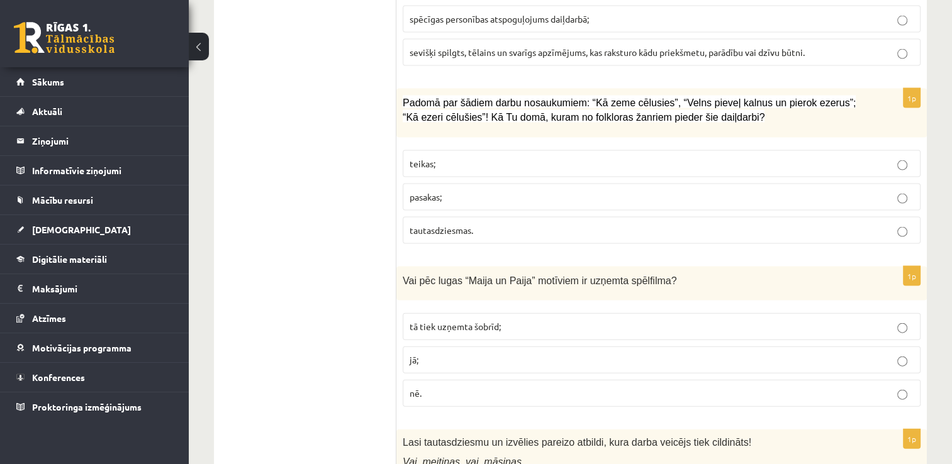
scroll to position [2702, 0]
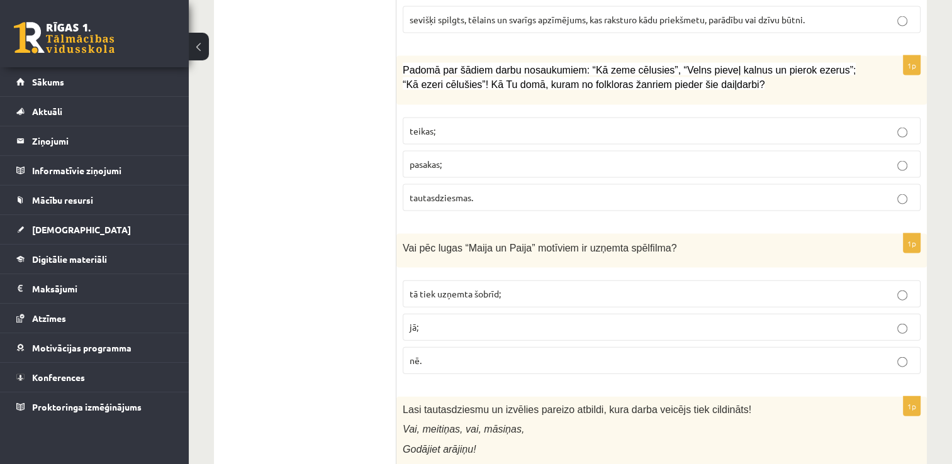
click at [437, 321] on p "jā;" at bounding box center [662, 327] width 504 height 13
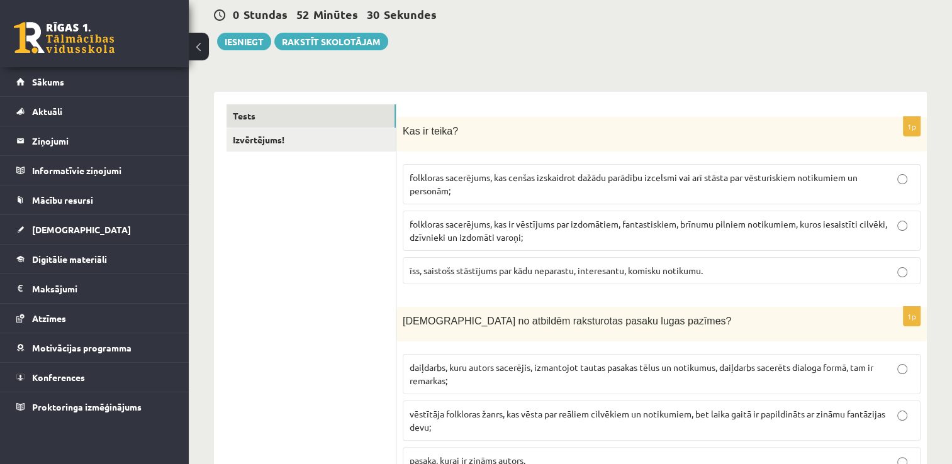
scroll to position [126, 0]
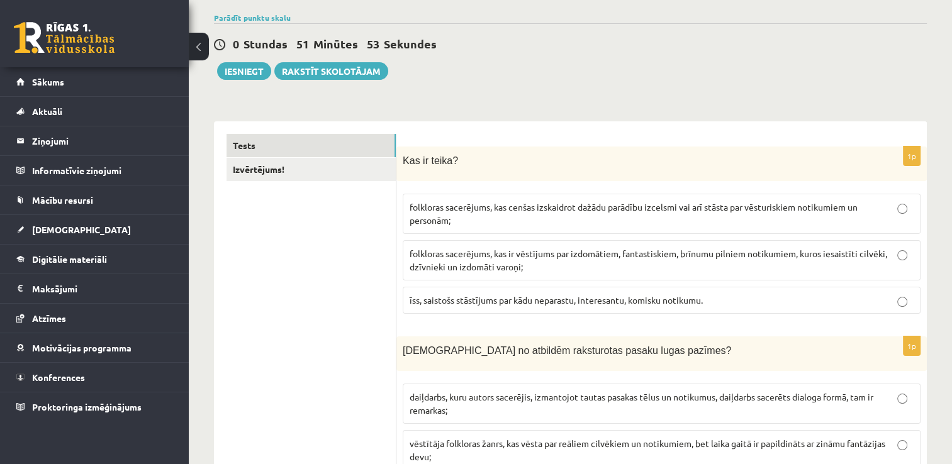
click at [667, 216] on p "folkloras sacerējums, kas cenšas izskaidrot dažādu parādību izcelsmi vai arī st…" at bounding box center [662, 214] width 504 height 26
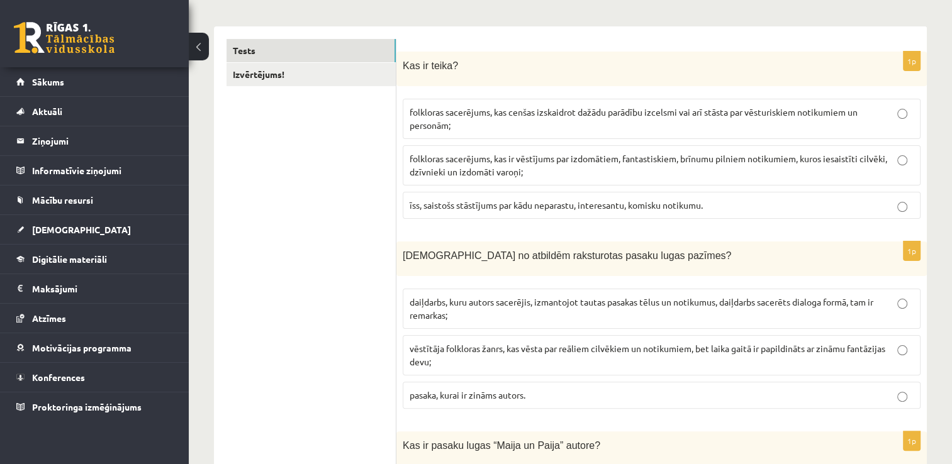
scroll to position [252, 0]
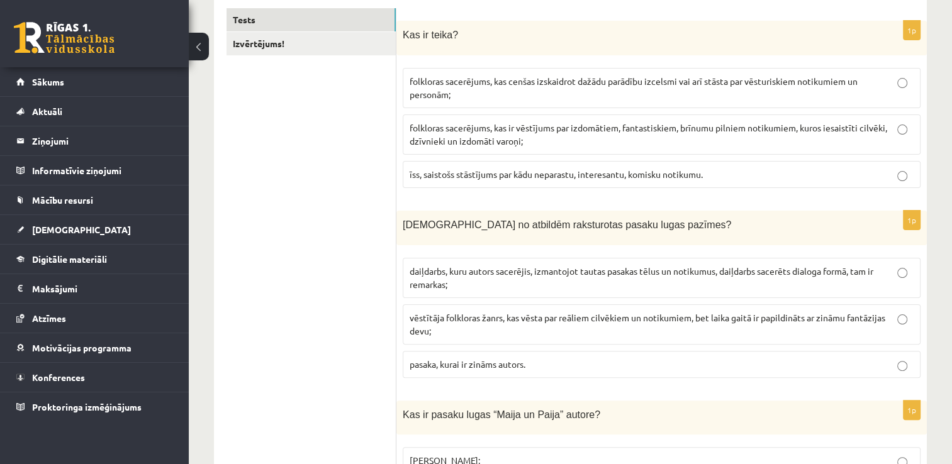
click at [597, 291] on label "daiļdarbs, kuru autors sacerējis, izmantojot tautas pasakas tēlus un notikumus,…" at bounding box center [662, 278] width 518 height 40
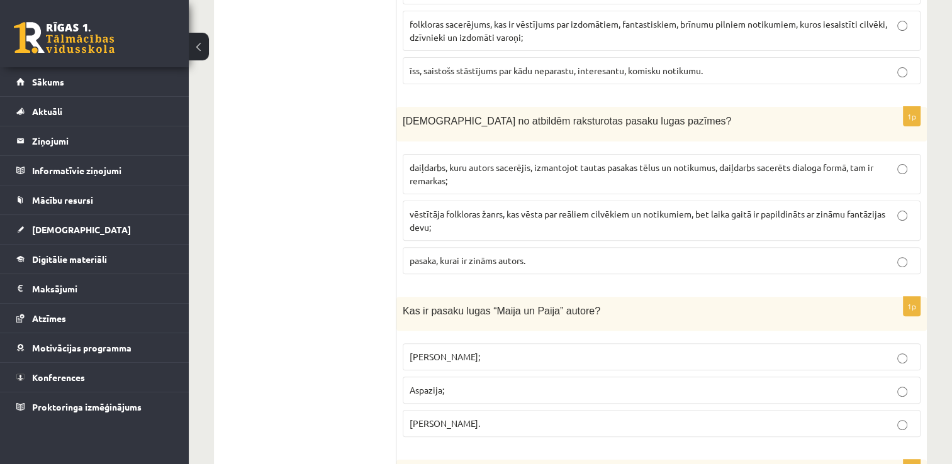
scroll to position [377, 0]
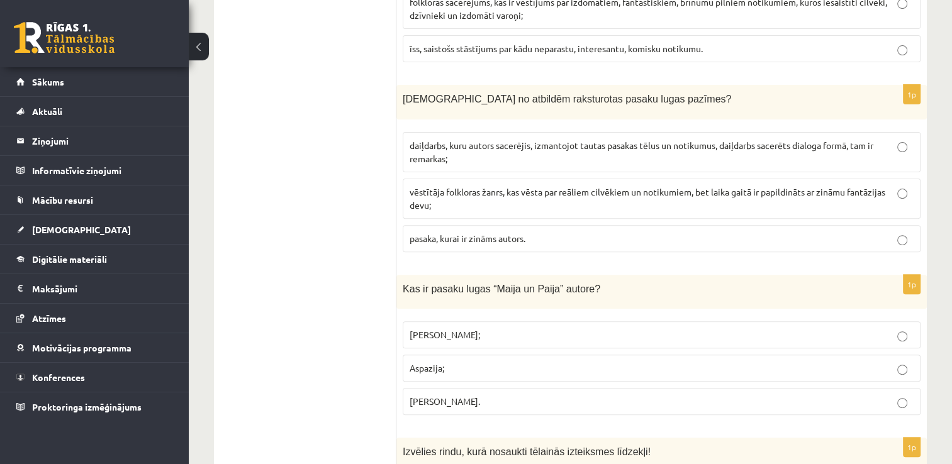
click at [541, 337] on p "[PERSON_NAME];" at bounding box center [662, 334] width 504 height 13
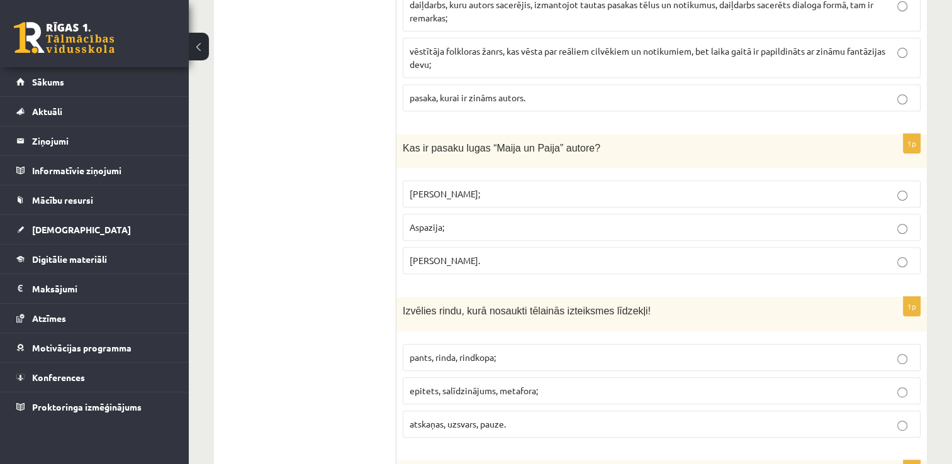
scroll to position [566, 0]
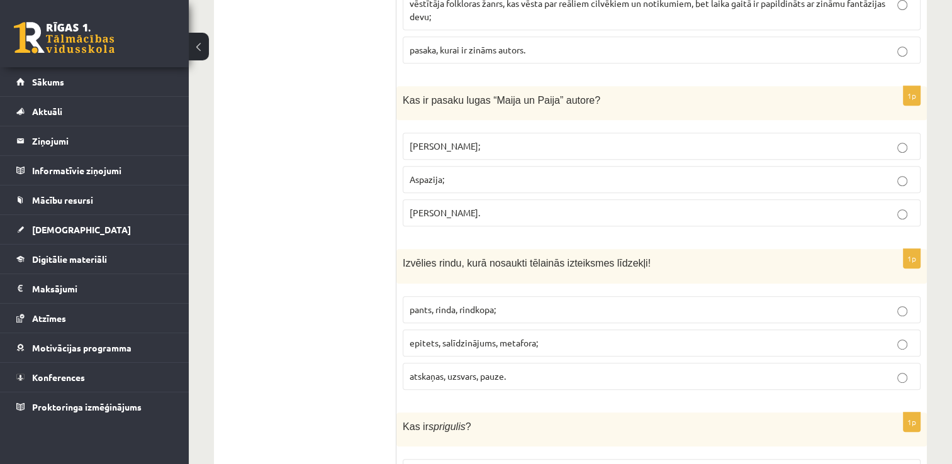
click at [572, 348] on label "epitets, salīdzinājums, metafora;" at bounding box center [662, 343] width 518 height 27
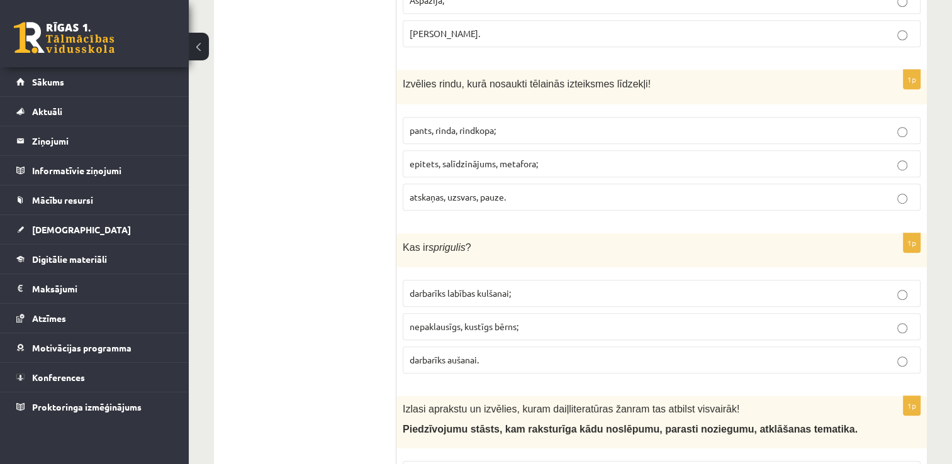
scroll to position [755, 0]
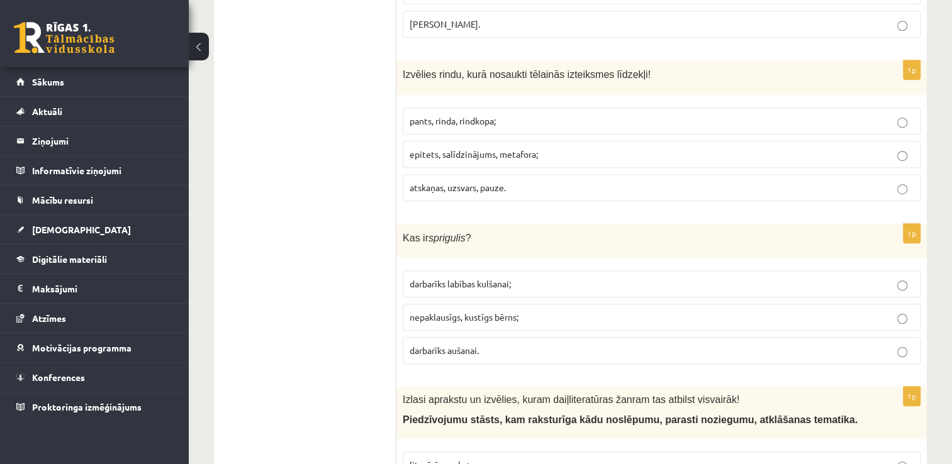
click at [530, 283] on p "darbarīks labības kulšanai;" at bounding box center [662, 283] width 504 height 13
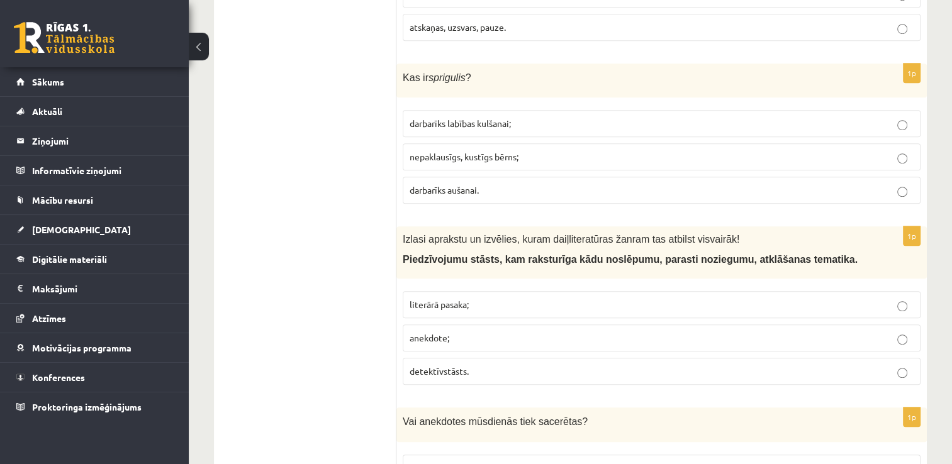
scroll to position [944, 0]
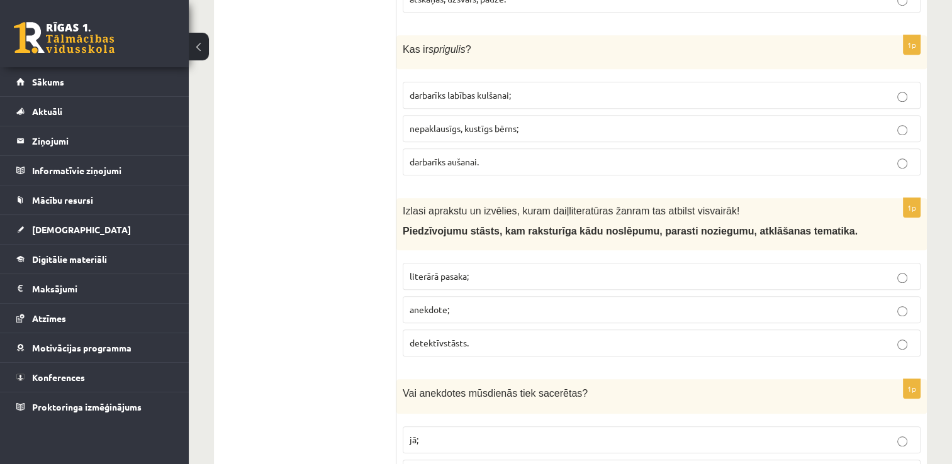
click at [528, 348] on label "detektīvstāsts." at bounding box center [662, 343] width 518 height 27
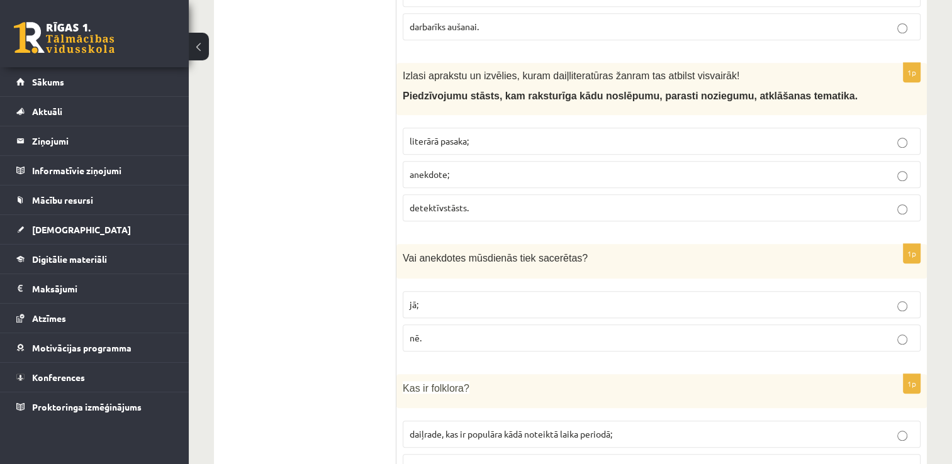
scroll to position [1132, 0]
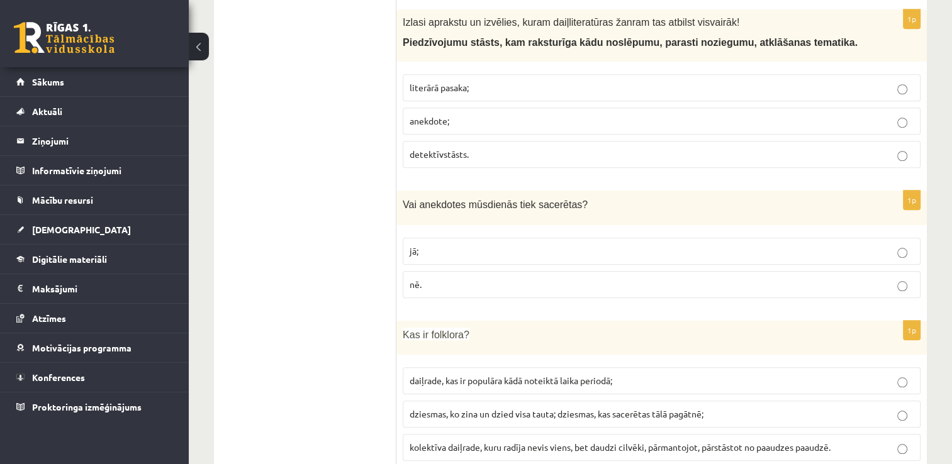
click at [526, 245] on p "jā;" at bounding box center [662, 251] width 504 height 13
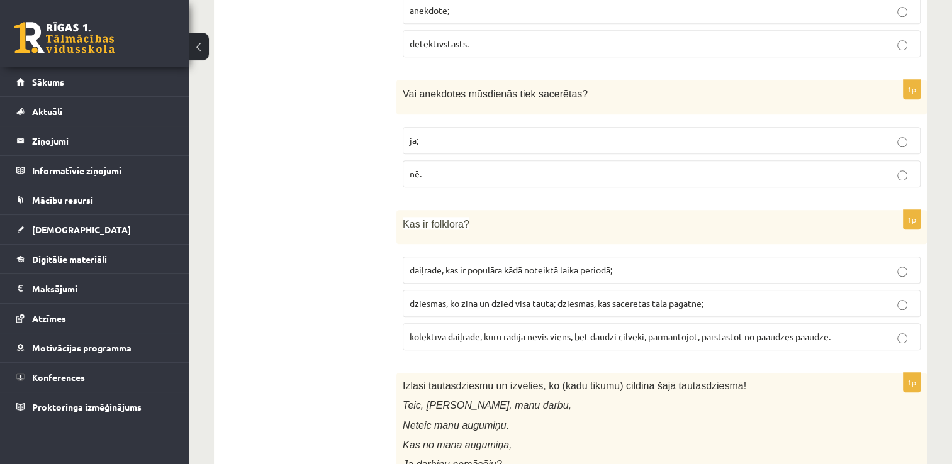
scroll to position [1258, 0]
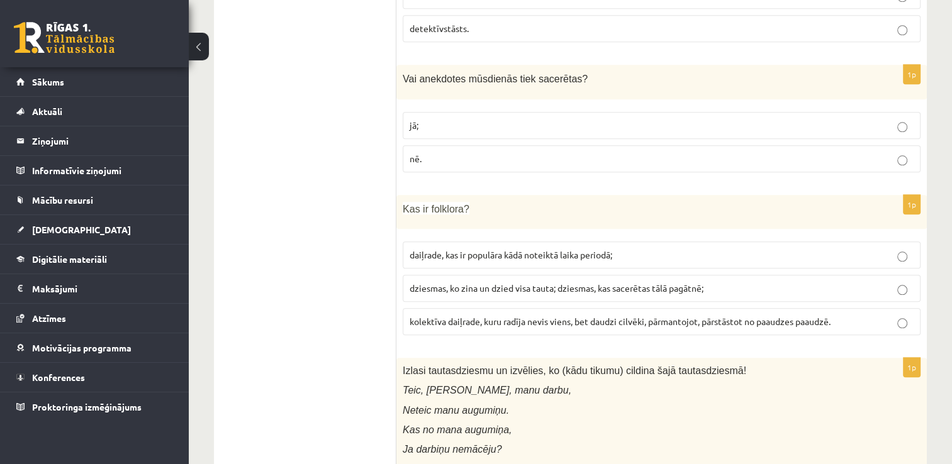
click at [720, 283] on p "dziesmas, ko zina un dzied visa tauta; dziesmas, kas sacerētas tālā pagātnē;" at bounding box center [662, 288] width 504 height 13
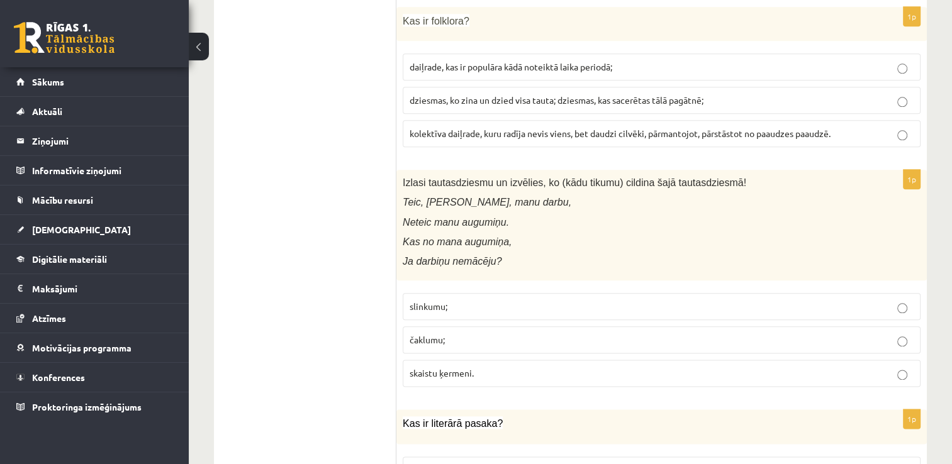
scroll to position [1447, 0]
click at [425, 300] on span "slinkumu;" at bounding box center [429, 305] width 38 height 11
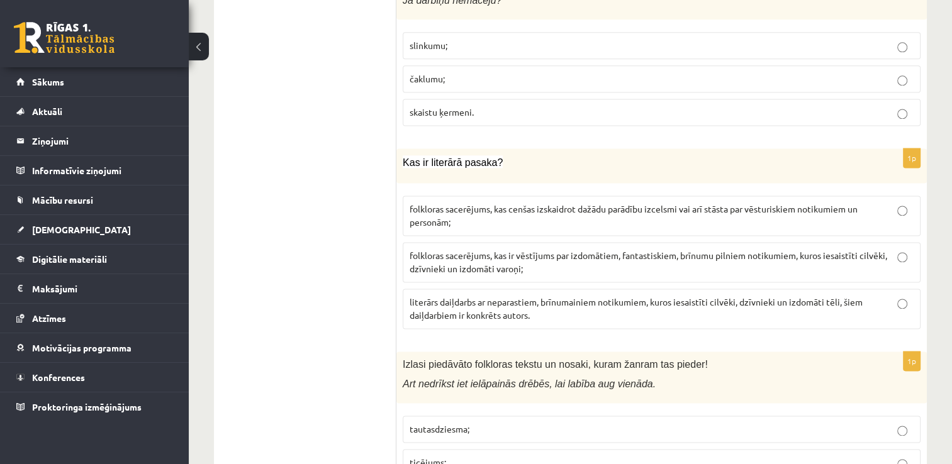
scroll to position [1761, 0]
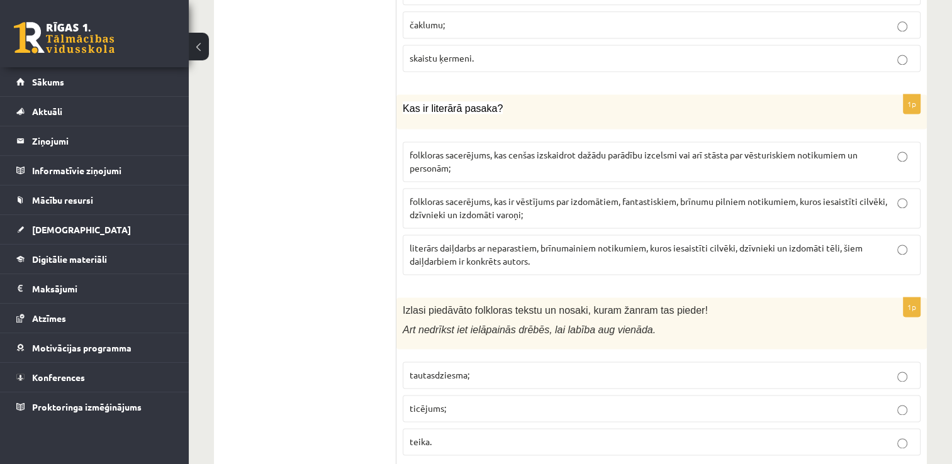
click at [611, 253] on p "literārs daiļdarbs ar neparastiem, brīnumainiem notikumiem, kuros iesaistīti ci…" at bounding box center [662, 255] width 504 height 26
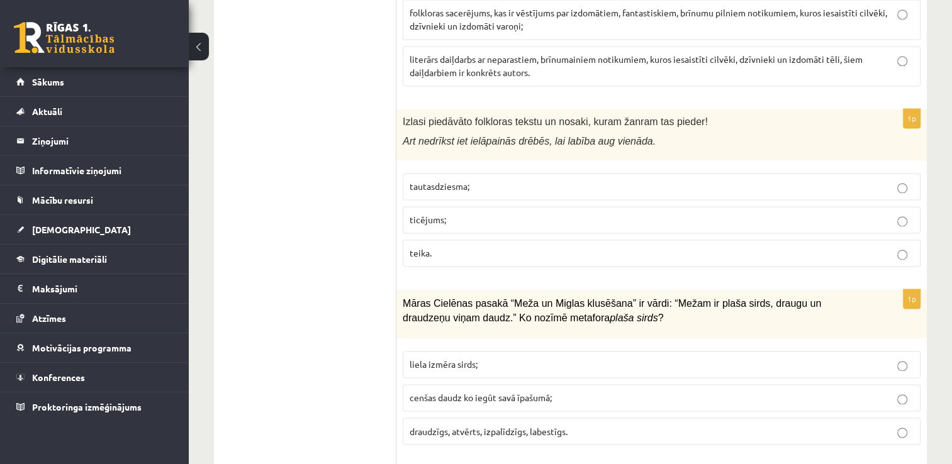
scroll to position [2013, 0]
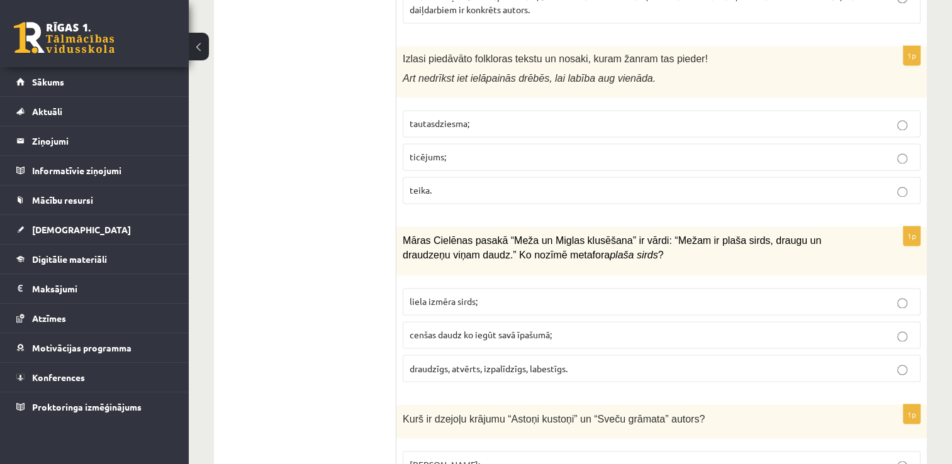
click at [481, 155] on label "ticējums;" at bounding box center [662, 156] width 518 height 27
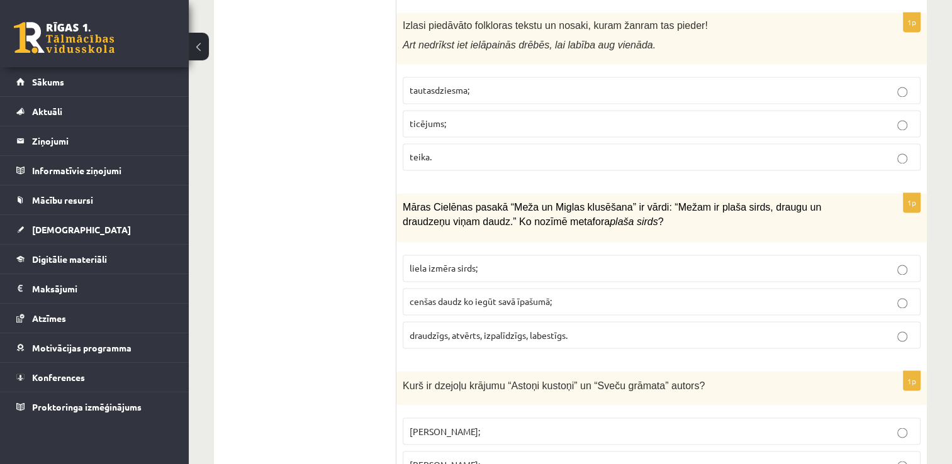
scroll to position [2076, 0]
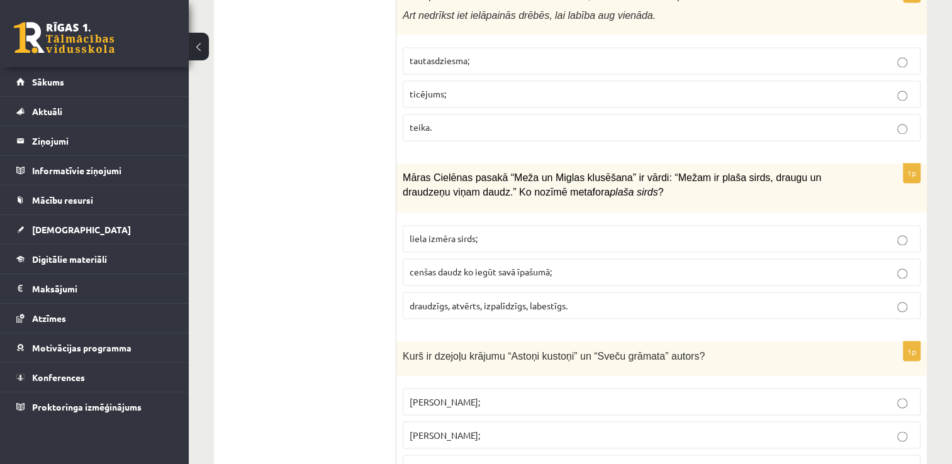
click at [587, 299] on p "draudzīgs, atvērts, izpalīdzīgs, labestīgs." at bounding box center [662, 305] width 504 height 13
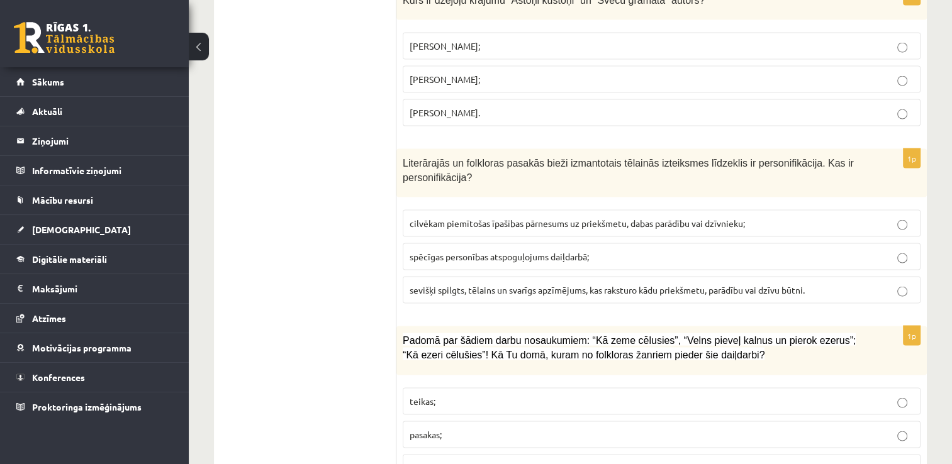
scroll to position [2453, 0]
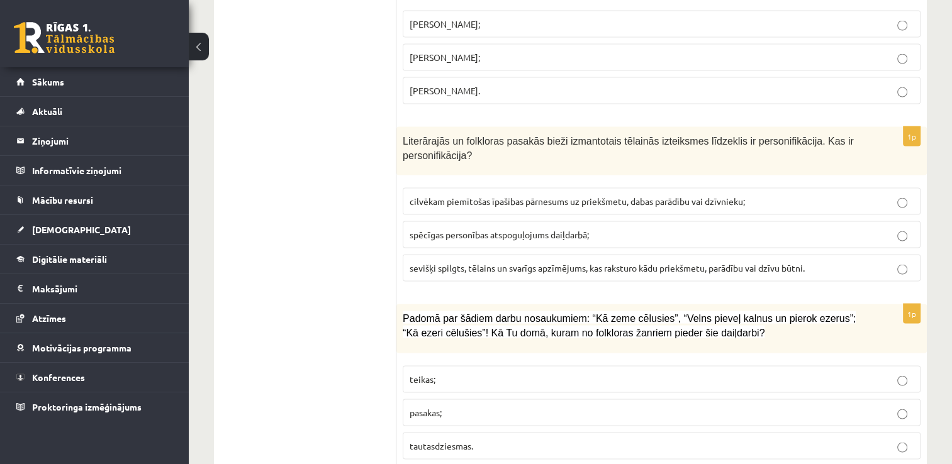
click at [566, 229] on span "spēcīgas personības atspoguļojums daiļdarbā;" at bounding box center [499, 234] width 179 height 11
click at [650, 188] on label "cilvēkam piemītošas īpašības pārnesums uz priekšmetu, dabas parādību vai dzīvni…" at bounding box center [662, 201] width 518 height 27
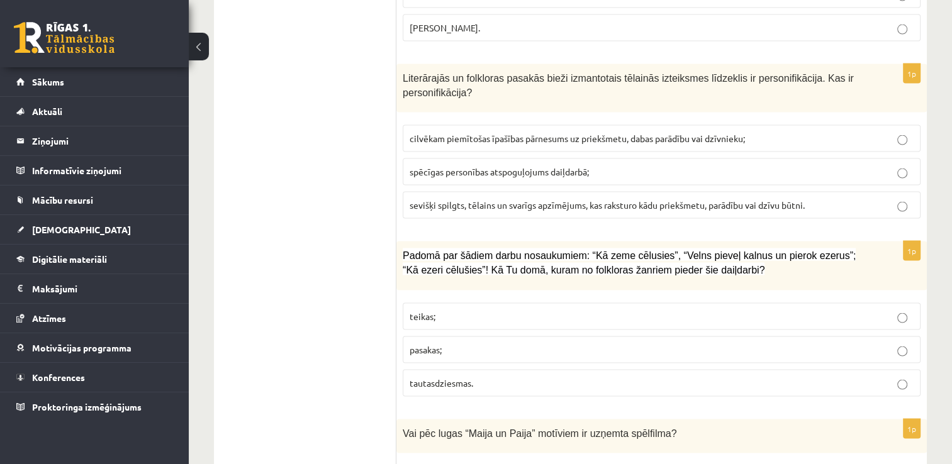
click at [557, 345] on label "pasakas;" at bounding box center [662, 350] width 518 height 27
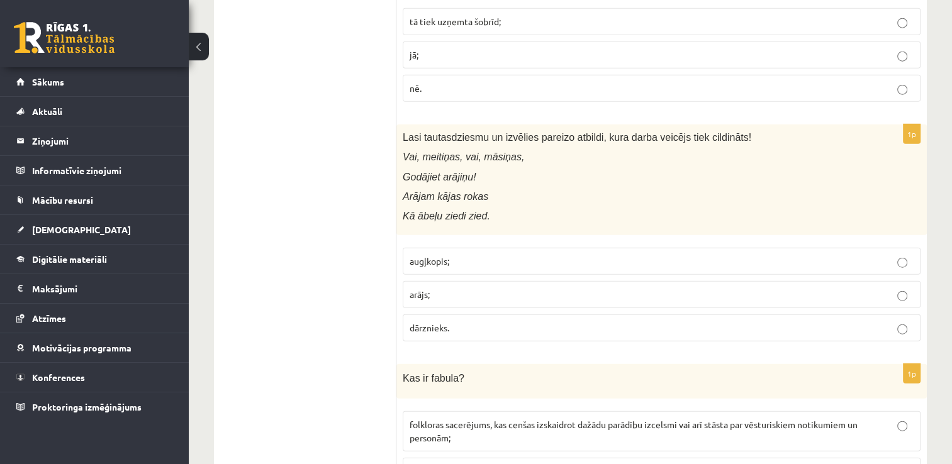
scroll to position [3020, 0]
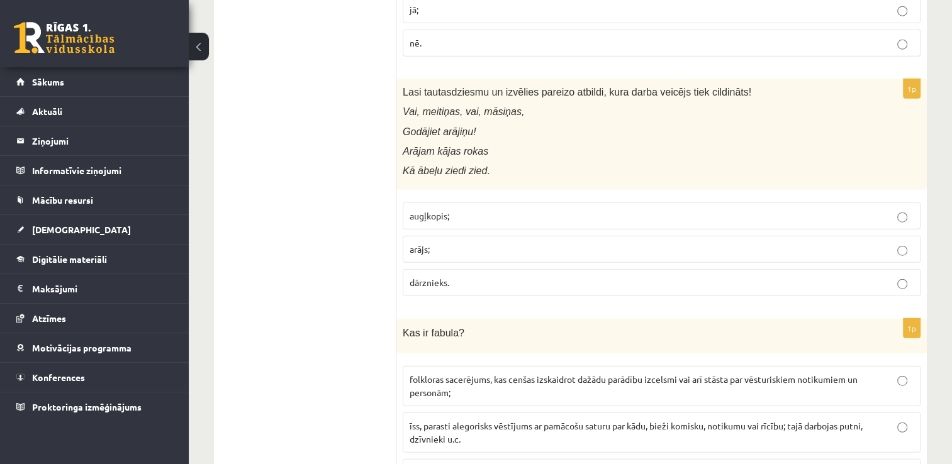
click at [433, 243] on p "arājs;" at bounding box center [662, 249] width 504 height 13
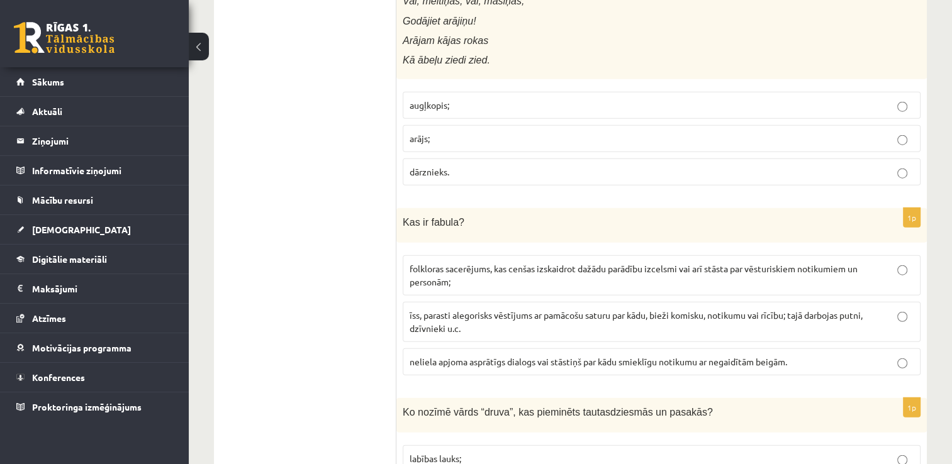
scroll to position [3145, 0]
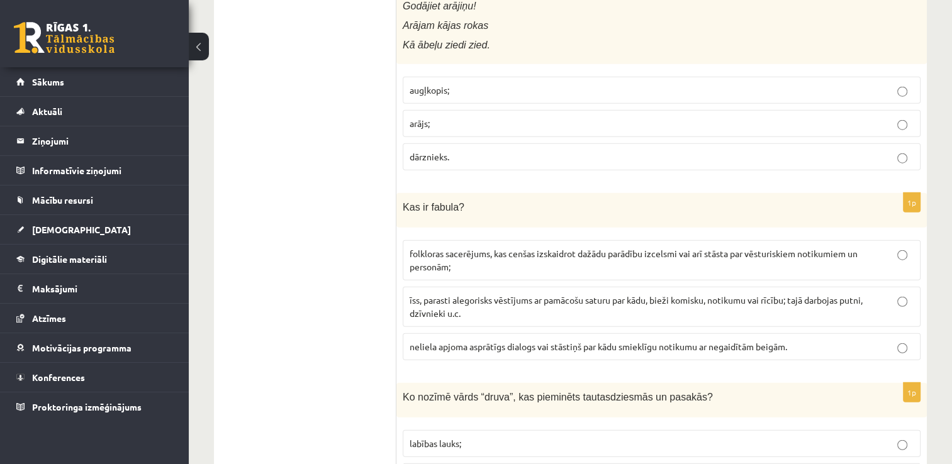
click at [659, 294] on span "īss, parasti alegorisks vēstījums ar pamācošu saturu par kādu, bieži komisku, n…" at bounding box center [636, 306] width 453 height 25
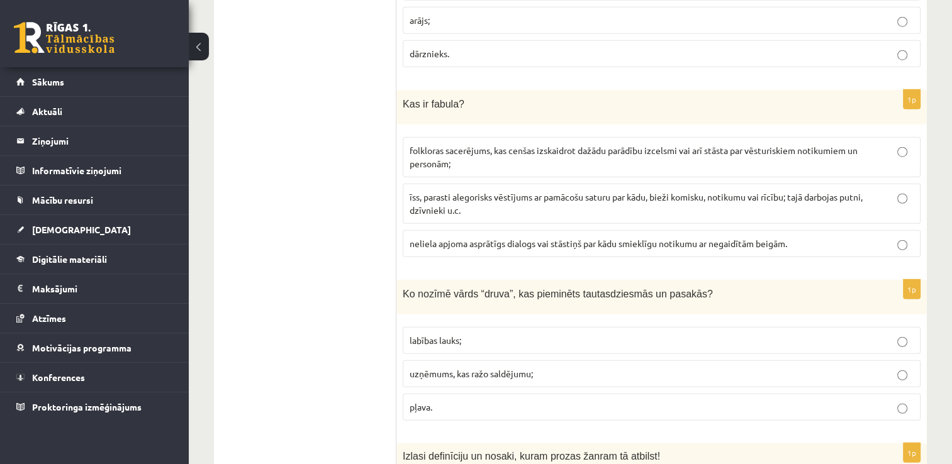
scroll to position [3271, 0]
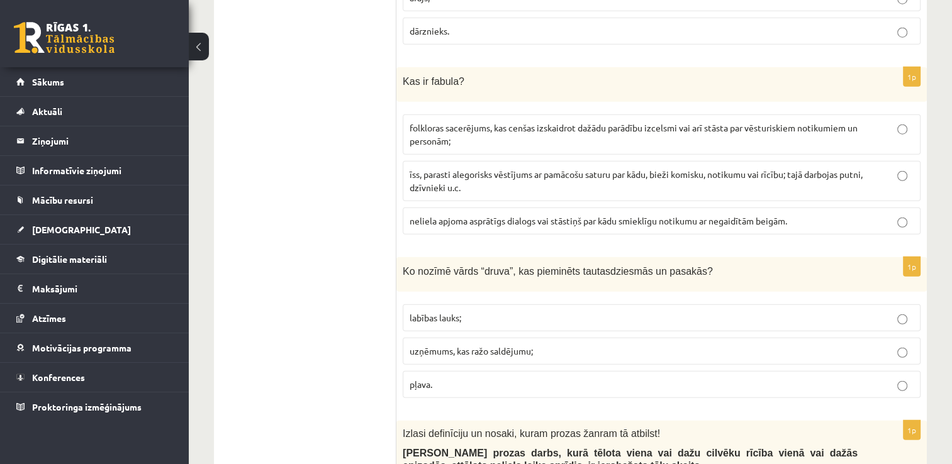
click at [490, 298] on fieldset "labības lauks; uzņēmums, kas ražo saldējumu; pļava." at bounding box center [662, 350] width 518 height 104
click at [479, 311] on p "labības lauks;" at bounding box center [662, 317] width 504 height 13
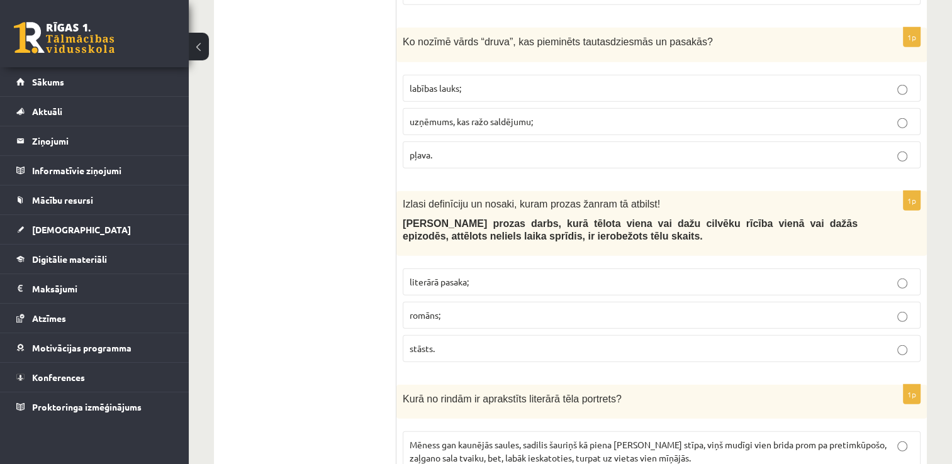
scroll to position [3523, 0]
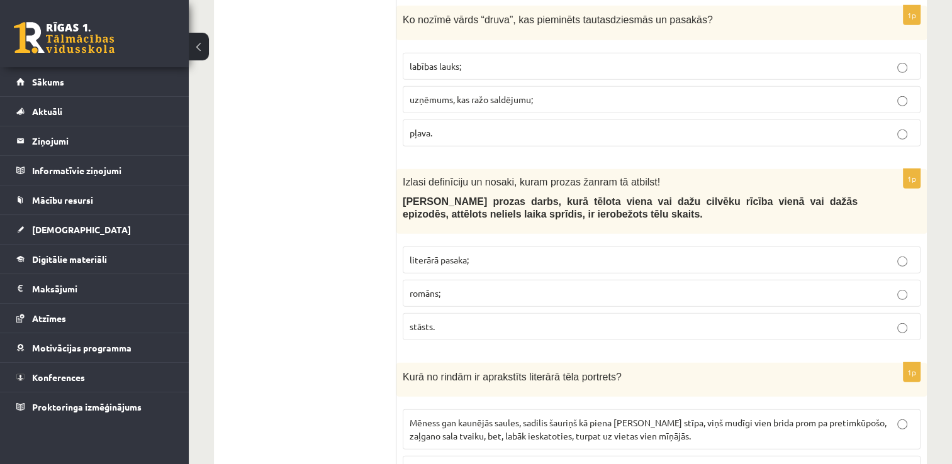
click at [476, 320] on p "stāsts." at bounding box center [662, 326] width 504 height 13
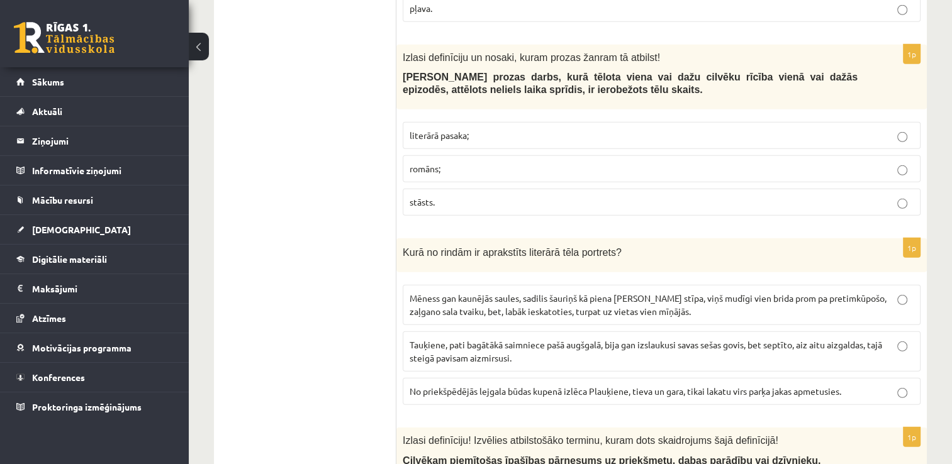
scroll to position [3649, 0]
click at [712, 379] on label "No priekšpēdējās lejgala būdas kupenā izlēca Plauķiene, tieva un gara, tikai la…" at bounding box center [662, 390] width 518 height 27
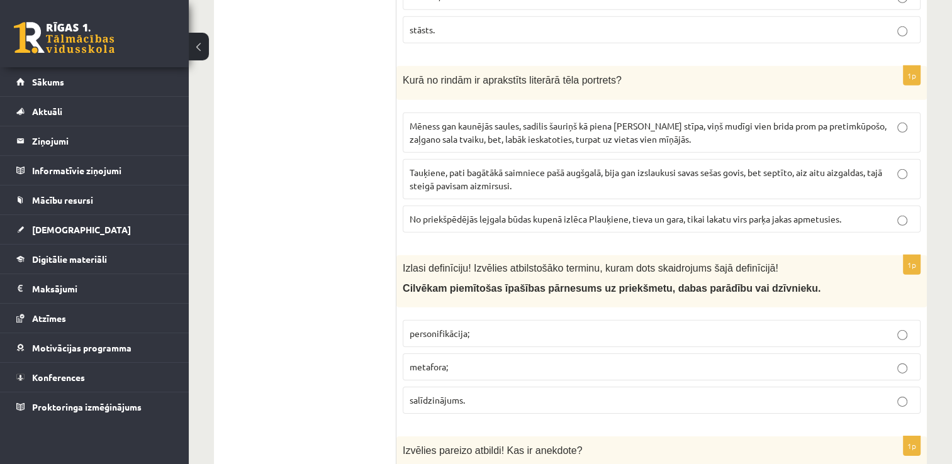
scroll to position [3838, 0]
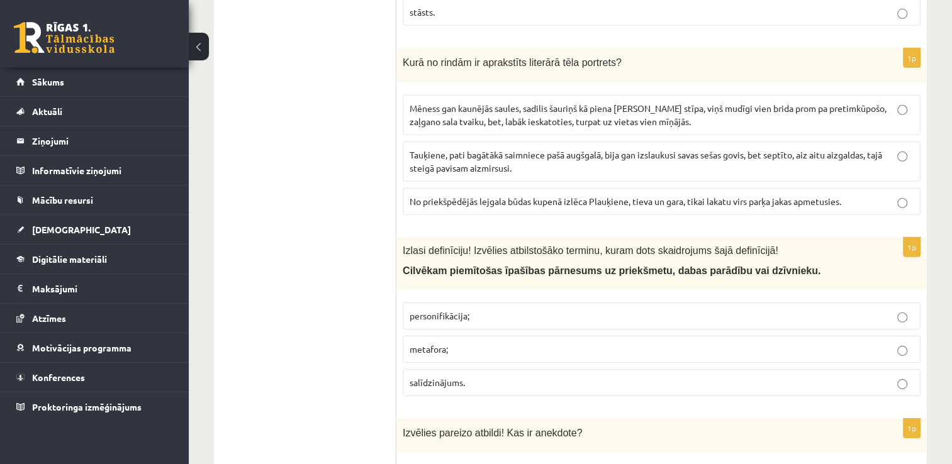
click at [642, 310] on p "personifikācija;" at bounding box center [662, 316] width 504 height 13
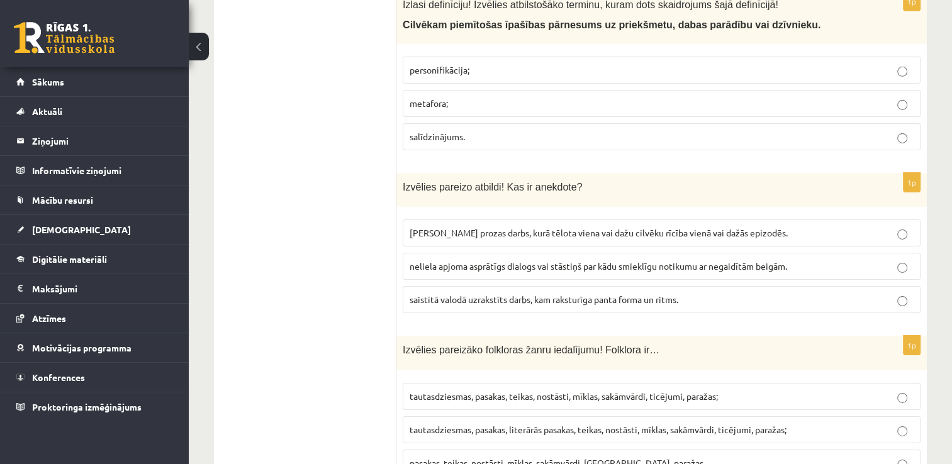
scroll to position [4089, 0]
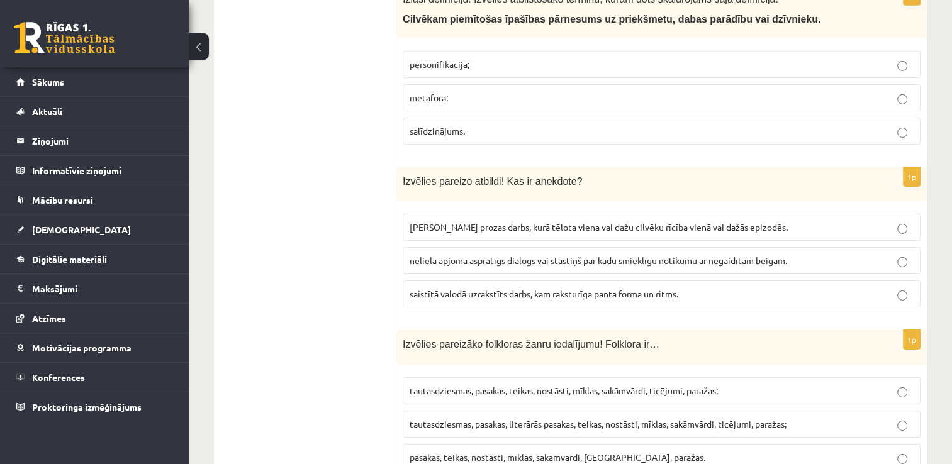
click at [786, 255] on span "neliela apjoma asprātīgs dialogs vai stāstiņš par kādu smieklīgu notikumu ar ne…" at bounding box center [598, 260] width 377 height 11
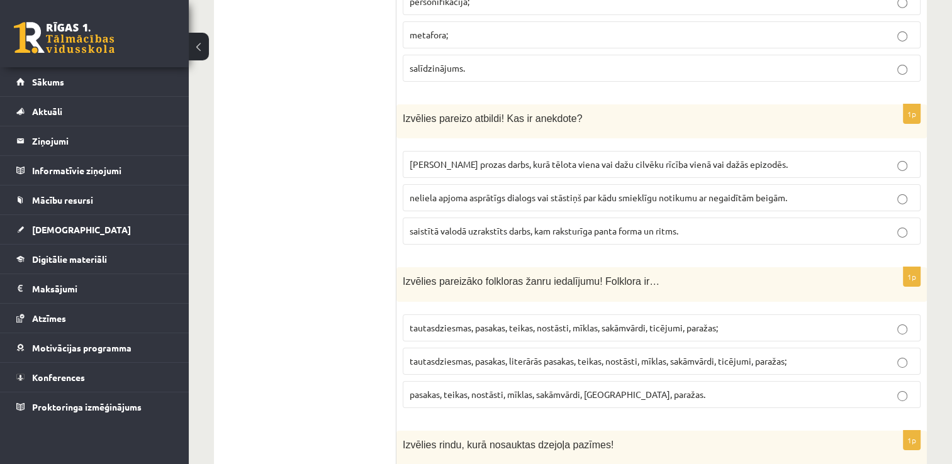
scroll to position [4215, 0]
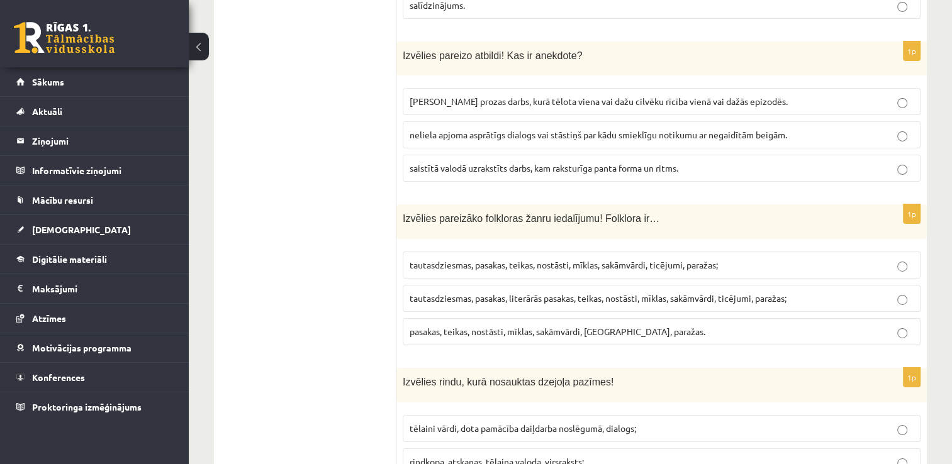
click at [650, 293] on span "tautasdziesmas, pasakas, literārās pasakas, teikas, nostāsti, mīklas, sakāmvārd…" at bounding box center [598, 298] width 377 height 11
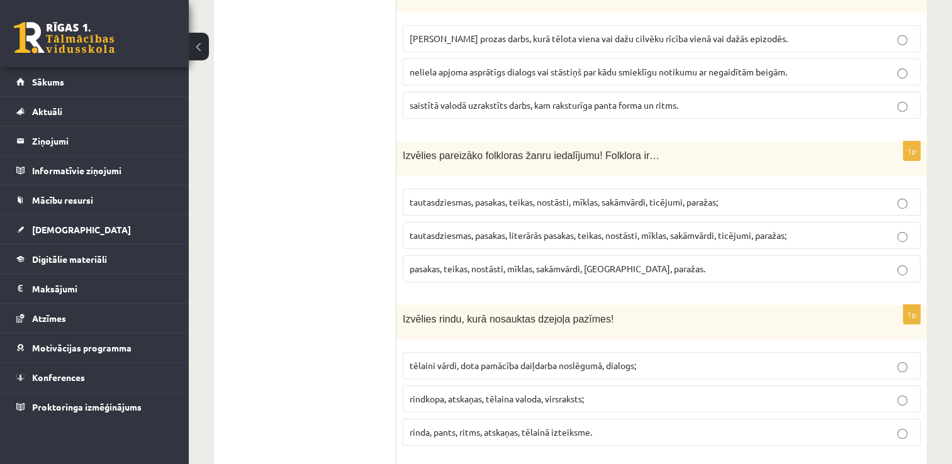
scroll to position [4341, 0]
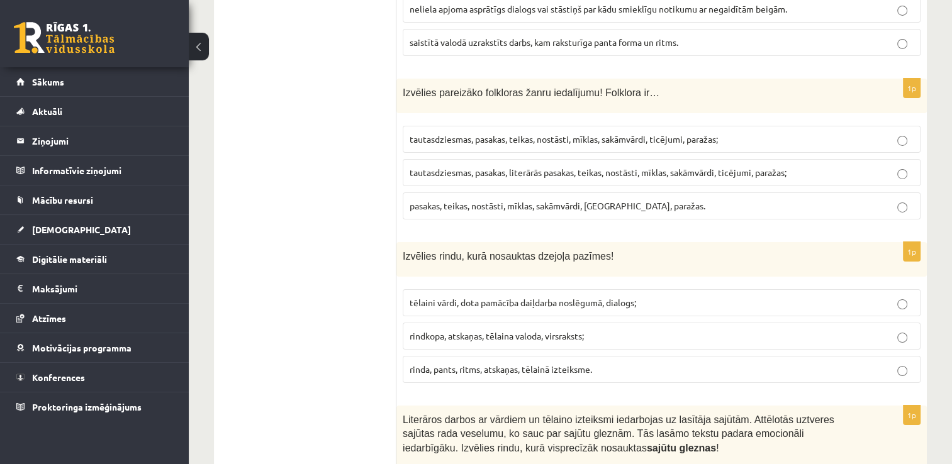
click at [489, 364] on span "rinda, pants, ritms, atskaņas, tēlainā izteiksme." at bounding box center [501, 369] width 182 height 11
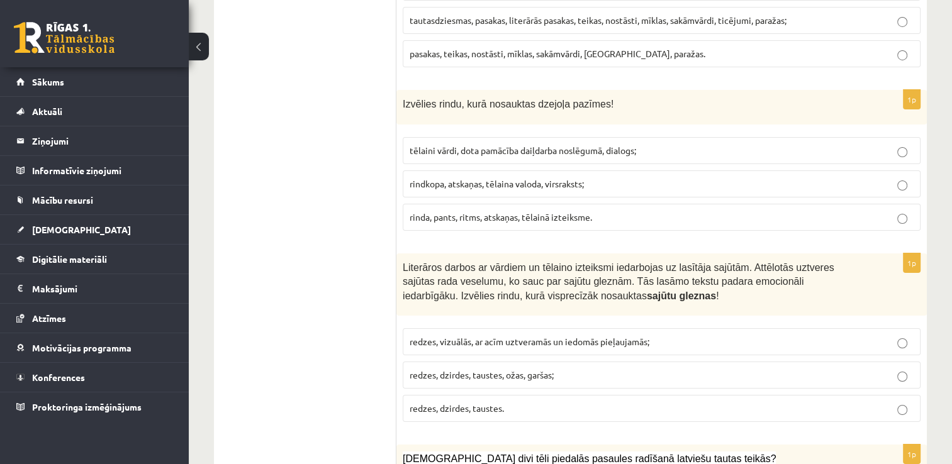
scroll to position [4530, 0]
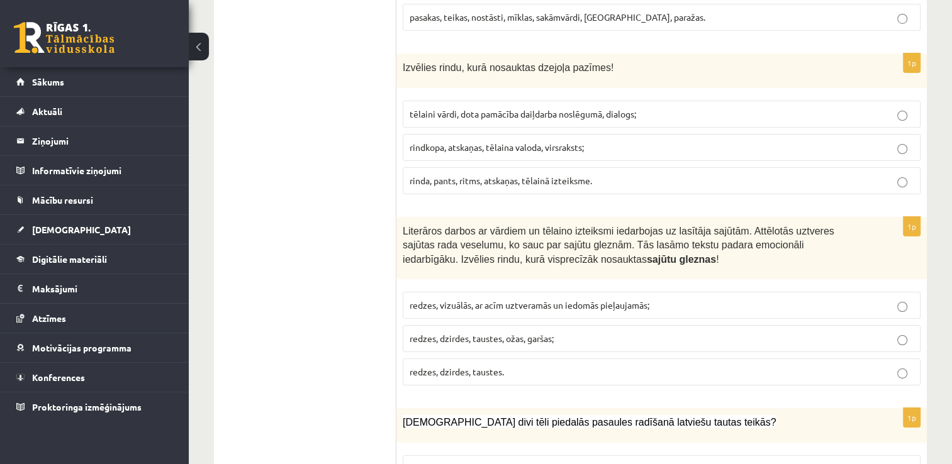
click at [532, 332] on p "redzes, dzirdes, taustes, ožas, garšas;" at bounding box center [662, 338] width 504 height 13
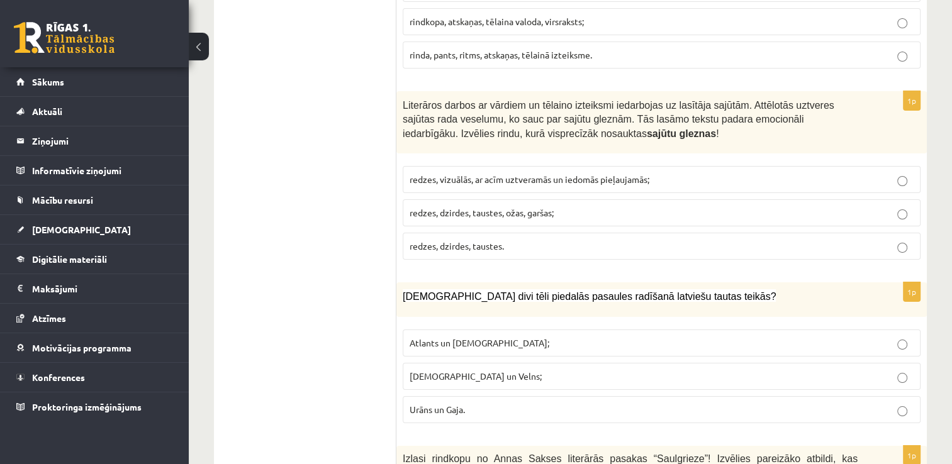
scroll to position [4718, 0]
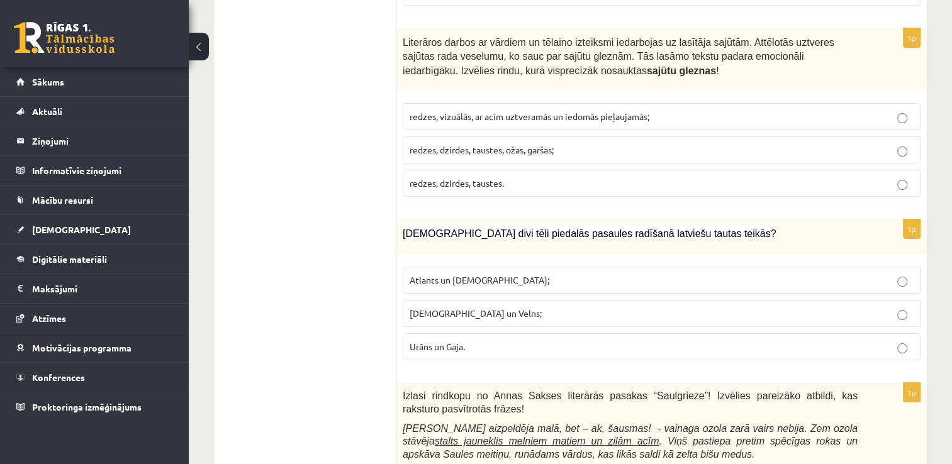
click at [571, 307] on p "Dievs un Velns;" at bounding box center [662, 313] width 504 height 13
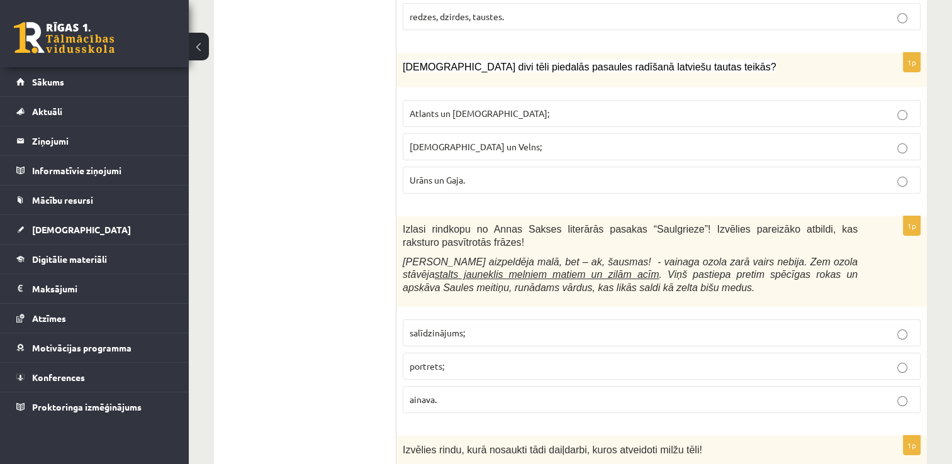
scroll to position [4907, 0]
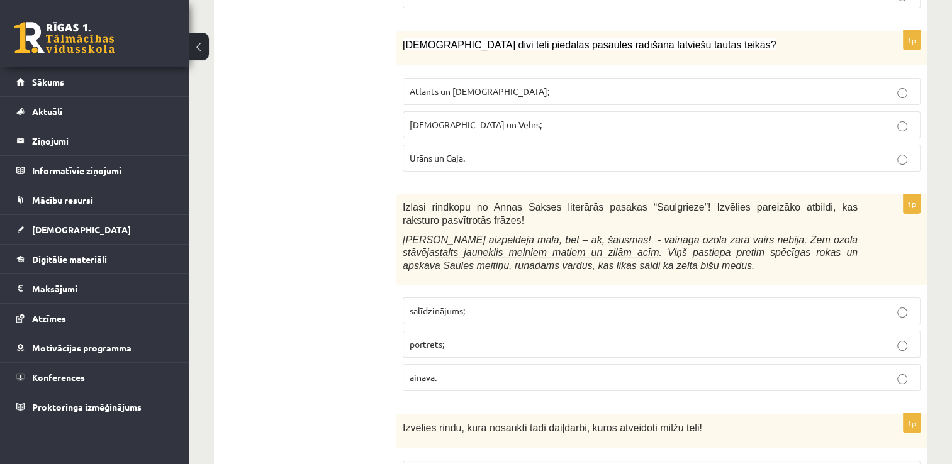
click at [488, 338] on p "portrets;" at bounding box center [662, 344] width 504 height 13
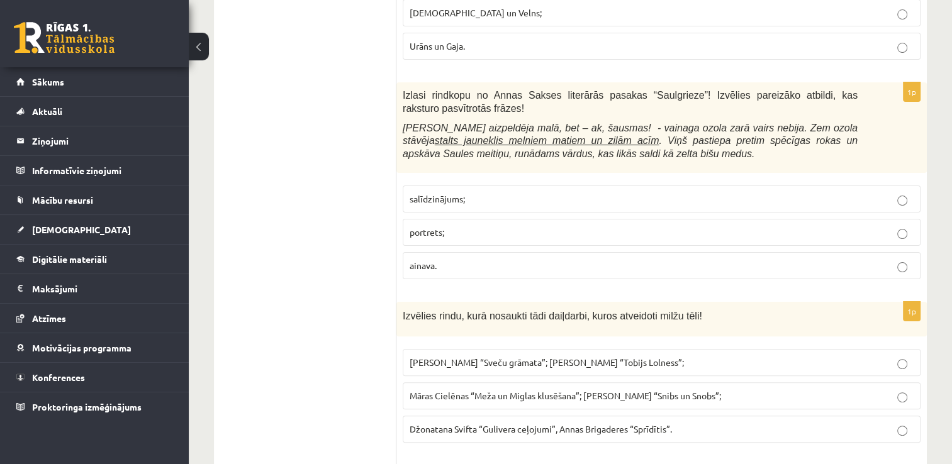
scroll to position [5033, 0]
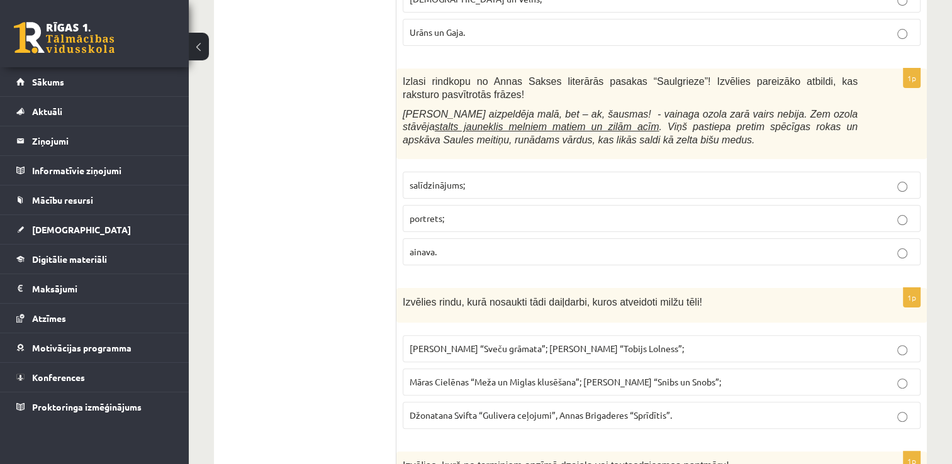
click at [593, 410] on span "Džonatana Svifta “Gulivera ceļojumi”, Annas Brigaderes “Sprīdītis”." at bounding box center [541, 415] width 262 height 11
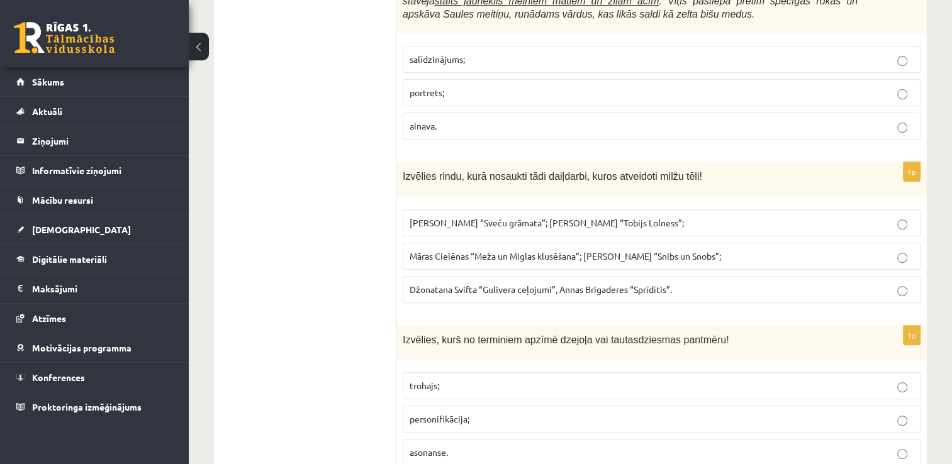
scroll to position [5182, 0]
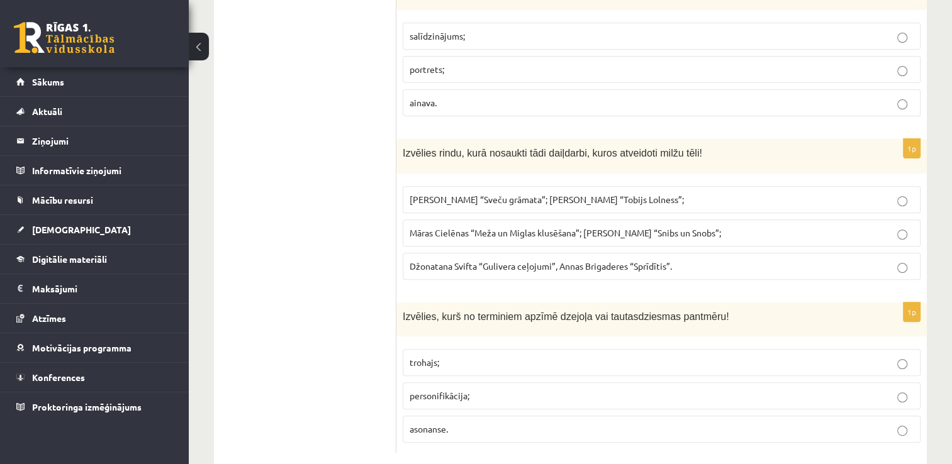
click at [476, 356] on p "trohajs;" at bounding box center [662, 362] width 504 height 13
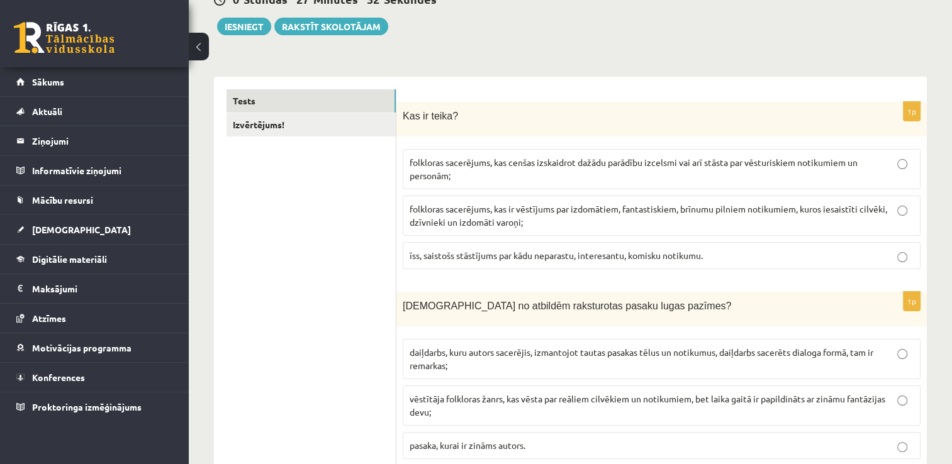
scroll to position [0, 0]
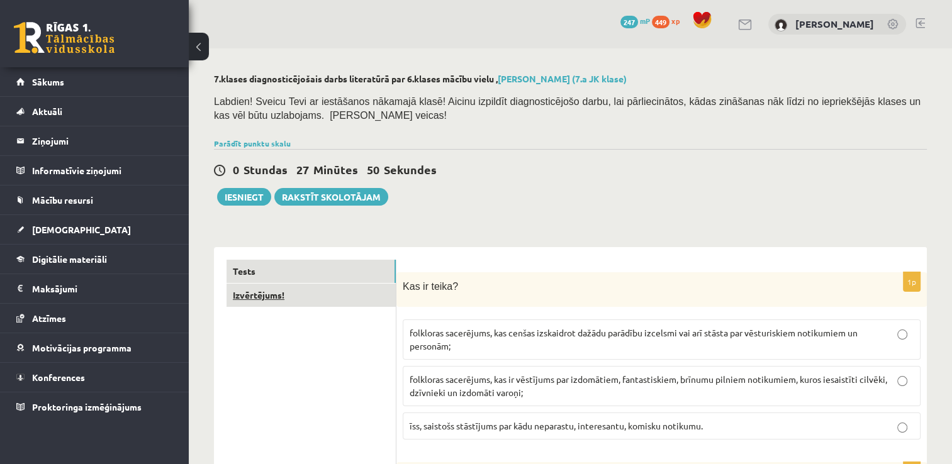
click at [312, 306] on link "Izvērtējums!" at bounding box center [310, 295] width 169 height 23
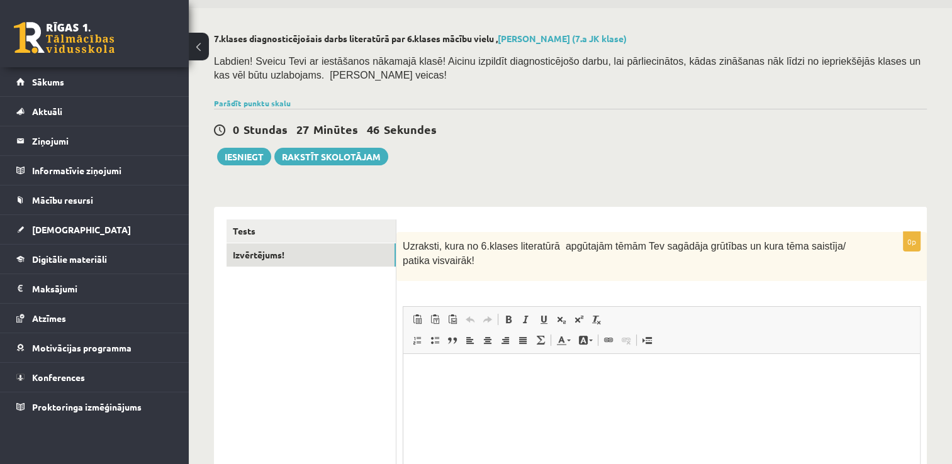
scroll to position [63, 0]
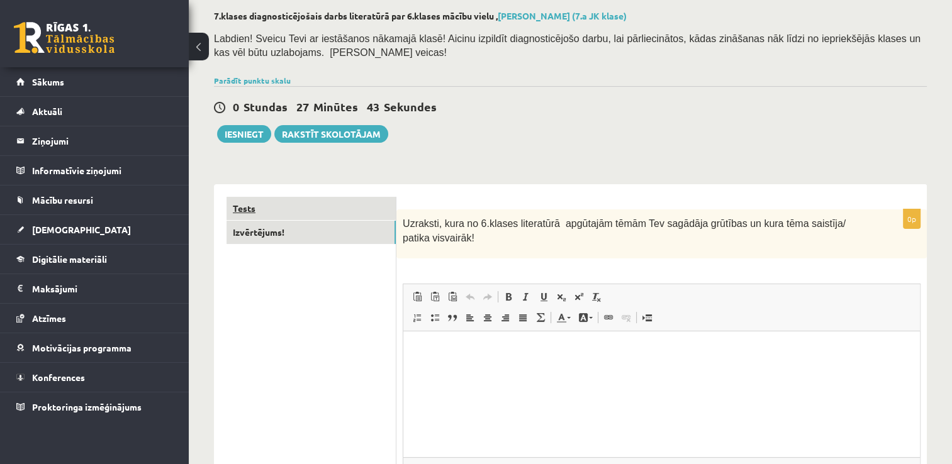
click at [259, 216] on link "Tests" at bounding box center [310, 208] width 169 height 23
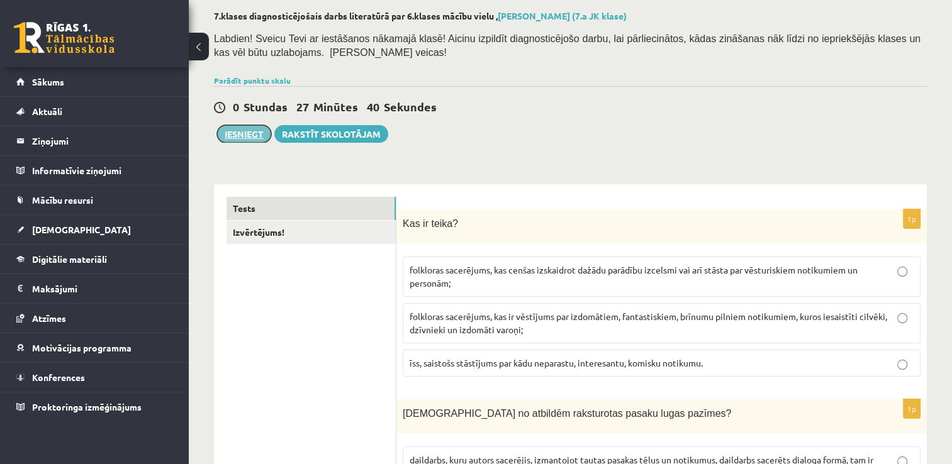
click at [244, 137] on button "Iesniegt" at bounding box center [244, 134] width 54 height 18
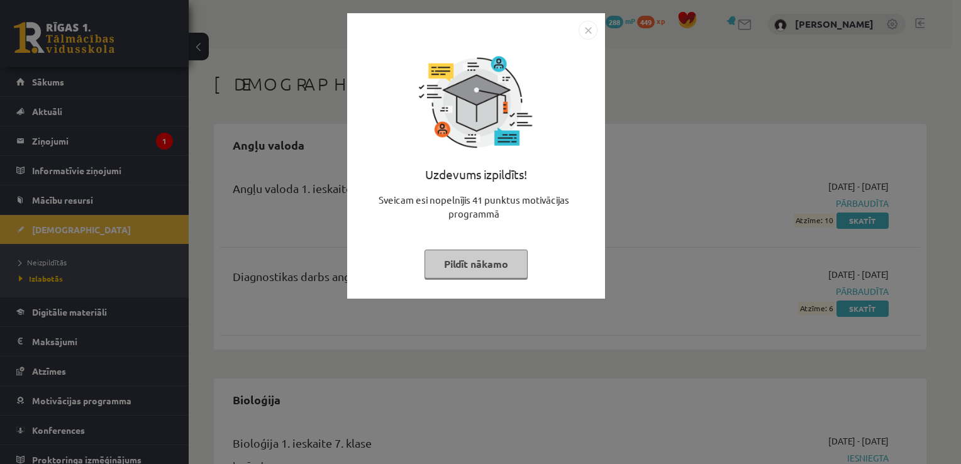
click at [454, 254] on button "Pildīt nākamo" at bounding box center [476, 264] width 103 height 29
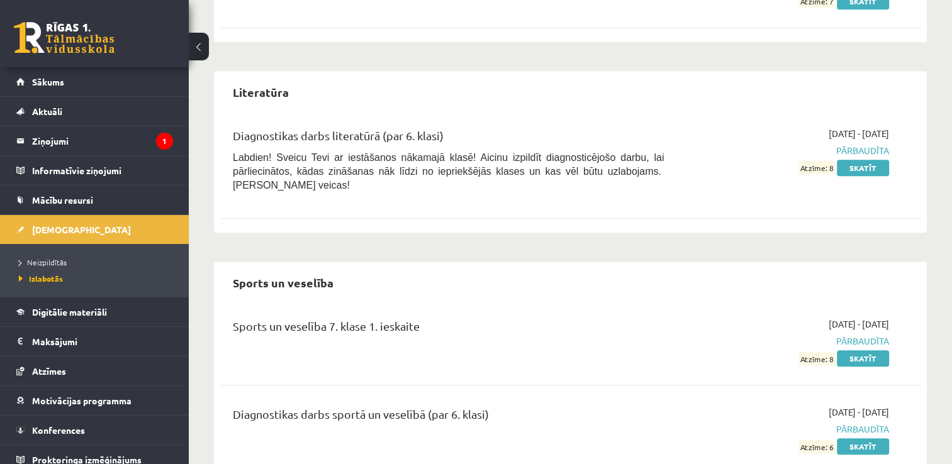
scroll to position [881, 0]
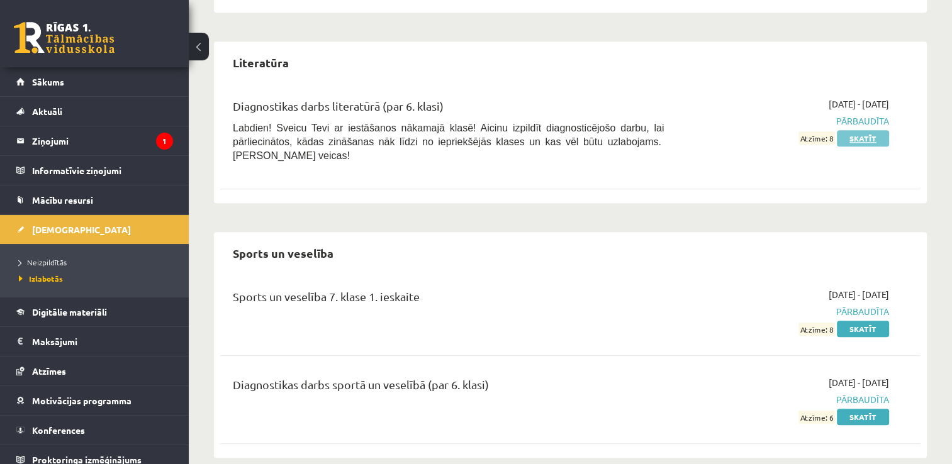
click at [873, 141] on link "Skatīt" at bounding box center [863, 138] width 52 height 16
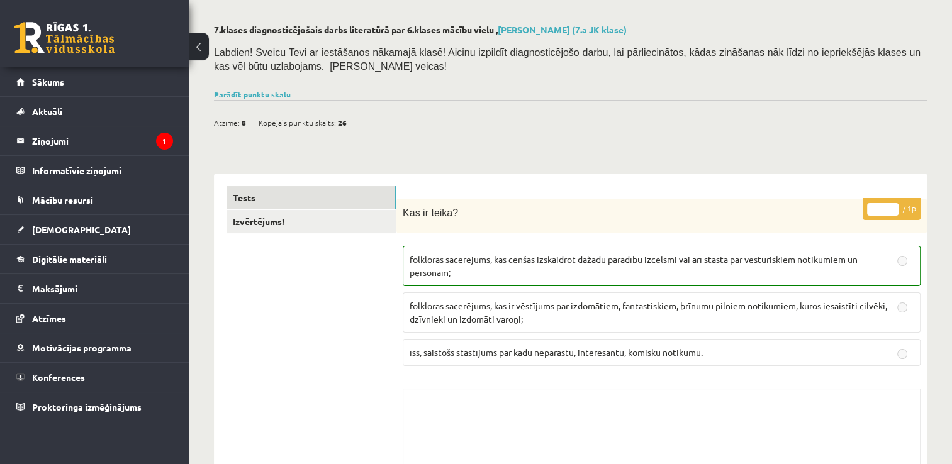
scroll to position [63, 0]
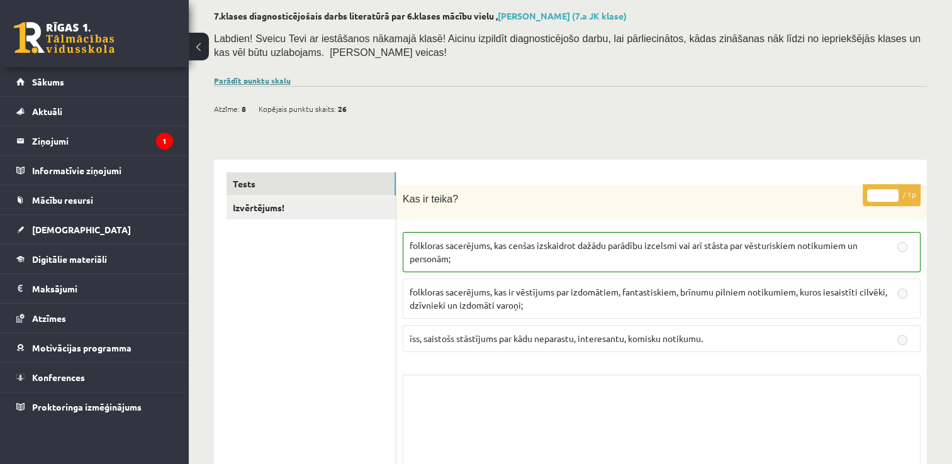
click at [272, 81] on link "Parādīt punktu skalu" at bounding box center [252, 80] width 77 height 10
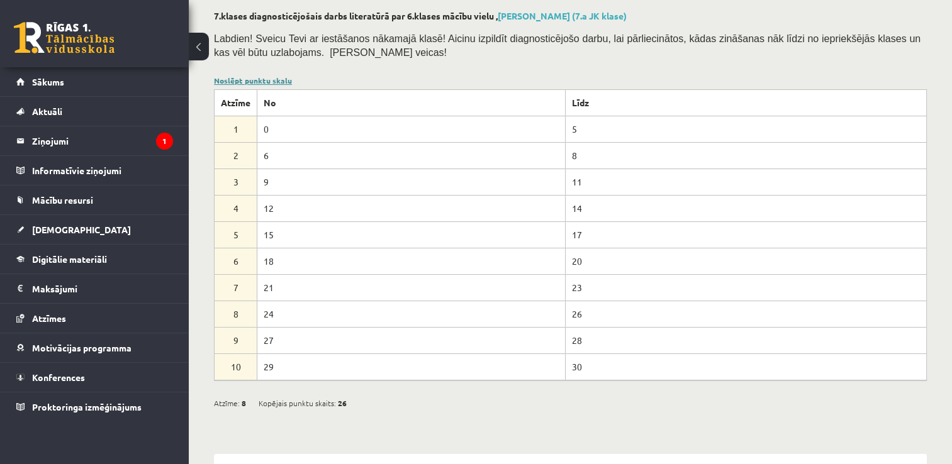
click at [247, 79] on link "Noslēpt punktu skalu" at bounding box center [253, 80] width 78 height 10
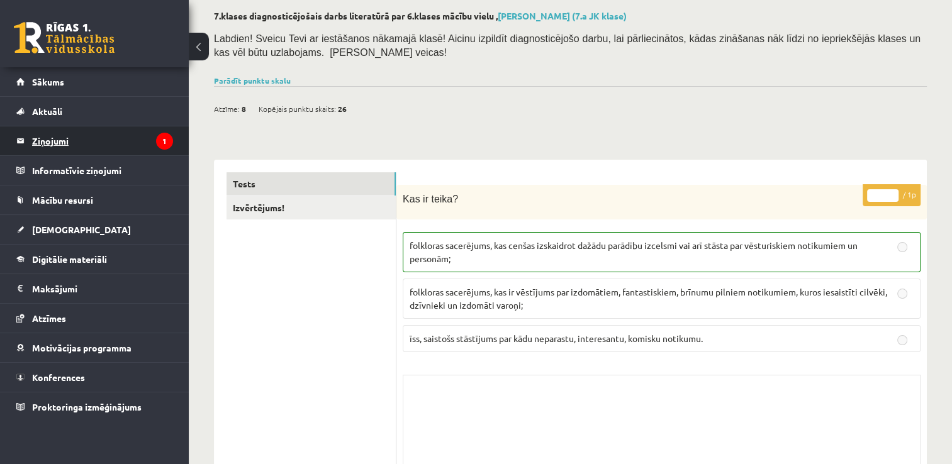
click at [91, 145] on legend "Ziņojumi 1" at bounding box center [102, 140] width 141 height 29
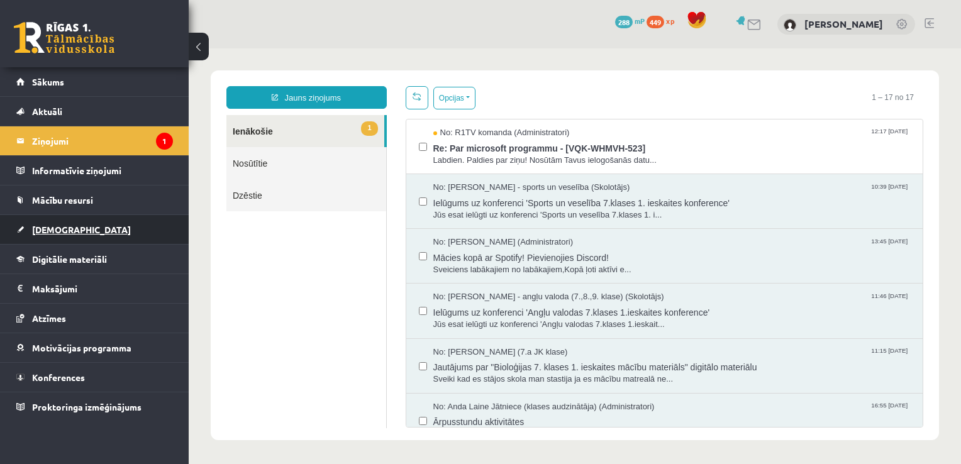
click at [65, 228] on span "[DEMOGRAPHIC_DATA]" at bounding box center [81, 229] width 99 height 11
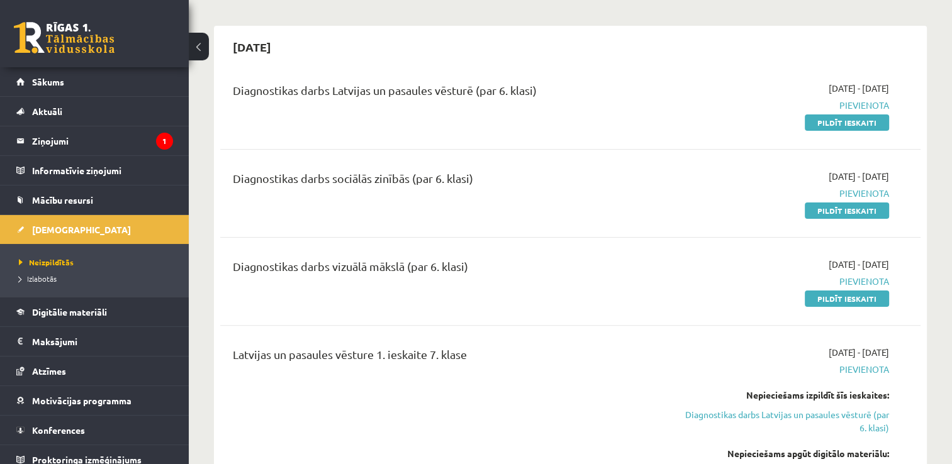
scroll to position [315, 0]
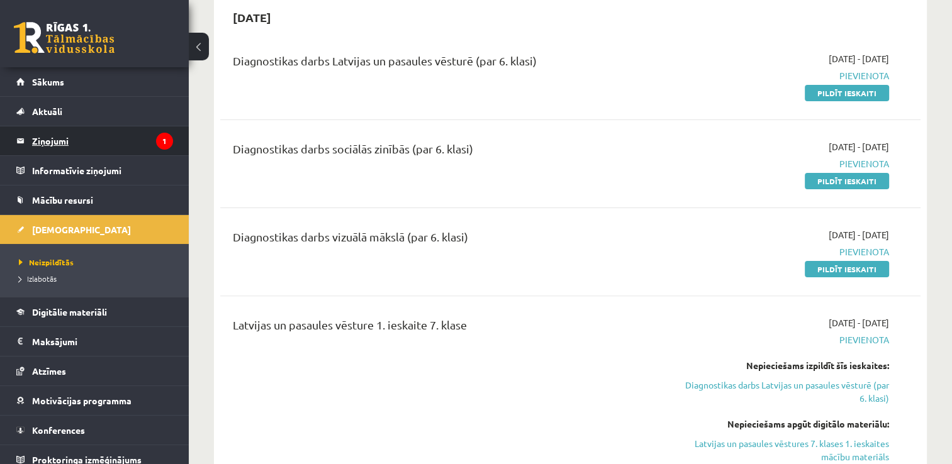
click at [72, 140] on legend "Ziņojumi 1" at bounding box center [102, 140] width 141 height 29
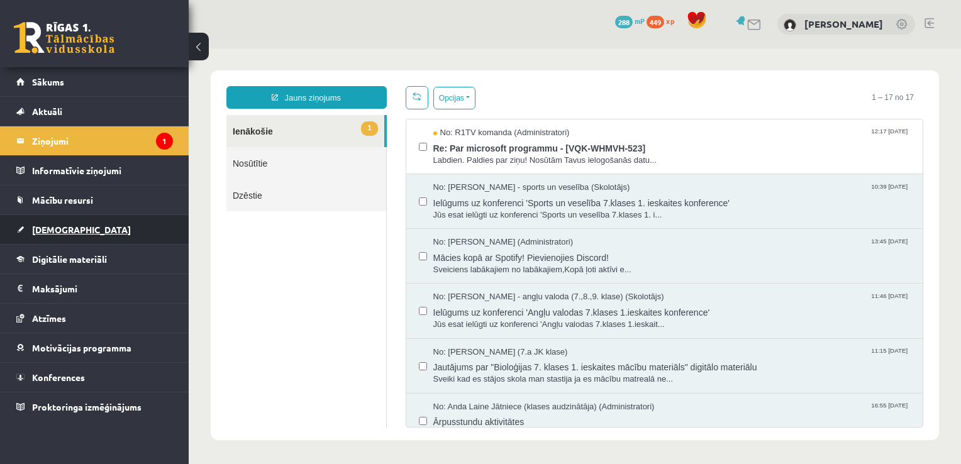
click at [49, 227] on span "[DEMOGRAPHIC_DATA]" at bounding box center [81, 229] width 99 height 11
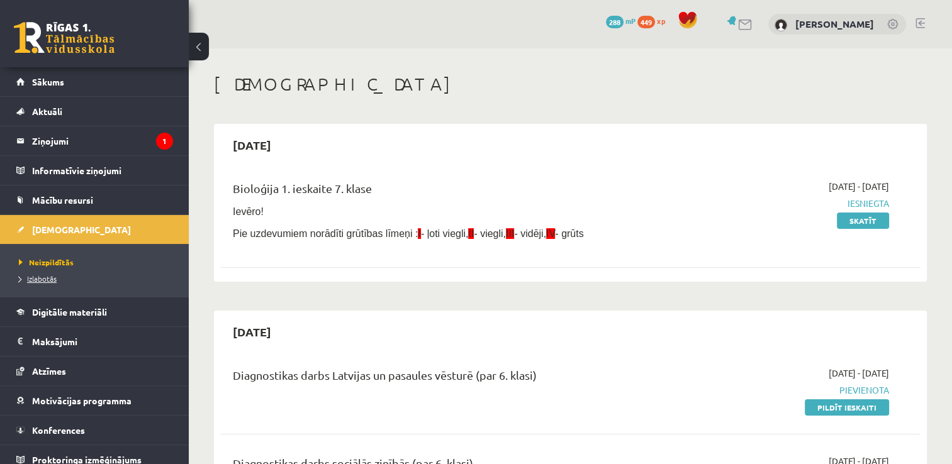
click at [54, 273] on link "Izlabotās" at bounding box center [97, 278] width 157 height 11
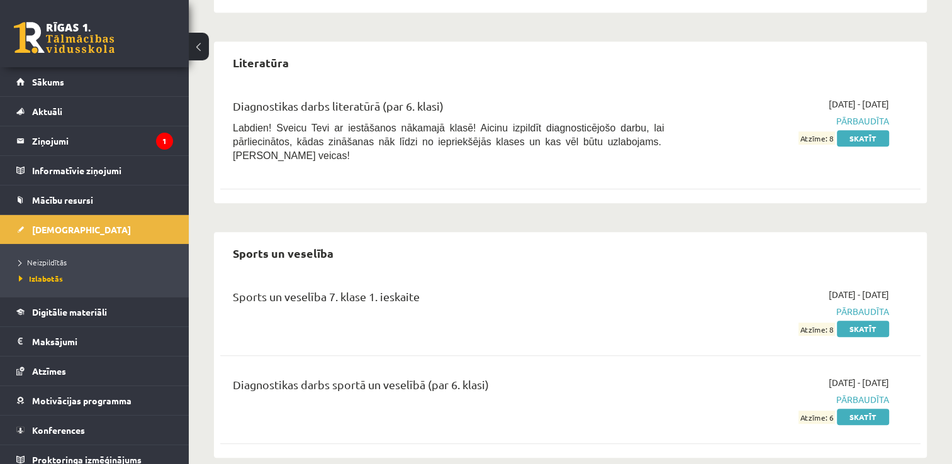
scroll to position [885, 0]
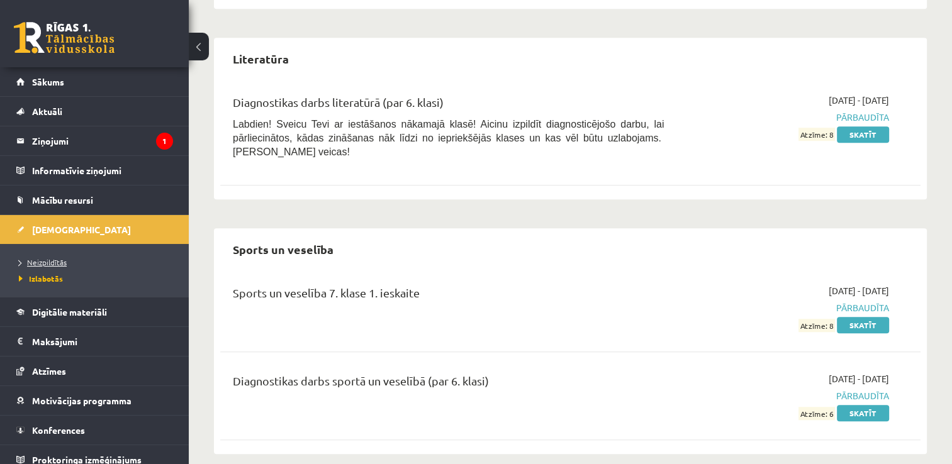
click at [36, 258] on span "Neizpildītās" at bounding box center [43, 262] width 48 height 10
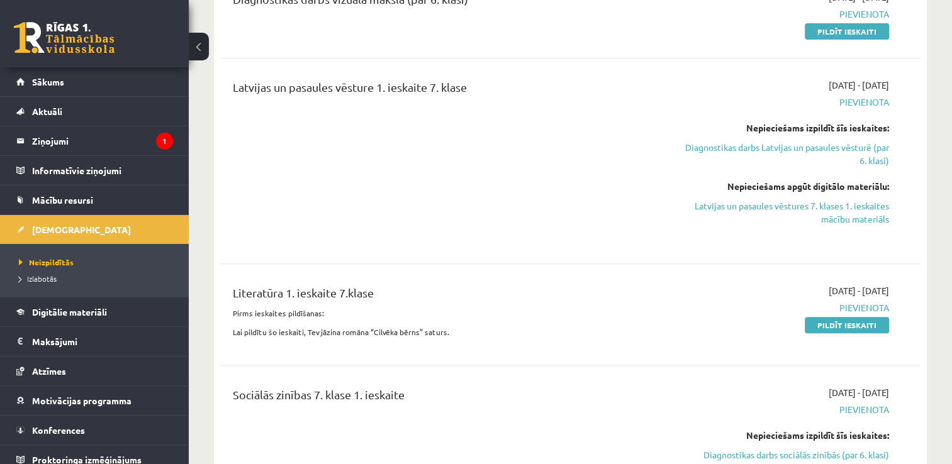
scroll to position [566, 0]
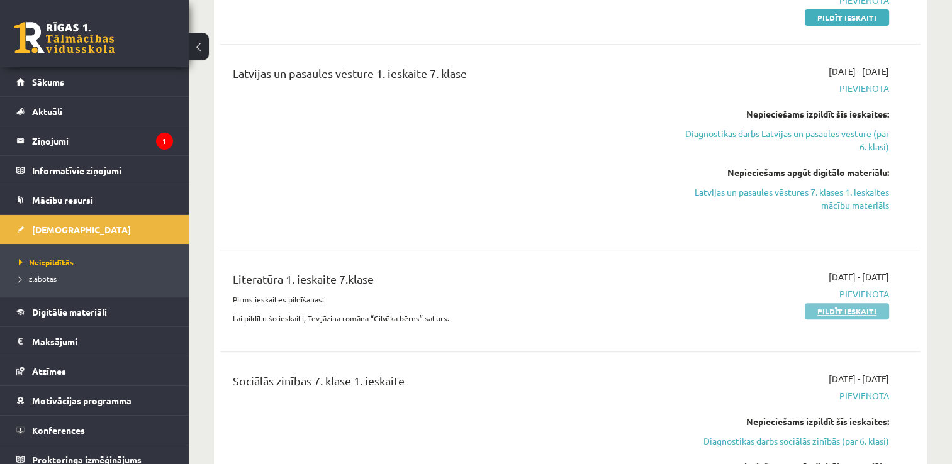
click at [829, 307] on link "Pildīt ieskaiti" at bounding box center [847, 311] width 84 height 16
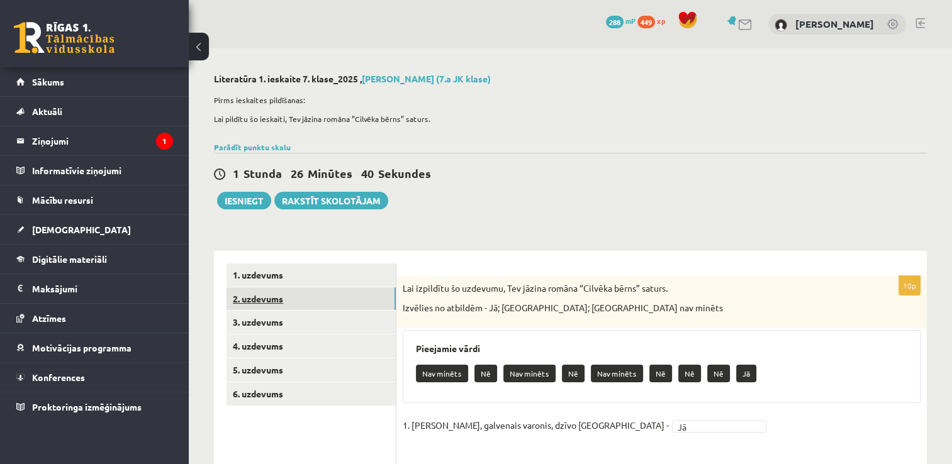
click at [335, 294] on link "2. uzdevums" at bounding box center [310, 298] width 169 height 23
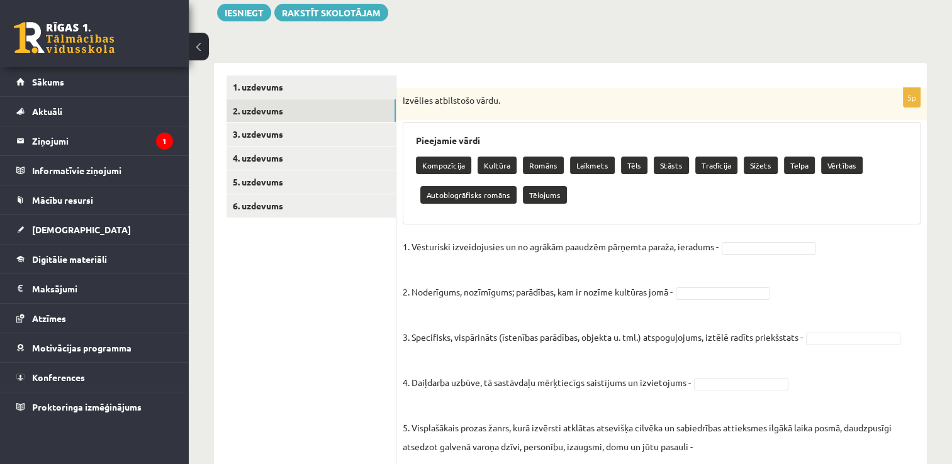
scroll to position [189, 0]
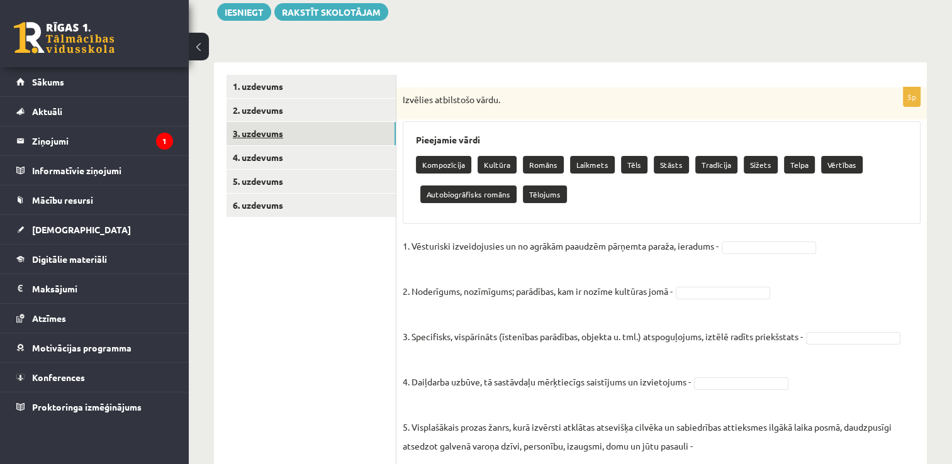
click at [294, 134] on link "3. uzdevums" at bounding box center [310, 133] width 169 height 23
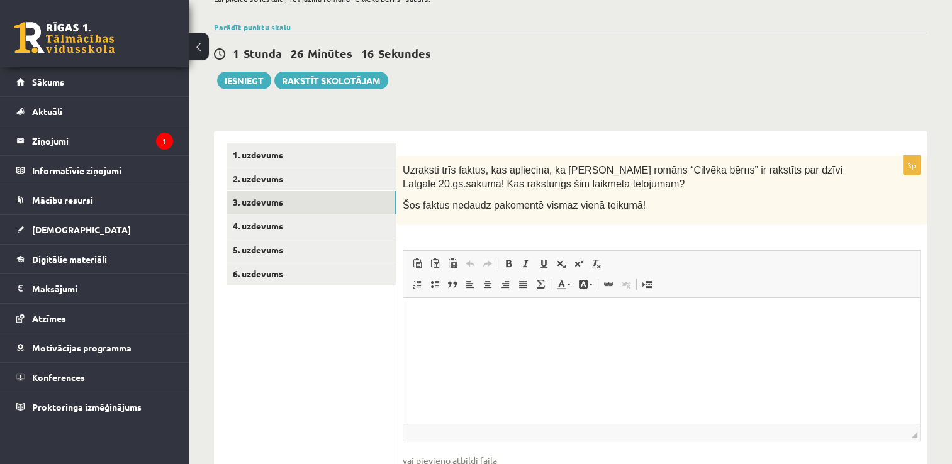
scroll to position [142, 0]
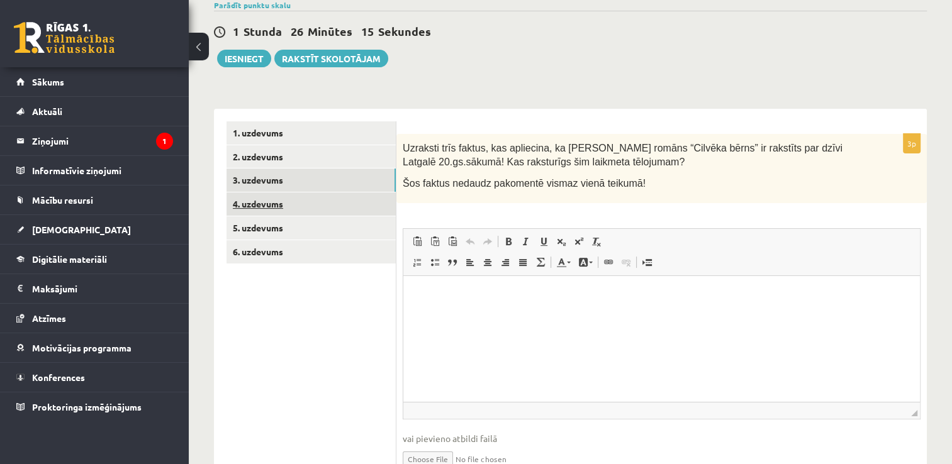
click at [277, 196] on link "4. uzdevums" at bounding box center [310, 204] width 169 height 23
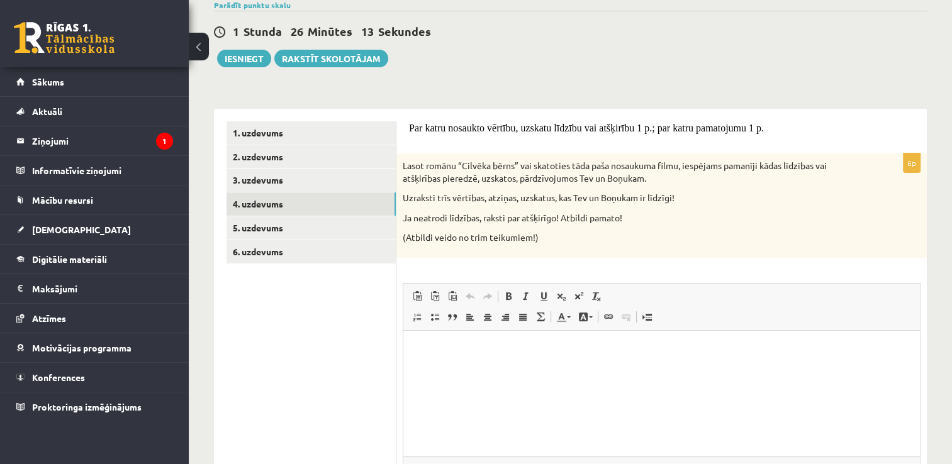
scroll to position [0, 0]
click at [262, 221] on link "5. uzdevums" at bounding box center [310, 227] width 169 height 23
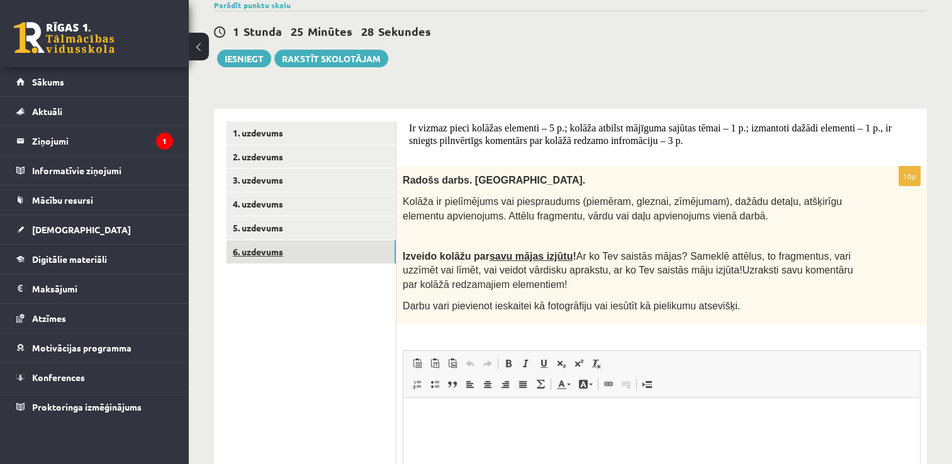
click at [267, 247] on link "6. uzdevums" at bounding box center [310, 251] width 169 height 23
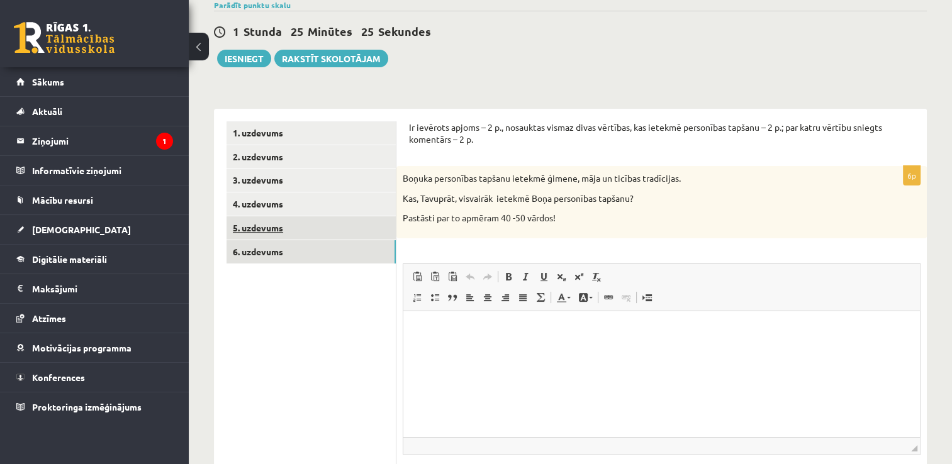
click at [252, 229] on link "5. uzdevums" at bounding box center [310, 227] width 169 height 23
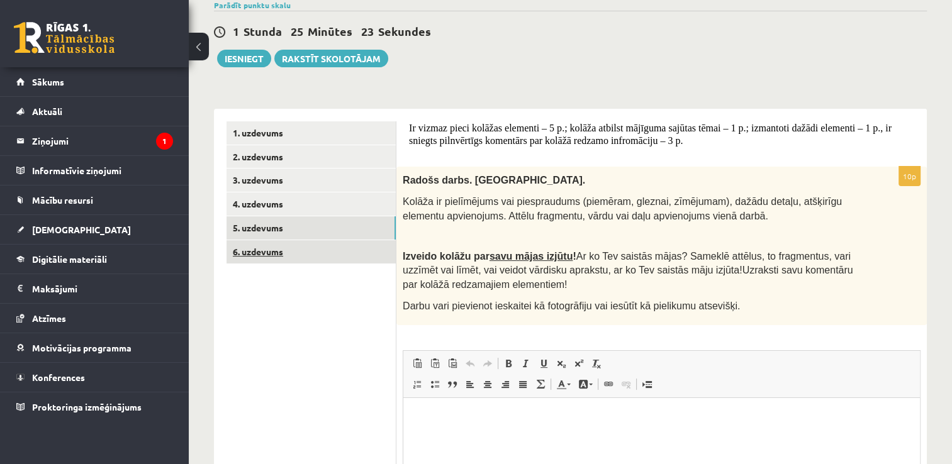
click at [266, 250] on link "6. uzdevums" at bounding box center [310, 251] width 169 height 23
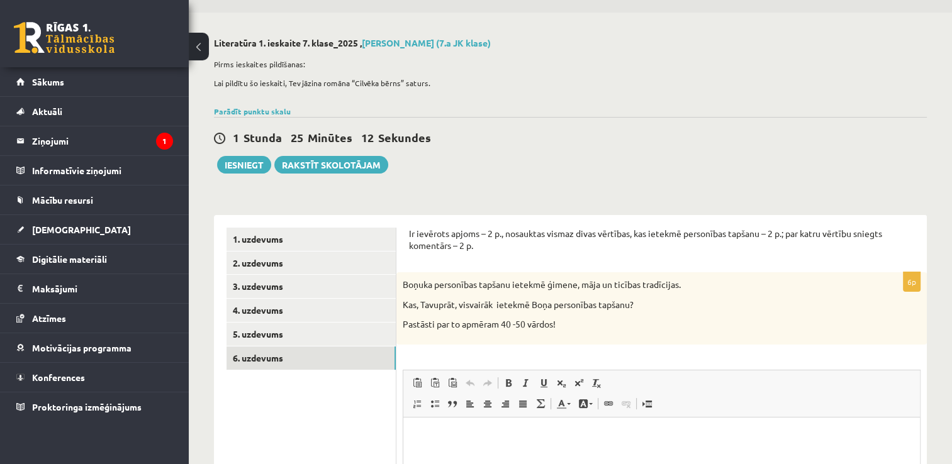
scroll to position [16, 0]
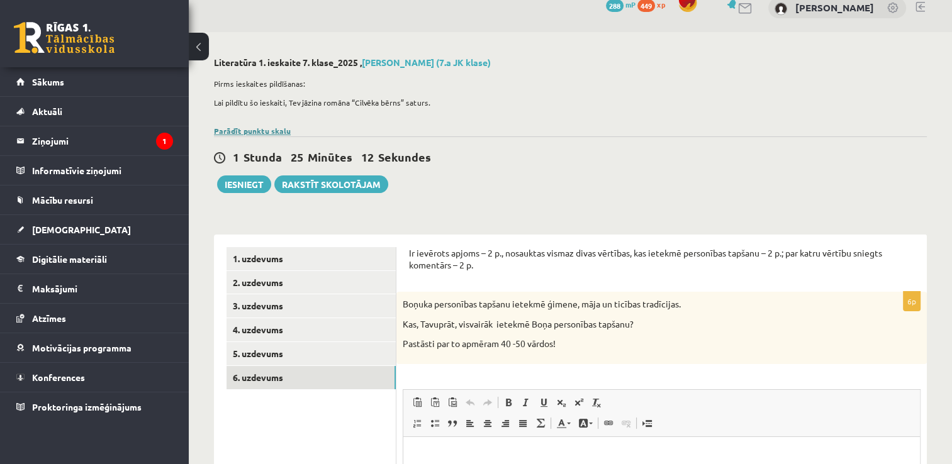
click at [245, 126] on link "Parādīt punktu skalu" at bounding box center [252, 131] width 77 height 10
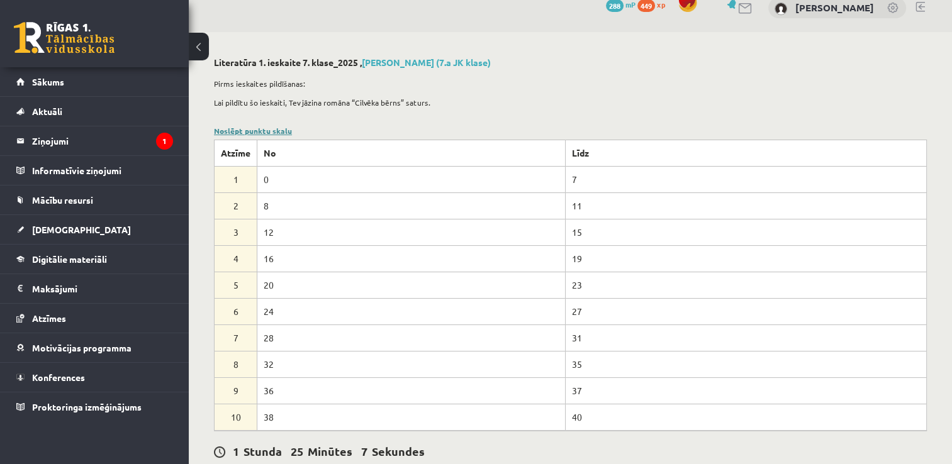
click at [265, 129] on link "Noslēpt punktu skalu" at bounding box center [253, 131] width 78 height 10
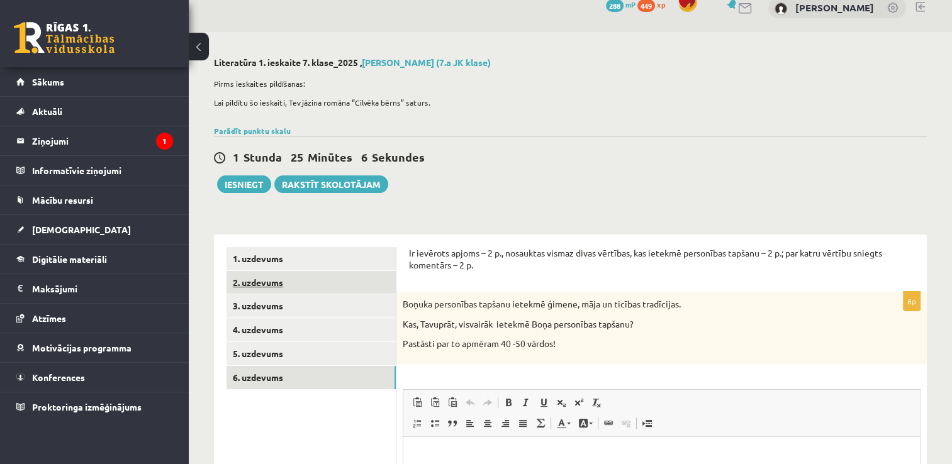
click at [271, 279] on link "2. uzdevums" at bounding box center [310, 282] width 169 height 23
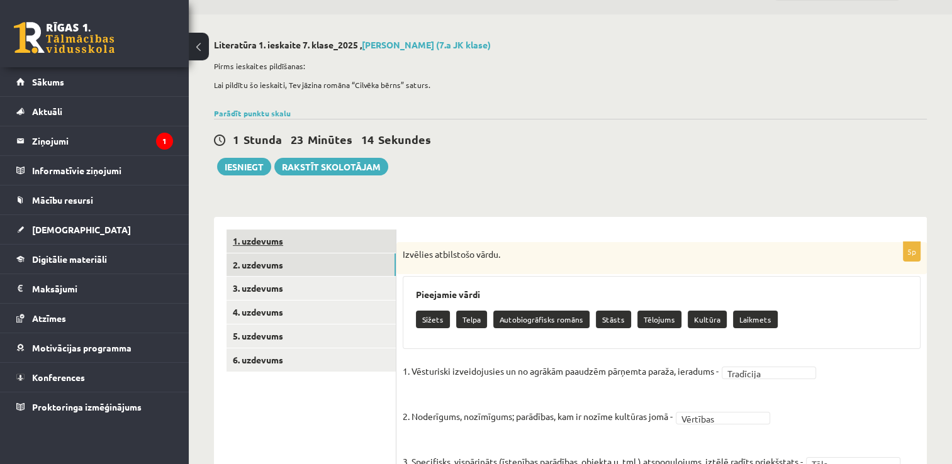
scroll to position [63, 0]
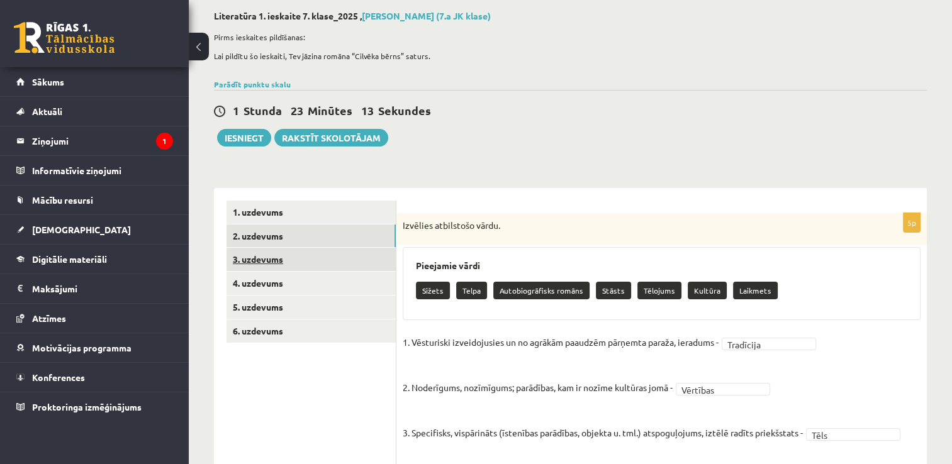
click at [273, 255] on link "3. uzdevums" at bounding box center [310, 259] width 169 height 23
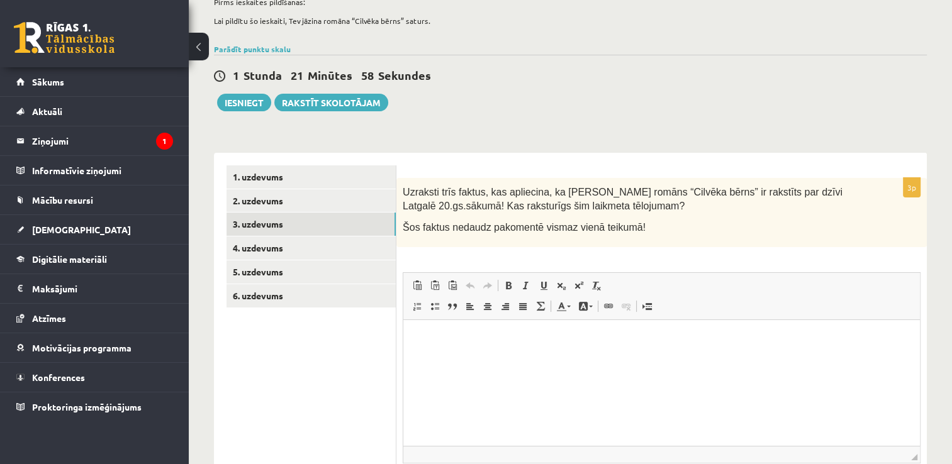
scroll to position [126, 0]
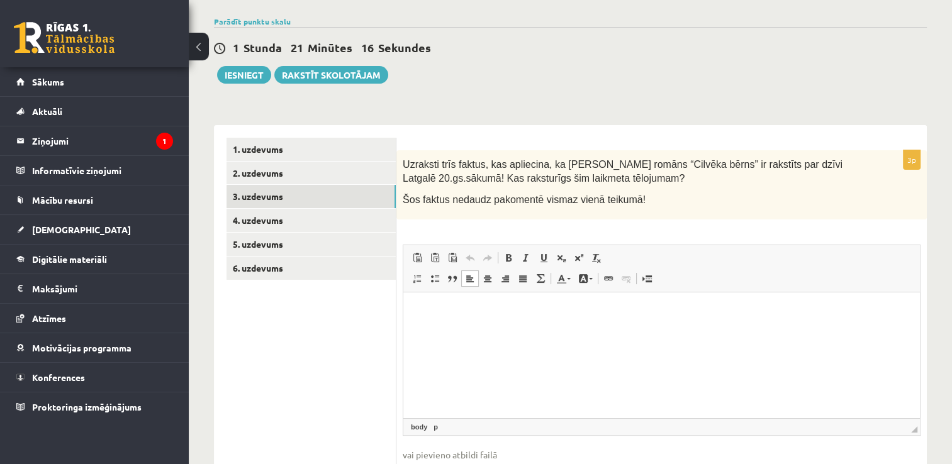
click at [411, 313] on html at bounding box center [661, 311] width 516 height 38
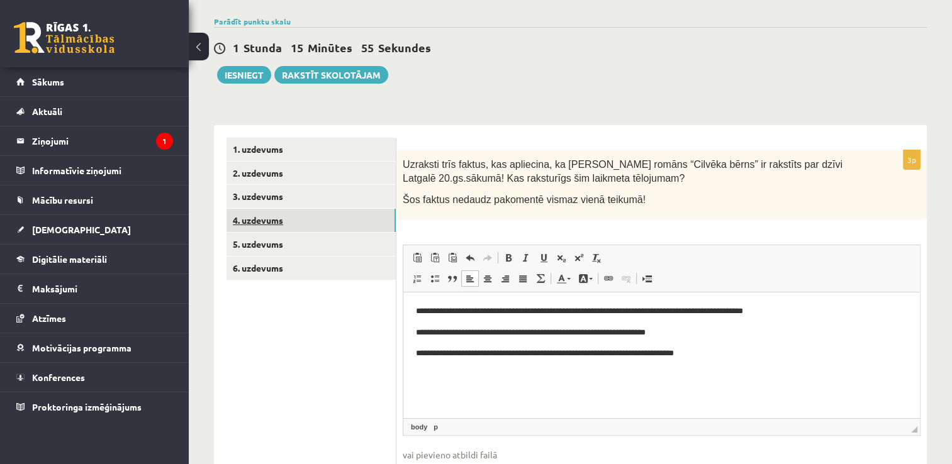
click at [261, 217] on link "4. uzdevums" at bounding box center [310, 220] width 169 height 23
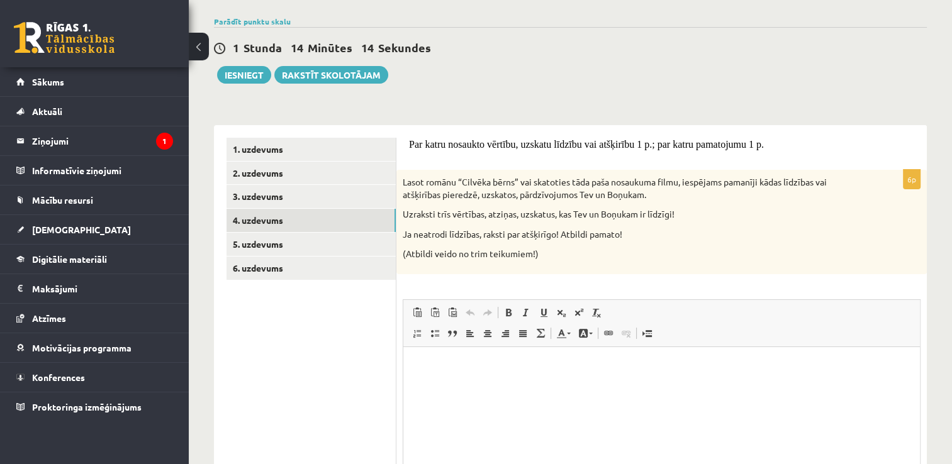
scroll to position [189, 0]
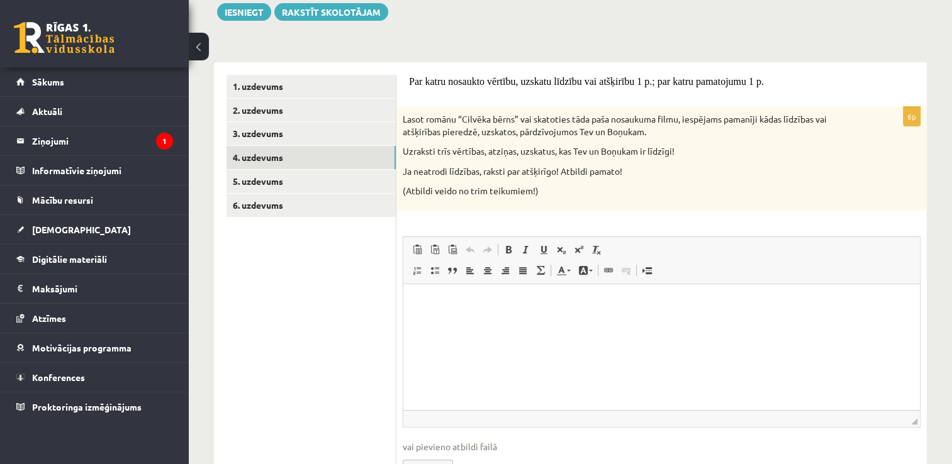
click at [422, 298] on p "Rich Text Editor, wiswyg-editor-user-answer-47025002608500" at bounding box center [661, 303] width 491 height 13
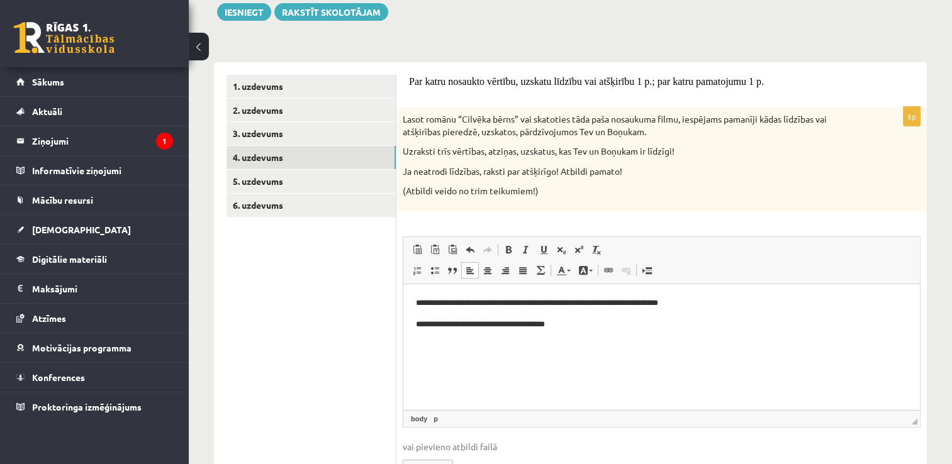
click at [494, 327] on p "**********" at bounding box center [662, 324] width 492 height 13
click at [580, 324] on p "**********" at bounding box center [662, 324] width 492 height 13
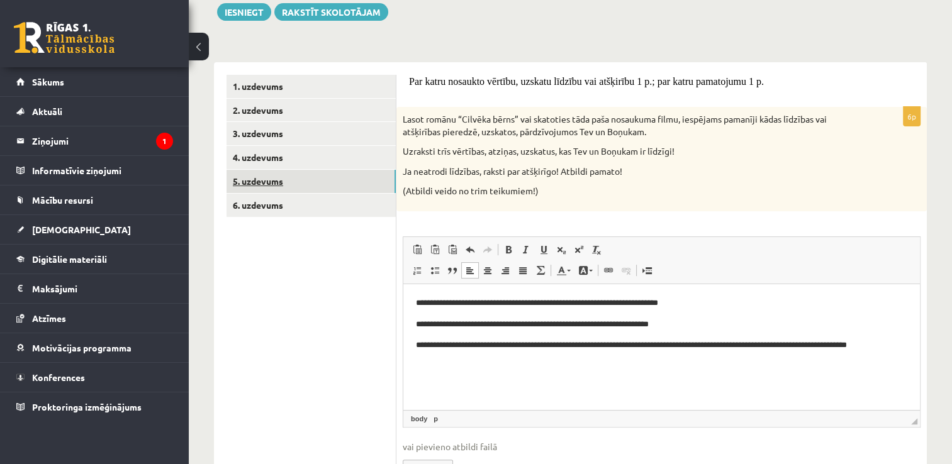
click at [267, 179] on link "5. uzdevums" at bounding box center [310, 181] width 169 height 23
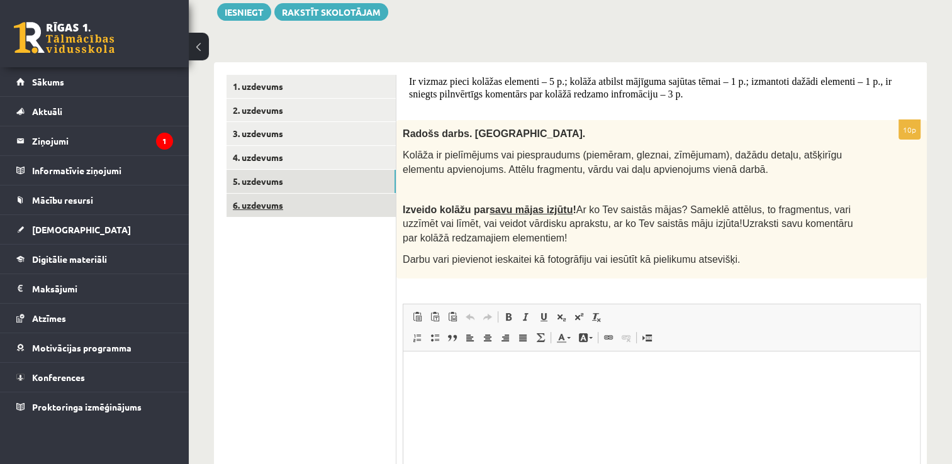
click at [259, 214] on link "6. uzdevums" at bounding box center [310, 205] width 169 height 23
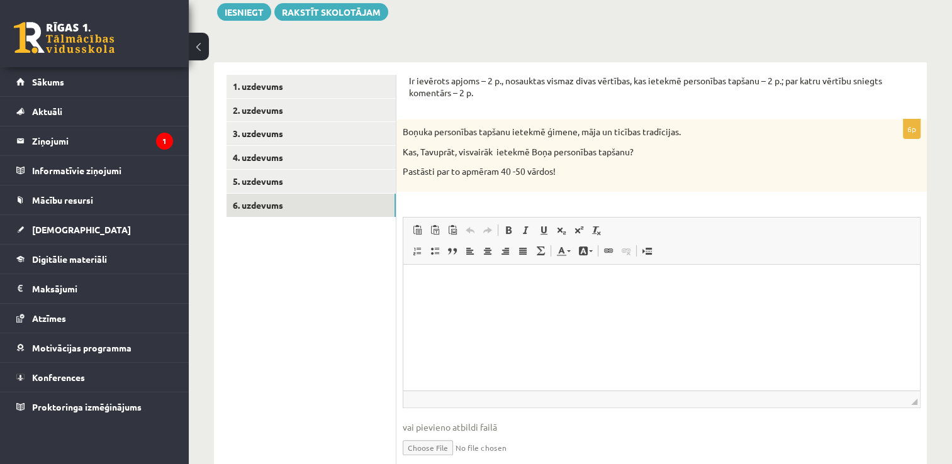
scroll to position [0, 0]
click at [435, 275] on html at bounding box center [661, 283] width 516 height 38
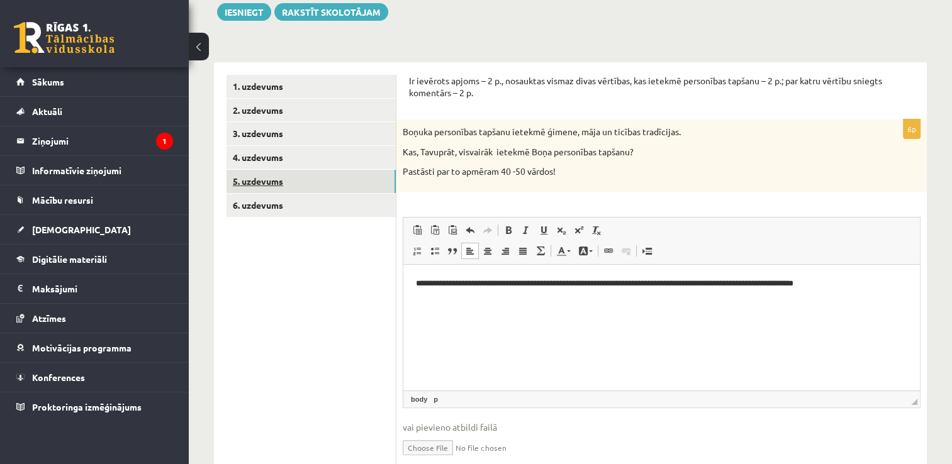
click at [264, 180] on link "5. uzdevums" at bounding box center [310, 181] width 169 height 23
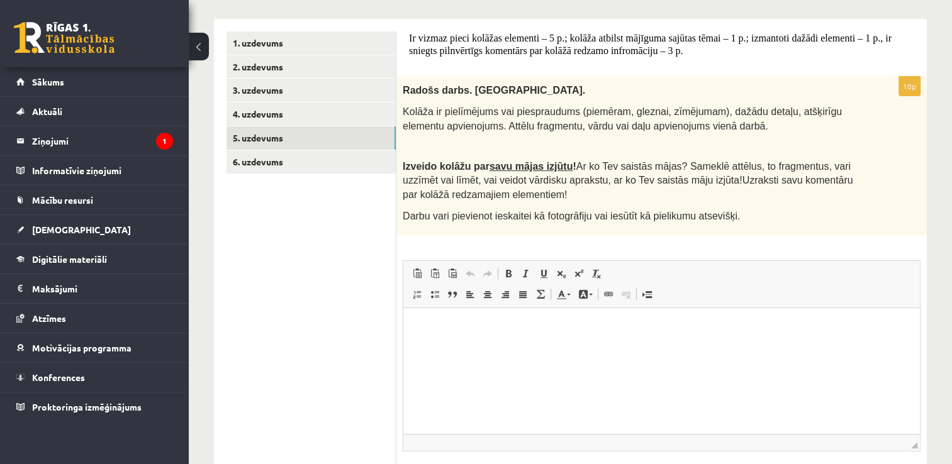
scroll to position [252, 0]
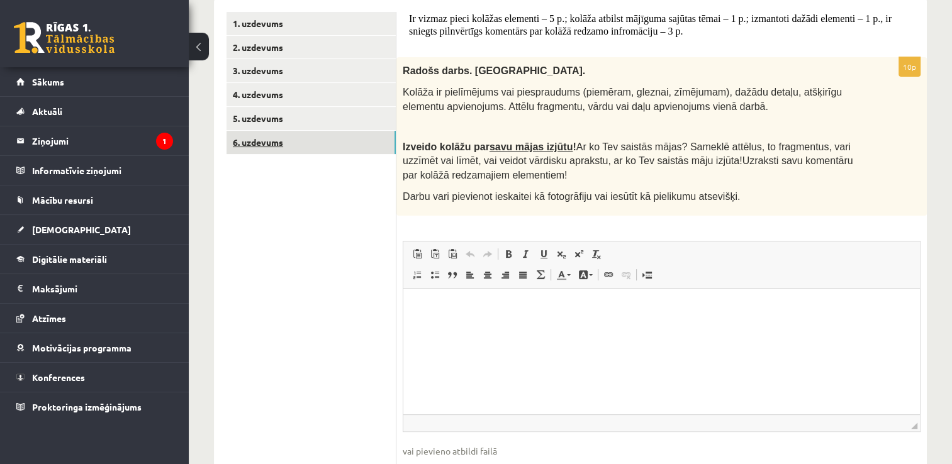
click at [279, 142] on link "6. uzdevums" at bounding box center [310, 142] width 169 height 23
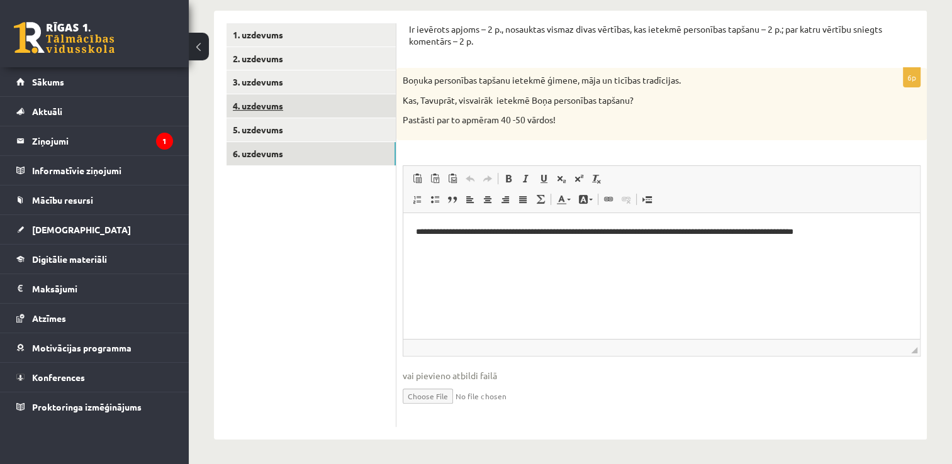
scroll to position [0, 0]
click at [859, 225] on p "**********" at bounding box center [662, 231] width 492 height 13
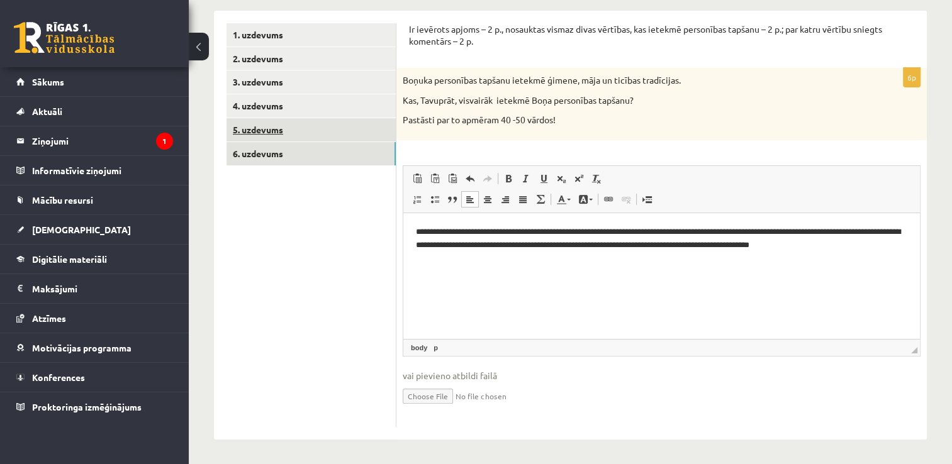
click at [274, 128] on link "5. uzdevums" at bounding box center [310, 129] width 169 height 23
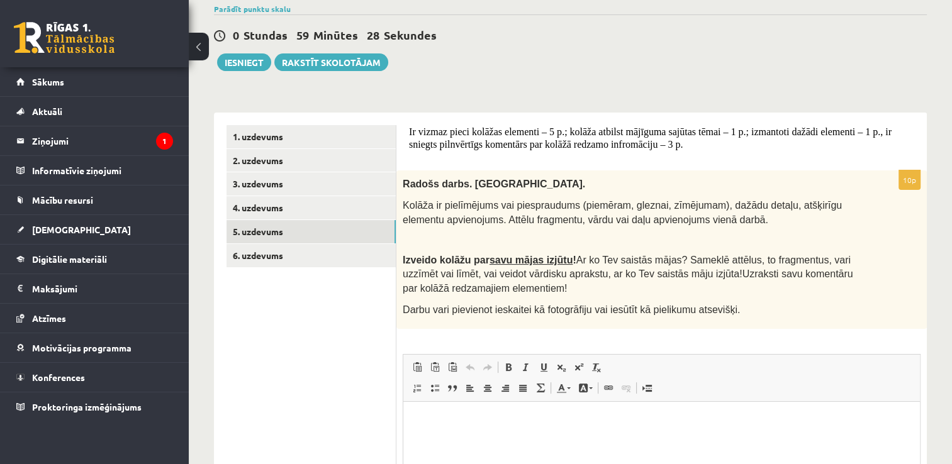
scroll to position [138, 0]
click at [698, 346] on div "10p Radošs darbs. Kolāža. Kolāža ir pielīmējums vai piespraudums (piemēram, gle…" at bounding box center [661, 393] width 530 height 446
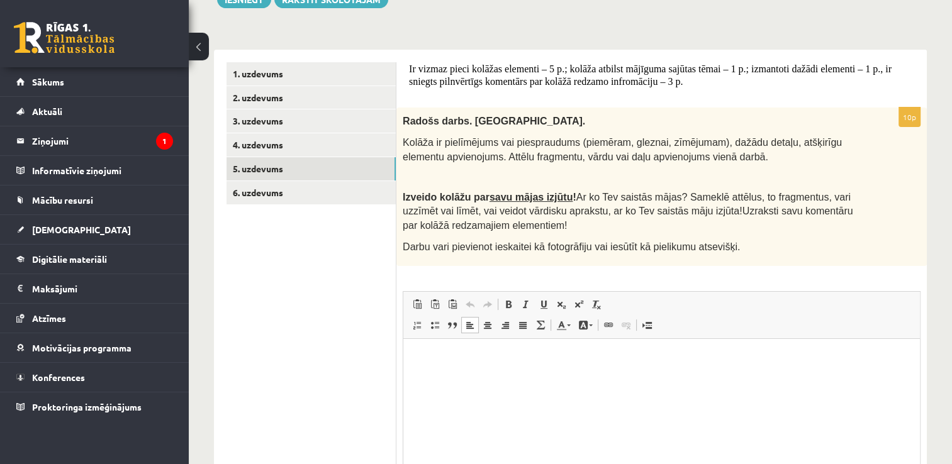
click at [407, 352] on html at bounding box center [661, 358] width 516 height 38
click at [647, 377] on html "**********" at bounding box center [661, 358] width 516 height 38
click at [600, 377] on html "**********" at bounding box center [661, 358] width 516 height 38
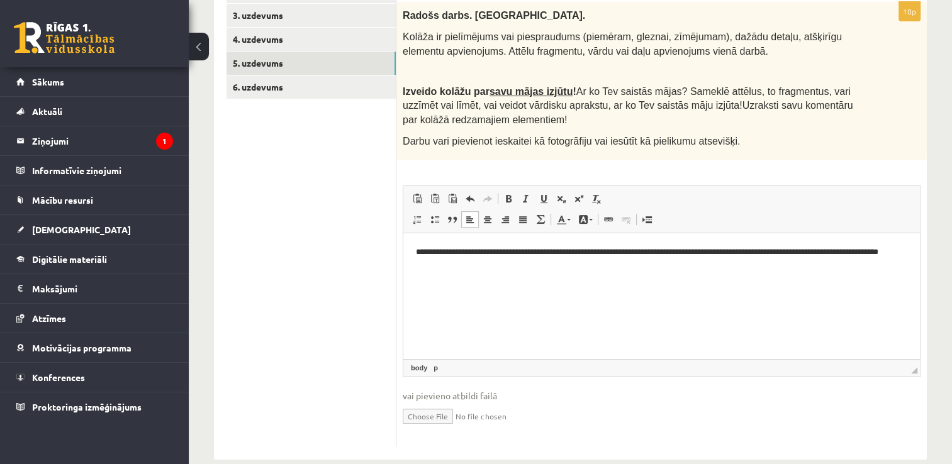
scroll to position [327, 0]
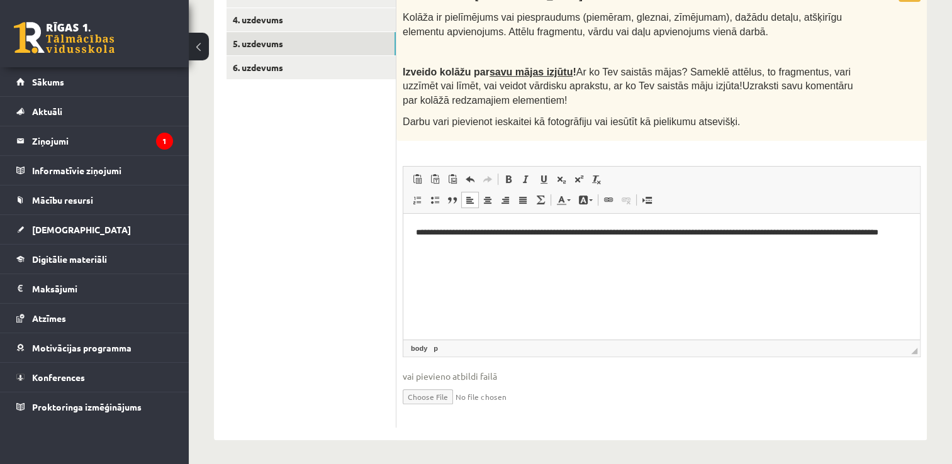
click at [430, 397] on input "file" at bounding box center [662, 396] width 518 height 26
click at [554, 233] on p "**********" at bounding box center [662, 239] width 492 height 26
click at [900, 233] on p "**********" at bounding box center [662, 232] width 492 height 13
click at [519, 231] on p "**********" at bounding box center [662, 232] width 492 height 13
click at [514, 232] on p "**********" at bounding box center [662, 232] width 492 height 13
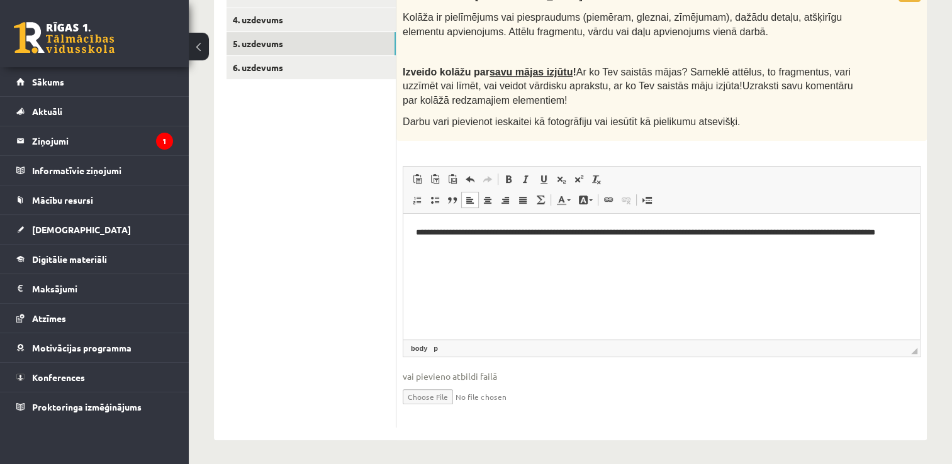
click at [466, 242] on p "**********" at bounding box center [662, 239] width 492 height 26
click at [257, 64] on link "6. uzdevums" at bounding box center [310, 67] width 169 height 23
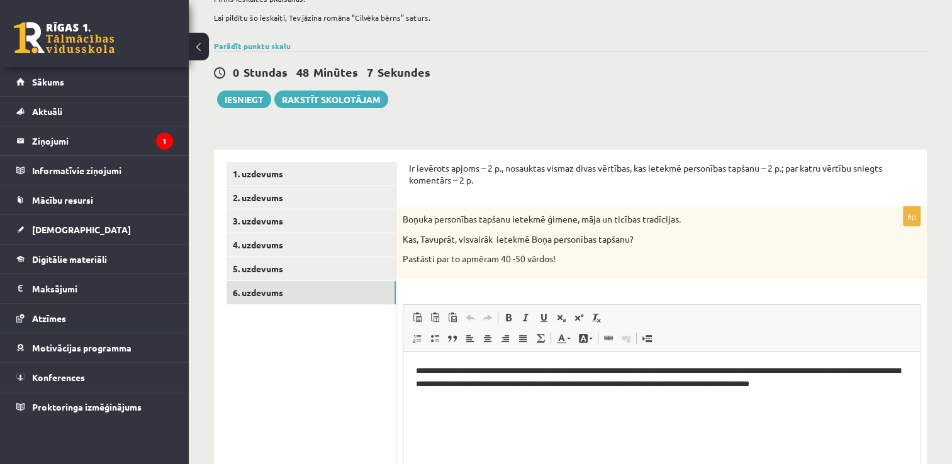
scroll to position [0, 0]
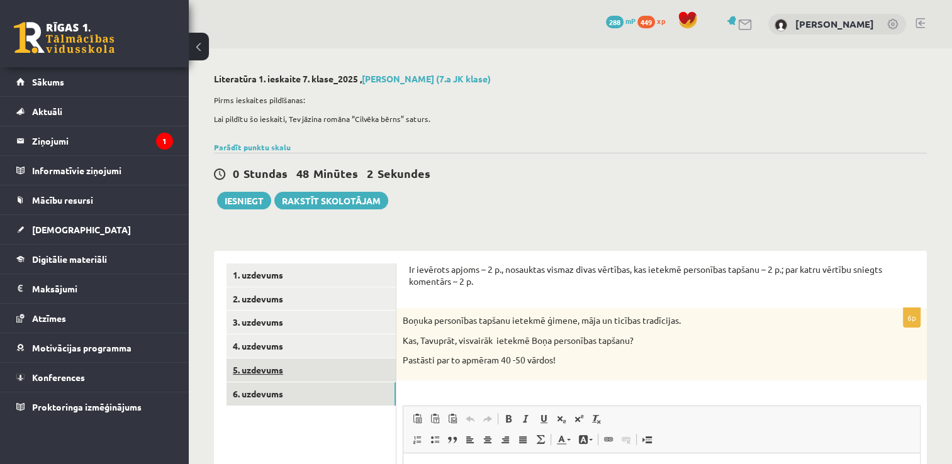
click at [281, 371] on link "5. uzdevums" at bounding box center [310, 370] width 169 height 23
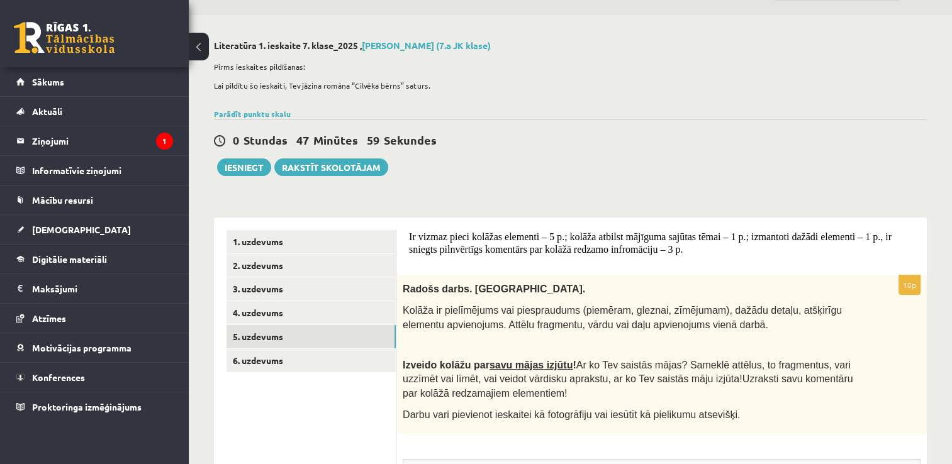
scroll to position [63, 0]
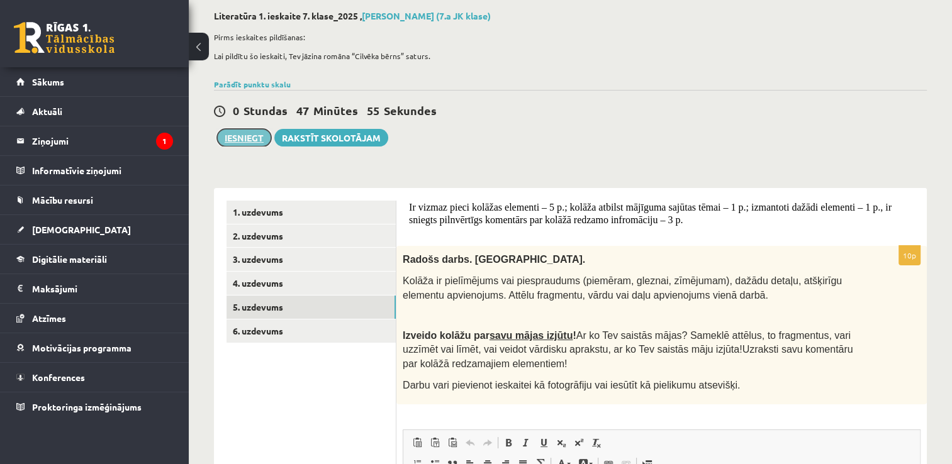
click at [249, 135] on button "Iesniegt" at bounding box center [244, 138] width 54 height 18
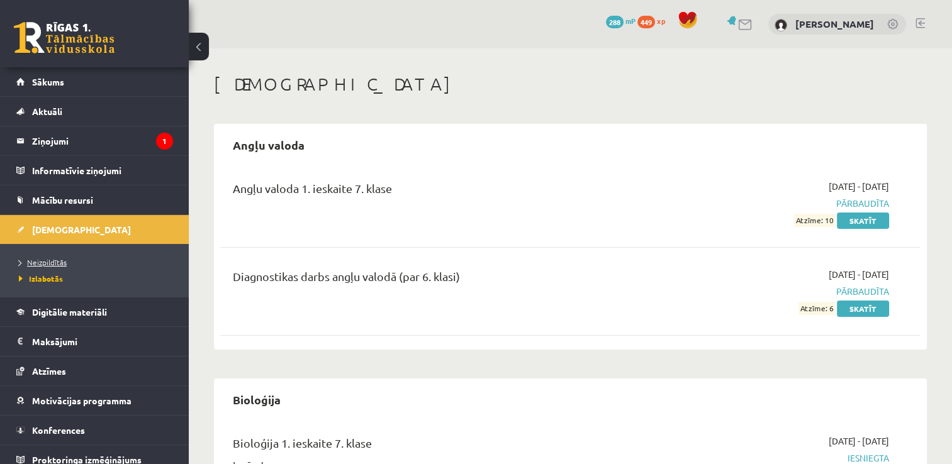
click at [48, 261] on span "Neizpildītās" at bounding box center [43, 262] width 48 height 10
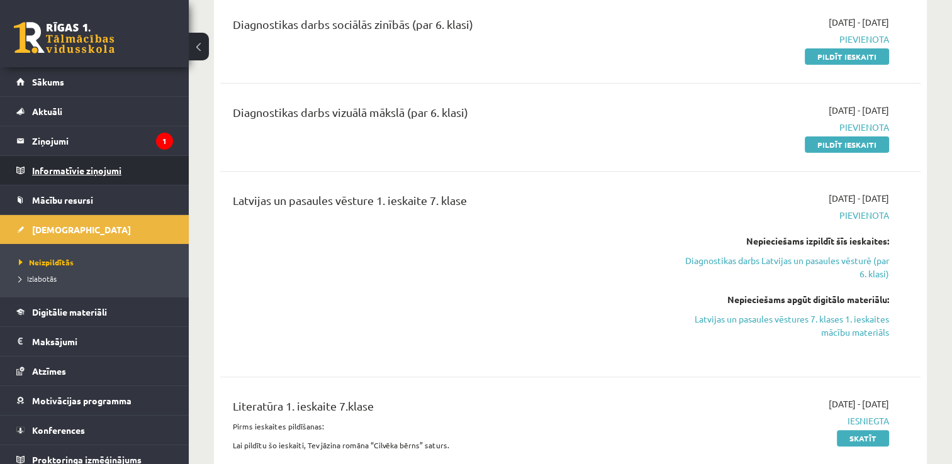
scroll to position [189, 0]
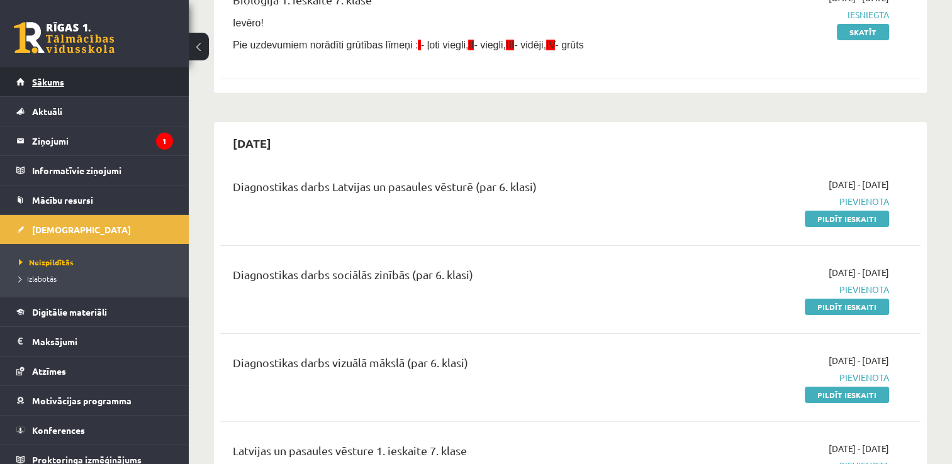
click at [40, 81] on span "Sākums" at bounding box center [48, 81] width 32 height 11
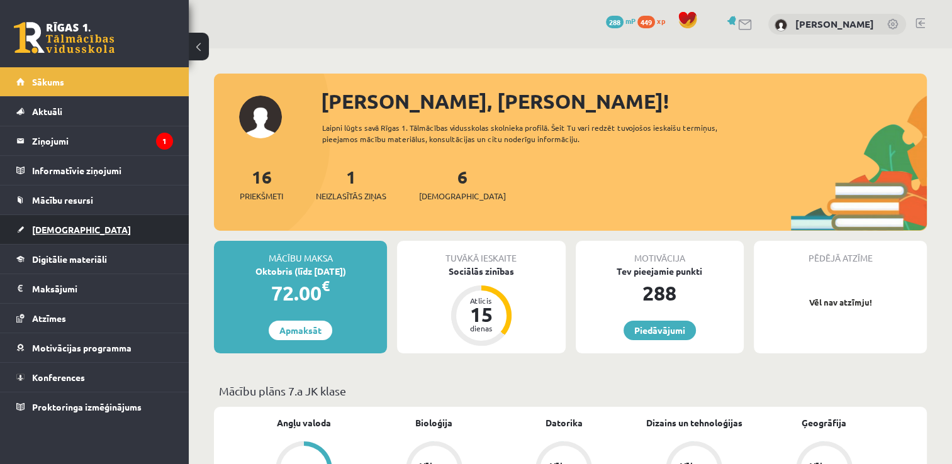
click at [74, 216] on link "[DEMOGRAPHIC_DATA]" at bounding box center [94, 229] width 157 height 29
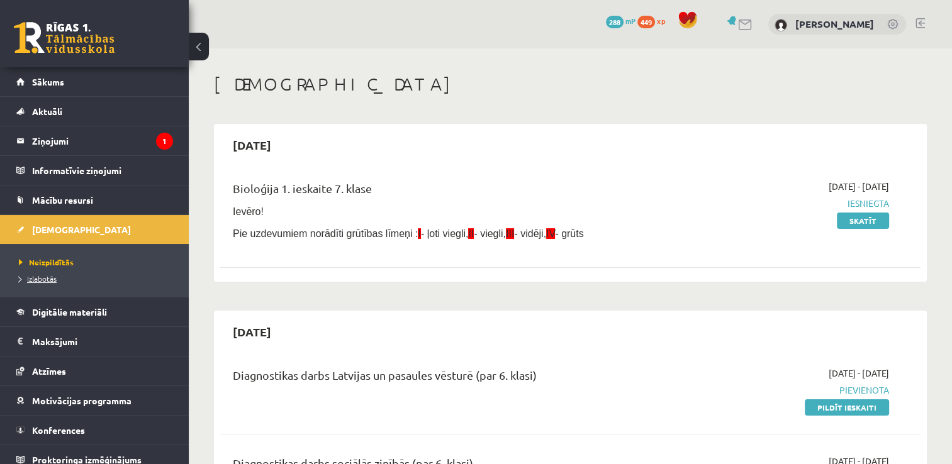
click at [52, 280] on span "Izlabotās" at bounding box center [38, 279] width 38 height 10
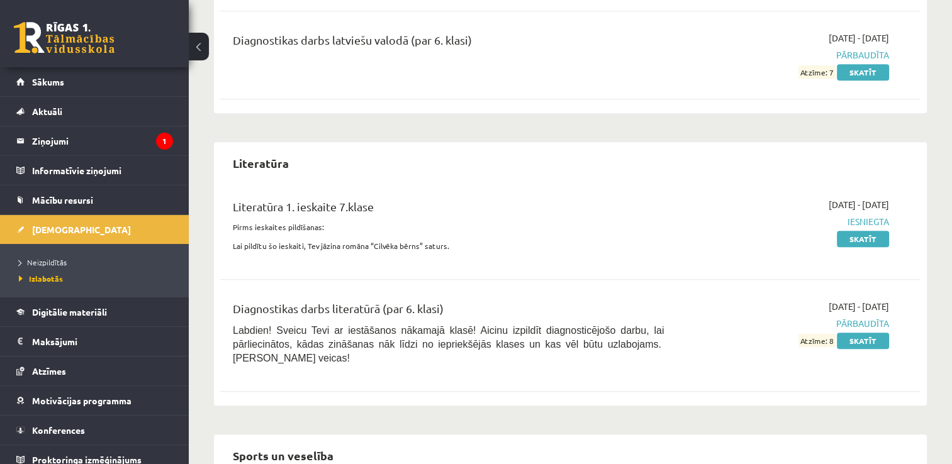
scroll to position [818, 0]
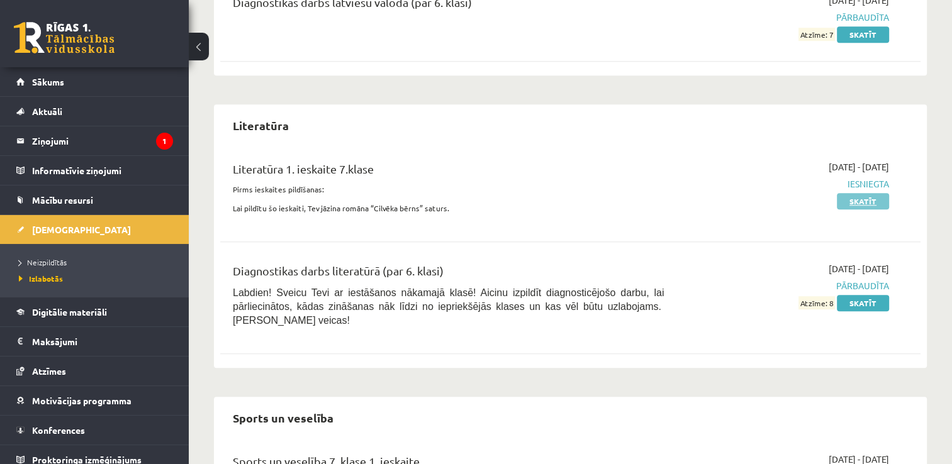
click at [848, 196] on link "Skatīt" at bounding box center [863, 201] width 52 height 16
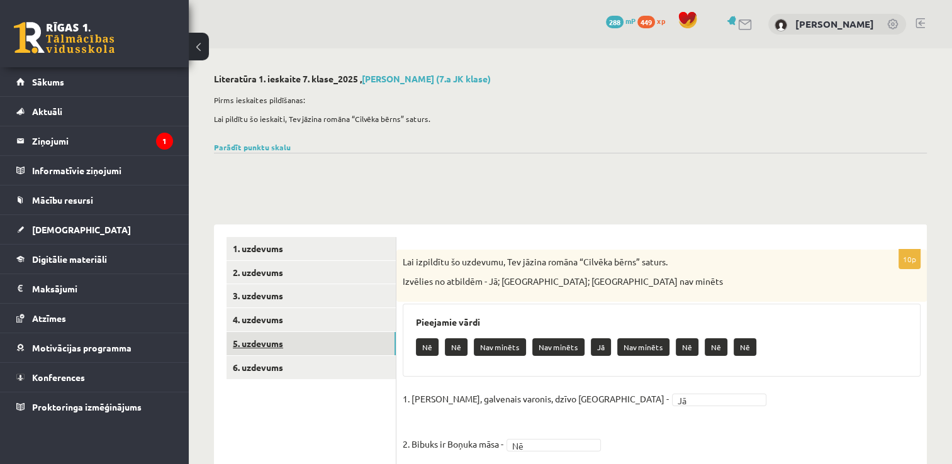
click at [247, 334] on link "5. uzdevums" at bounding box center [310, 343] width 169 height 23
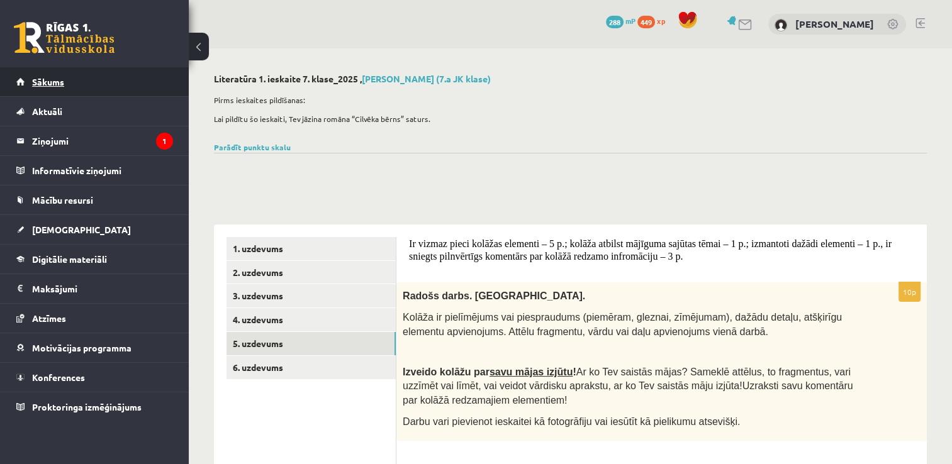
click at [52, 79] on span "Sākums" at bounding box center [48, 81] width 32 height 11
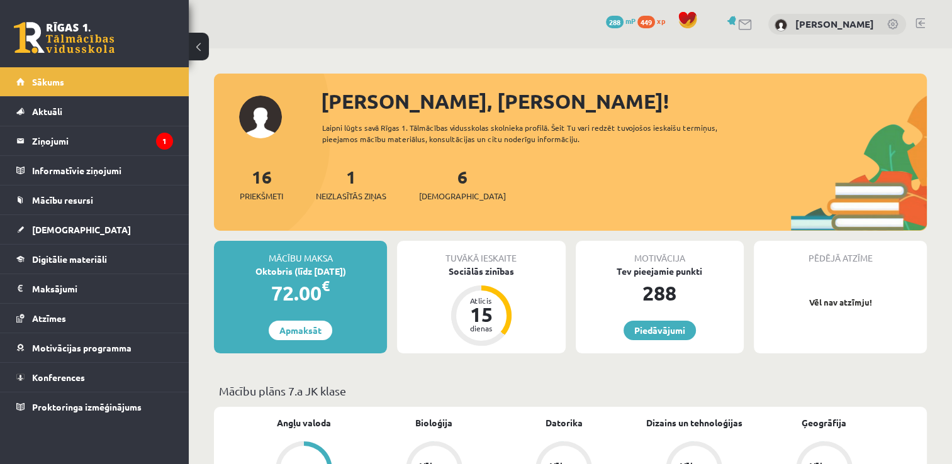
click at [920, 26] on link at bounding box center [919, 23] width 9 height 10
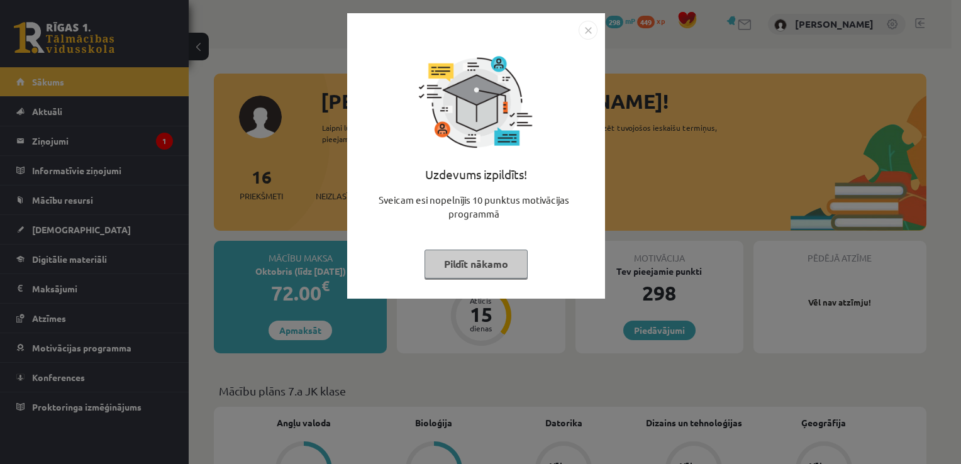
click at [477, 265] on button "Pildīt nākamo" at bounding box center [476, 264] width 103 height 29
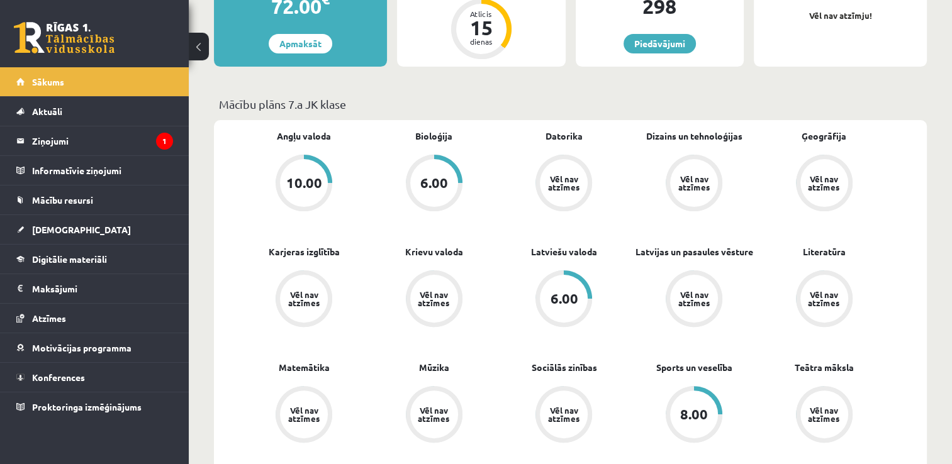
scroll to position [315, 0]
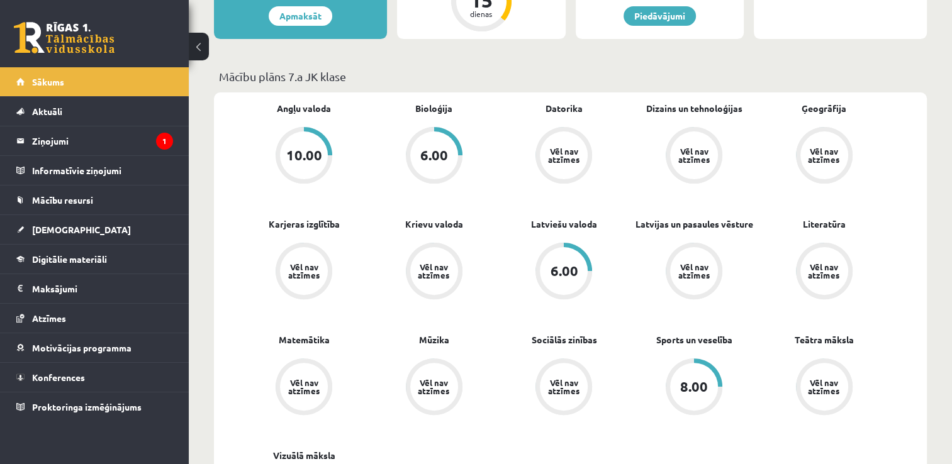
click at [419, 157] on div "6.00" at bounding box center [434, 155] width 48 height 48
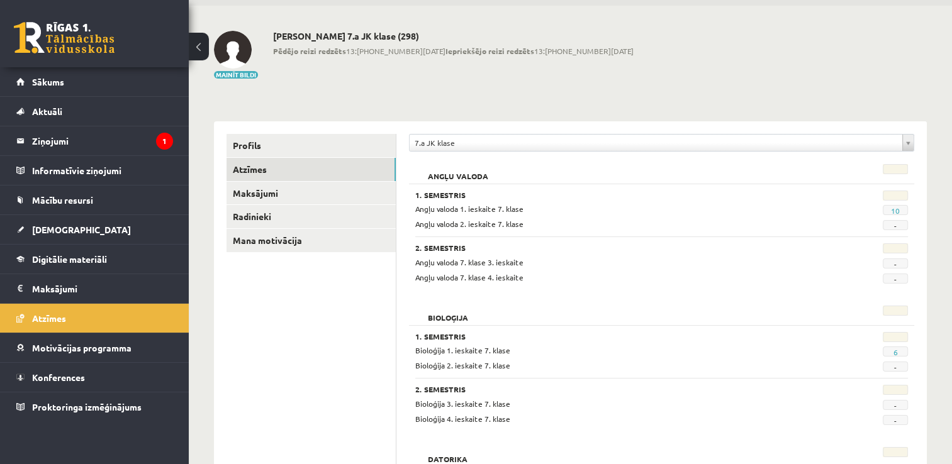
scroll to position [63, 0]
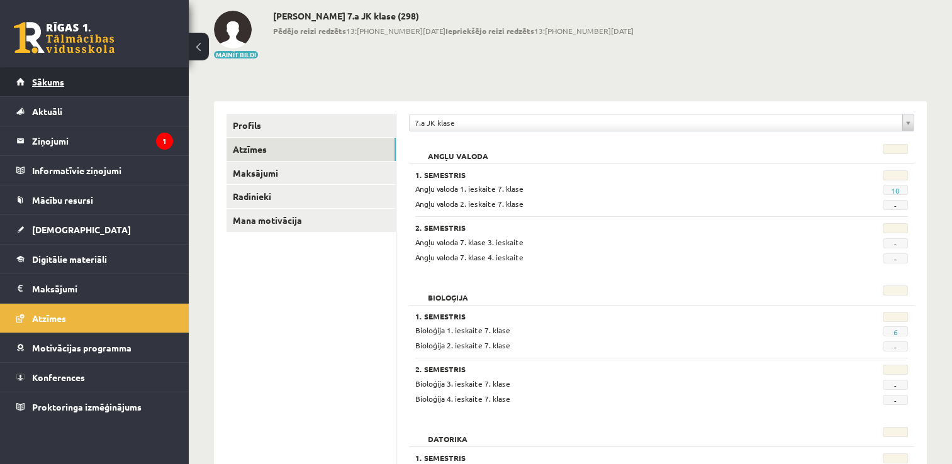
click at [67, 86] on link "Sākums" at bounding box center [94, 81] width 157 height 29
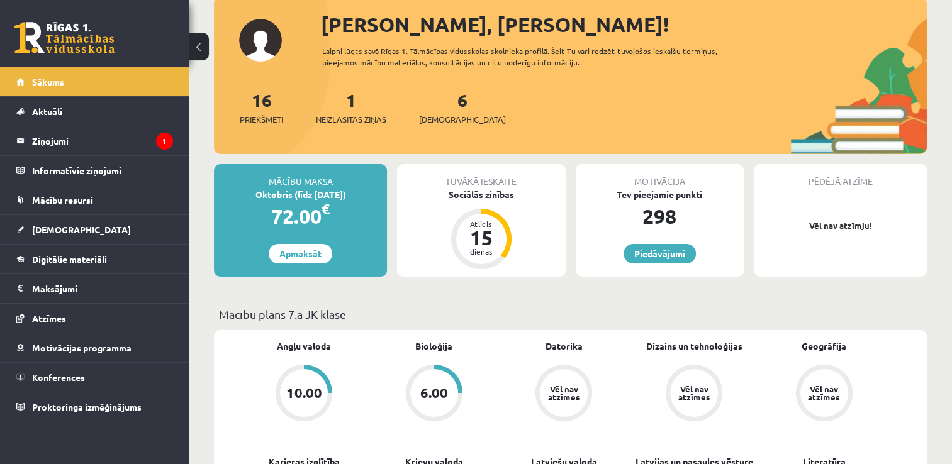
scroll to position [63, 0]
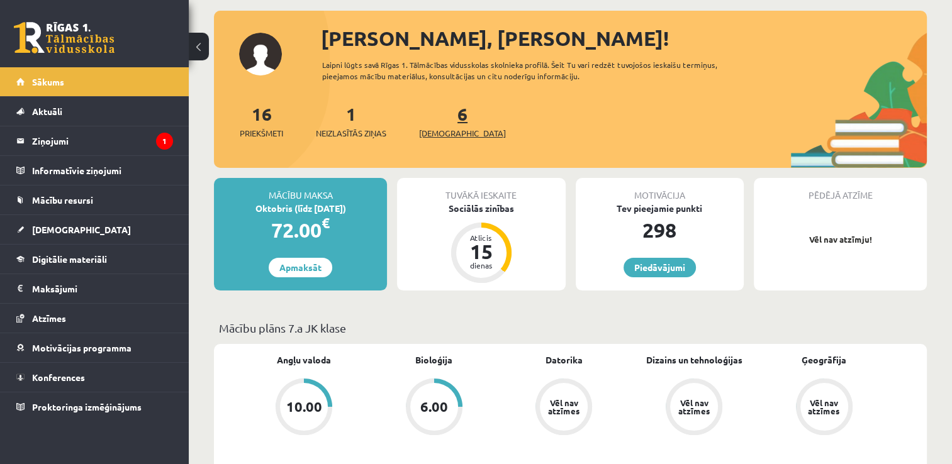
click at [447, 123] on link "6 Ieskaites" at bounding box center [462, 121] width 87 height 37
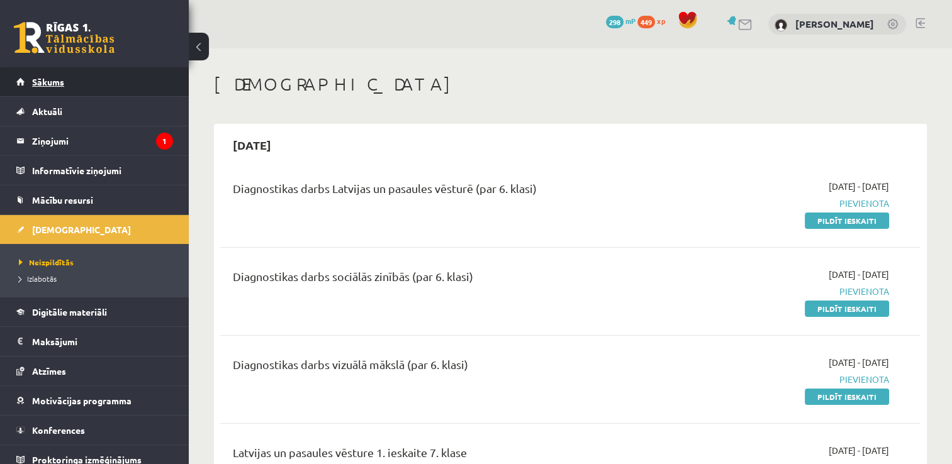
click at [62, 80] on span "Sākums" at bounding box center [48, 81] width 32 height 11
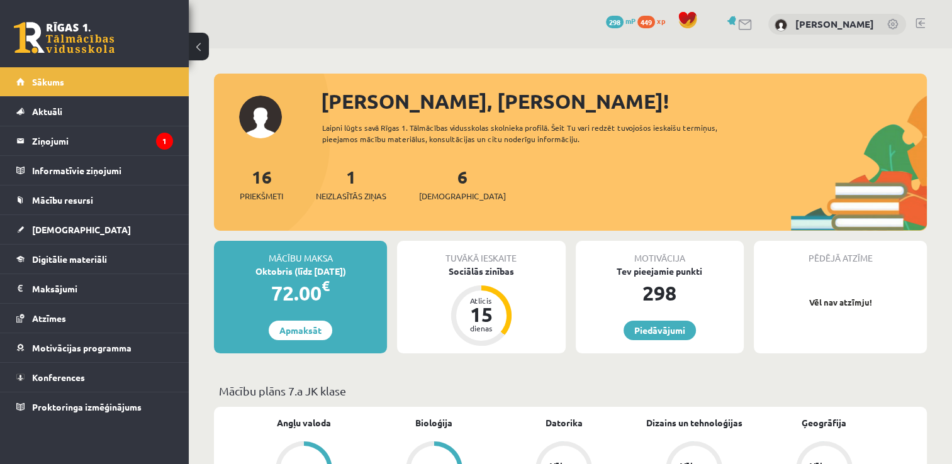
click at [448, 203] on div "16 Priekšmeti 1 Neizlasītās ziņas 6 Ieskaites" at bounding box center [570, 197] width 713 height 67
click at [450, 190] on span "[DEMOGRAPHIC_DATA]" at bounding box center [462, 196] width 87 height 13
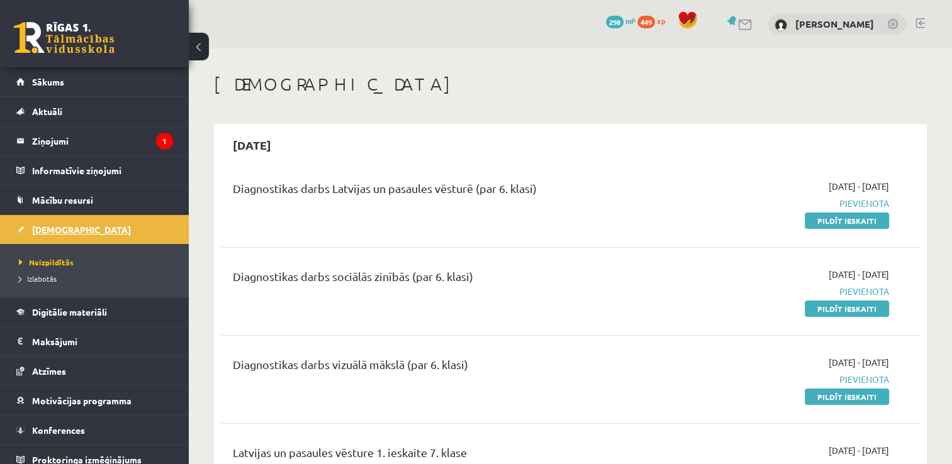
click at [45, 228] on span "[DEMOGRAPHIC_DATA]" at bounding box center [81, 229] width 99 height 11
click at [34, 81] on span "Sākums" at bounding box center [48, 81] width 32 height 11
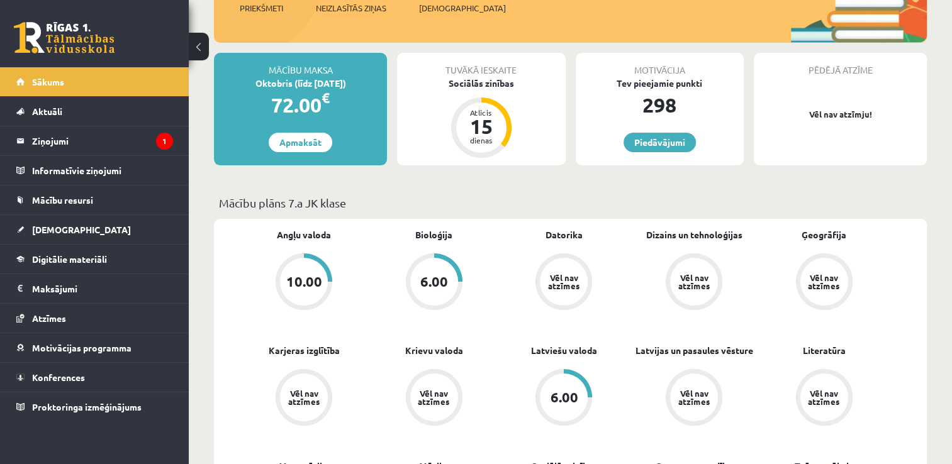
scroll to position [189, 0]
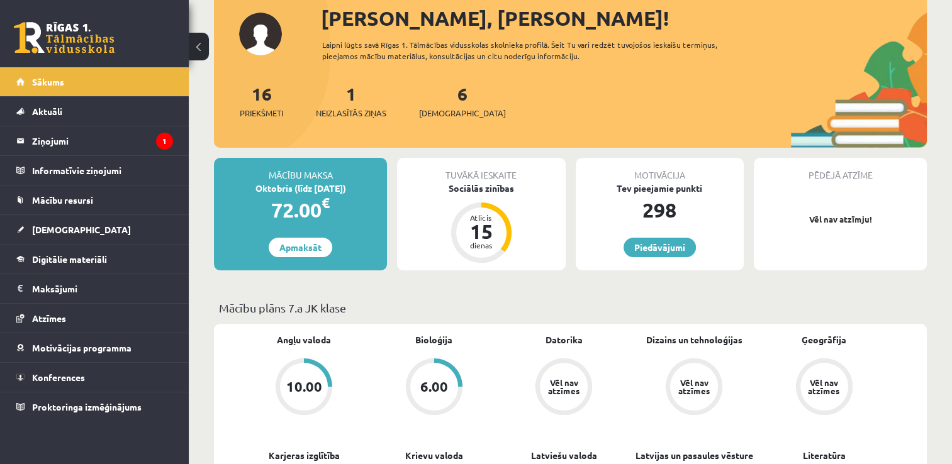
scroll to position [60, 0]
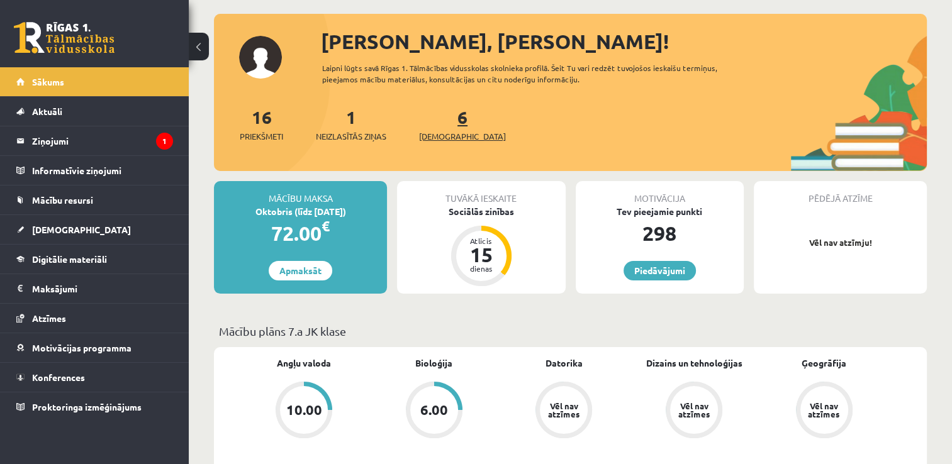
click at [435, 137] on span "[DEMOGRAPHIC_DATA]" at bounding box center [462, 136] width 87 height 13
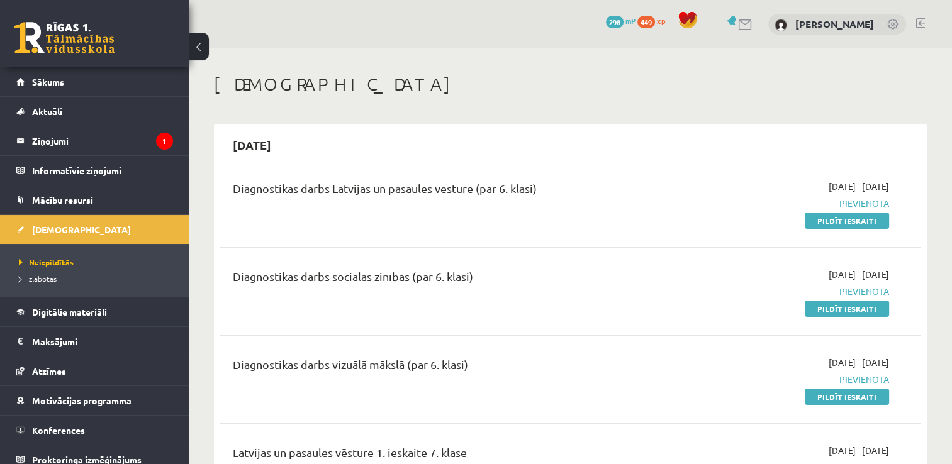
click at [623, 24] on span "298" at bounding box center [615, 22] width 18 height 13
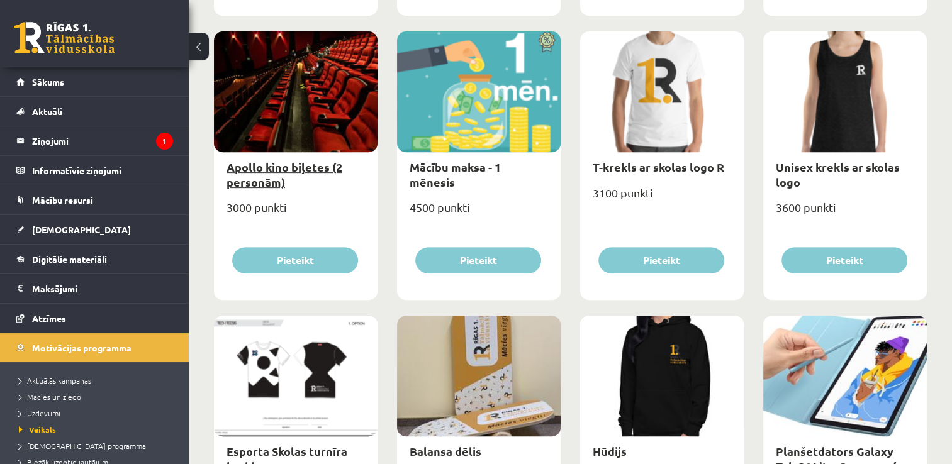
scroll to position [503, 0]
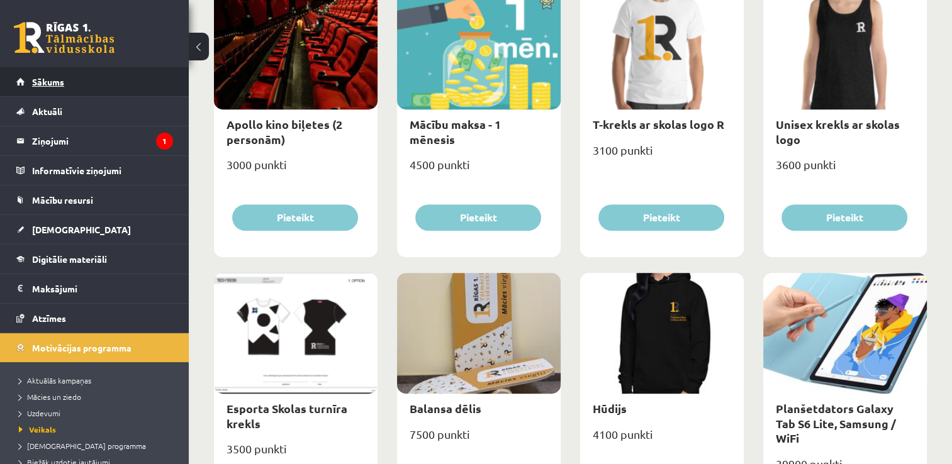
click at [73, 90] on link "Sākums" at bounding box center [94, 81] width 157 height 29
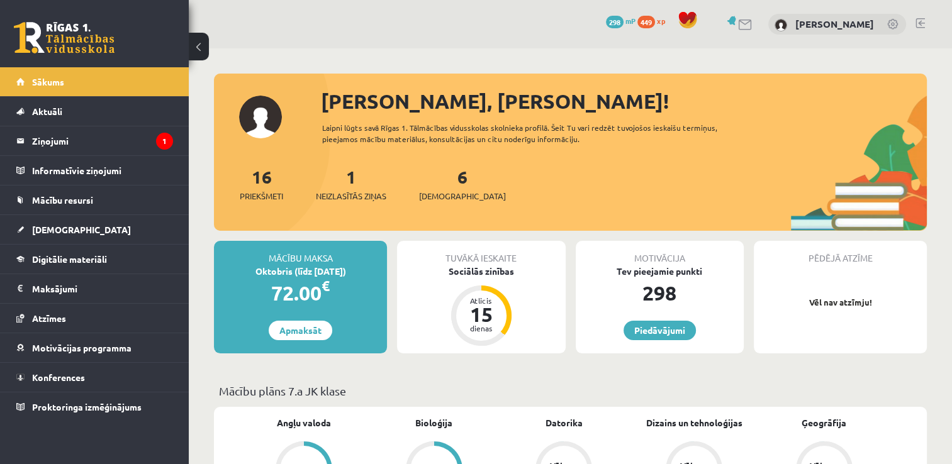
click at [917, 20] on link at bounding box center [919, 23] width 9 height 10
